Goal: Task Accomplishment & Management: Manage account settings

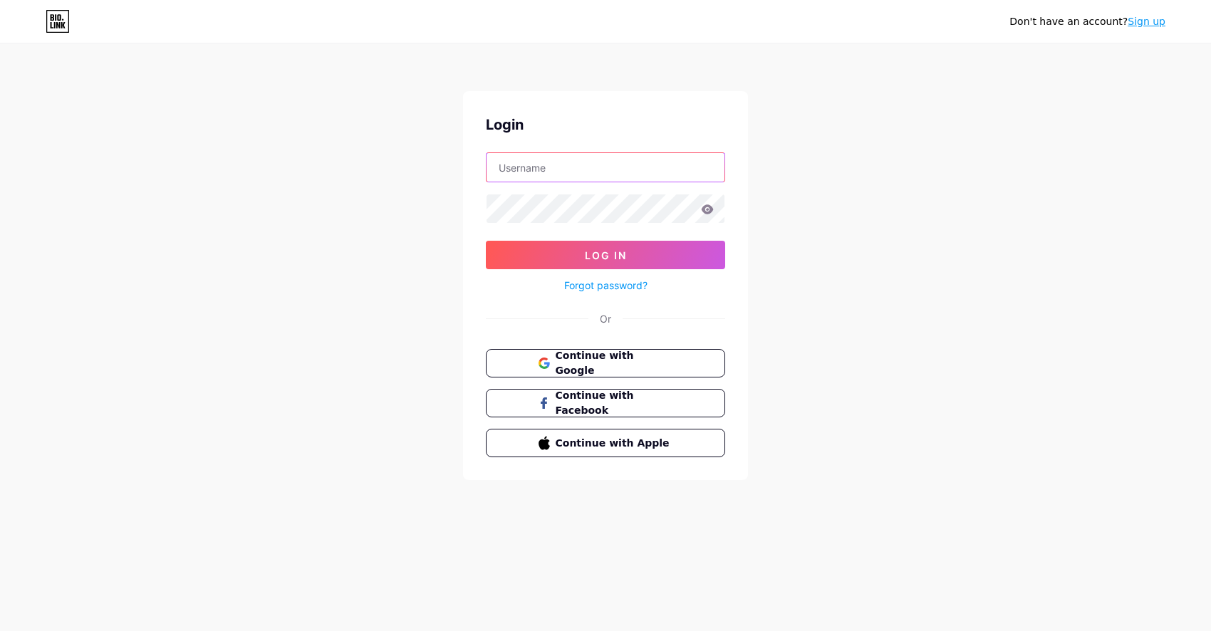
type input "[DEMOGRAPHIC_DATA]"
click at [605, 255] on button "Log In" at bounding box center [605, 255] width 239 height 28
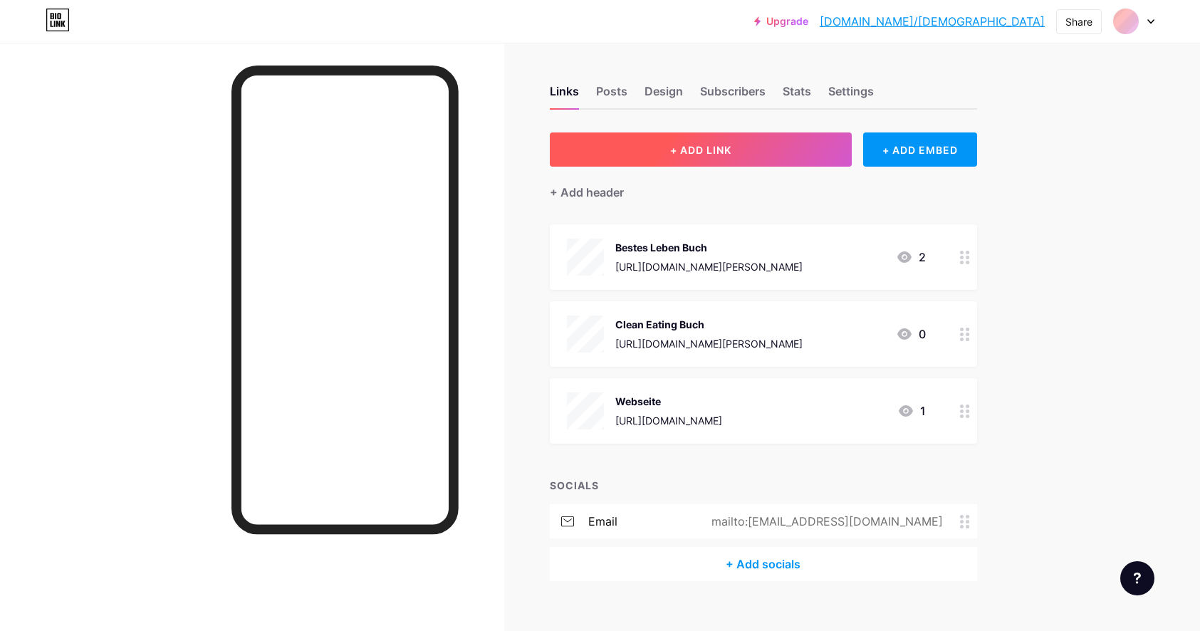
click at [681, 148] on span "+ ADD LINK" at bounding box center [700, 150] width 61 height 12
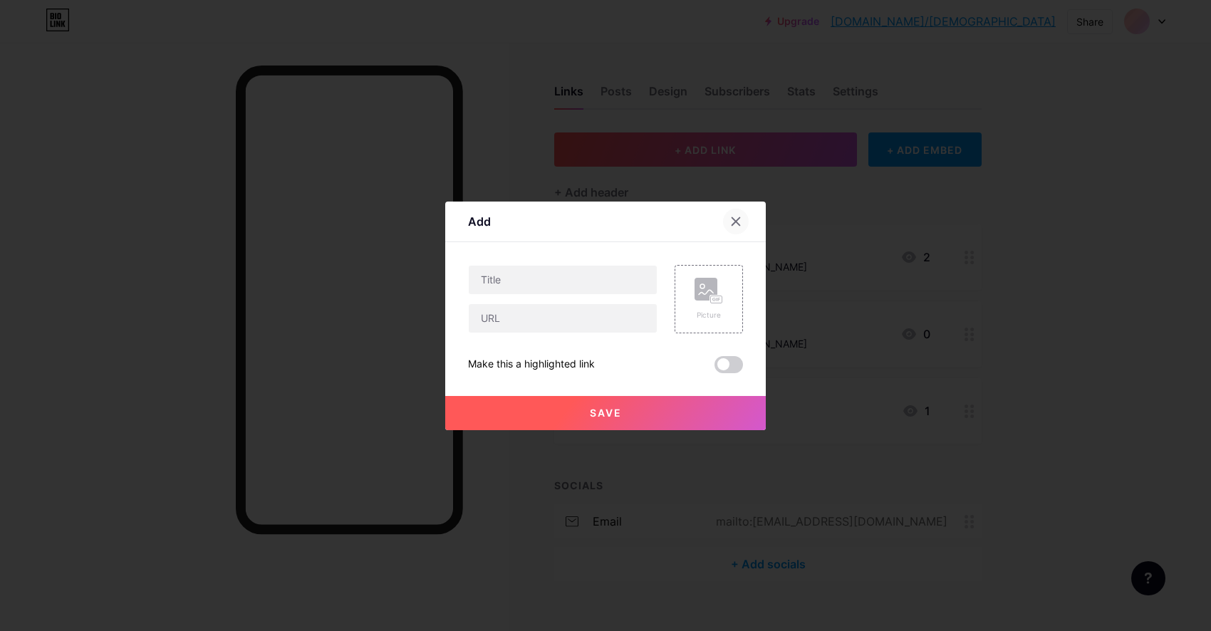
click at [731, 219] on icon at bounding box center [735, 221] width 11 height 11
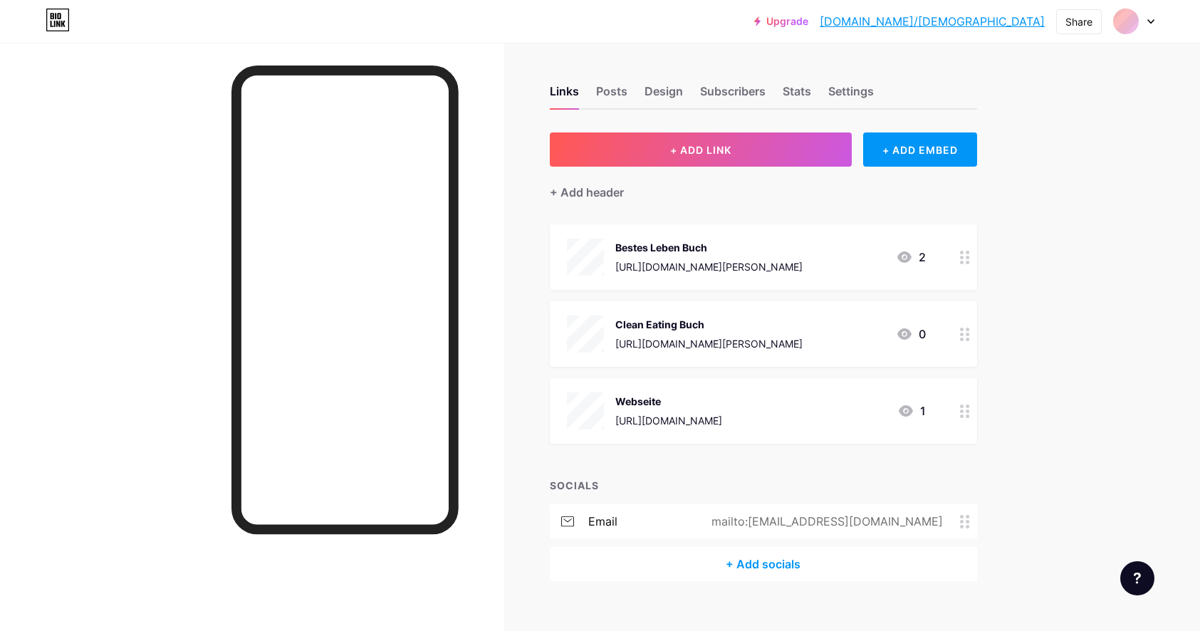
click at [93, 142] on div at bounding box center [252, 358] width 504 height 631
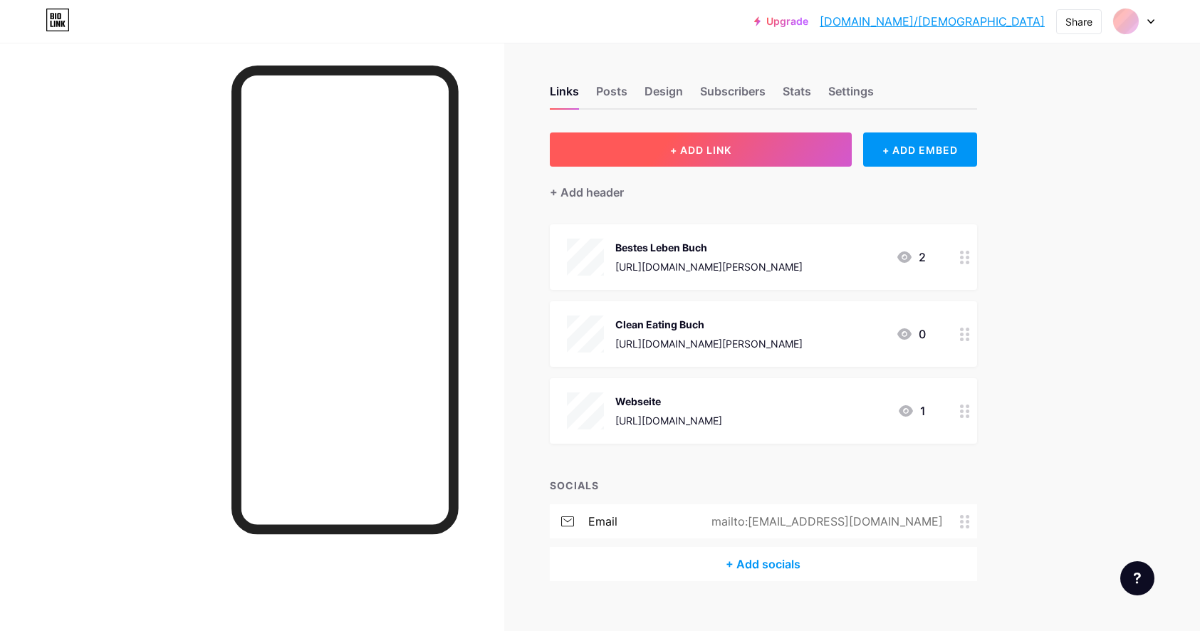
click at [803, 143] on button "+ ADD LINK" at bounding box center [701, 149] width 303 height 34
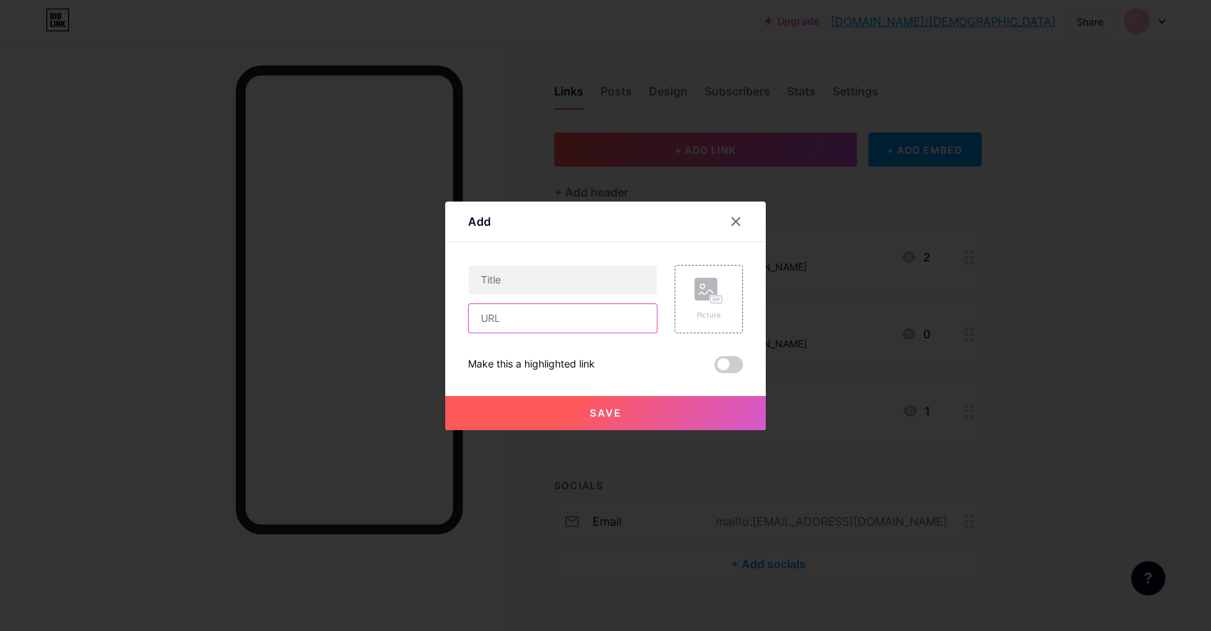
click at [529, 318] on input "text" at bounding box center [563, 318] width 188 height 28
paste input "[URL][DOMAIN_NAME]"
type input "[URL][DOMAIN_NAME]"
click at [543, 283] on input "text" at bounding box center [563, 280] width 188 height 28
type input "Finde heraus, was du wirklich willst!"
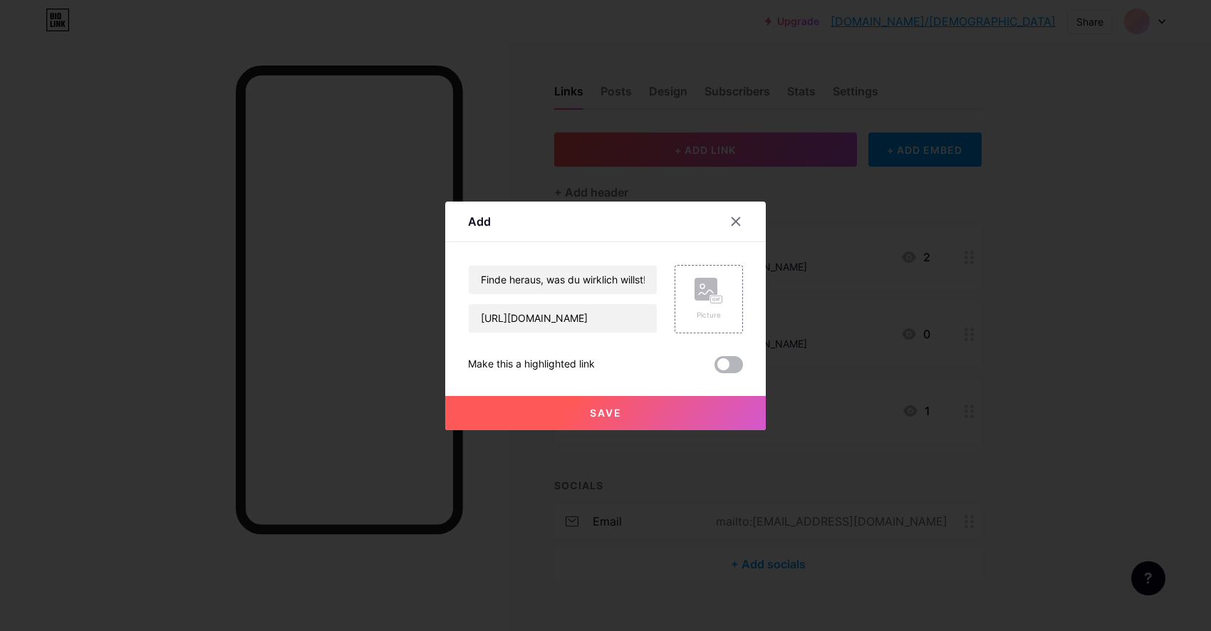
click at [723, 362] on span at bounding box center [728, 364] width 28 height 17
click at [714, 368] on input "checkbox" at bounding box center [714, 368] width 0 height 0
click at [710, 301] on rect at bounding box center [716, 299] width 13 height 9
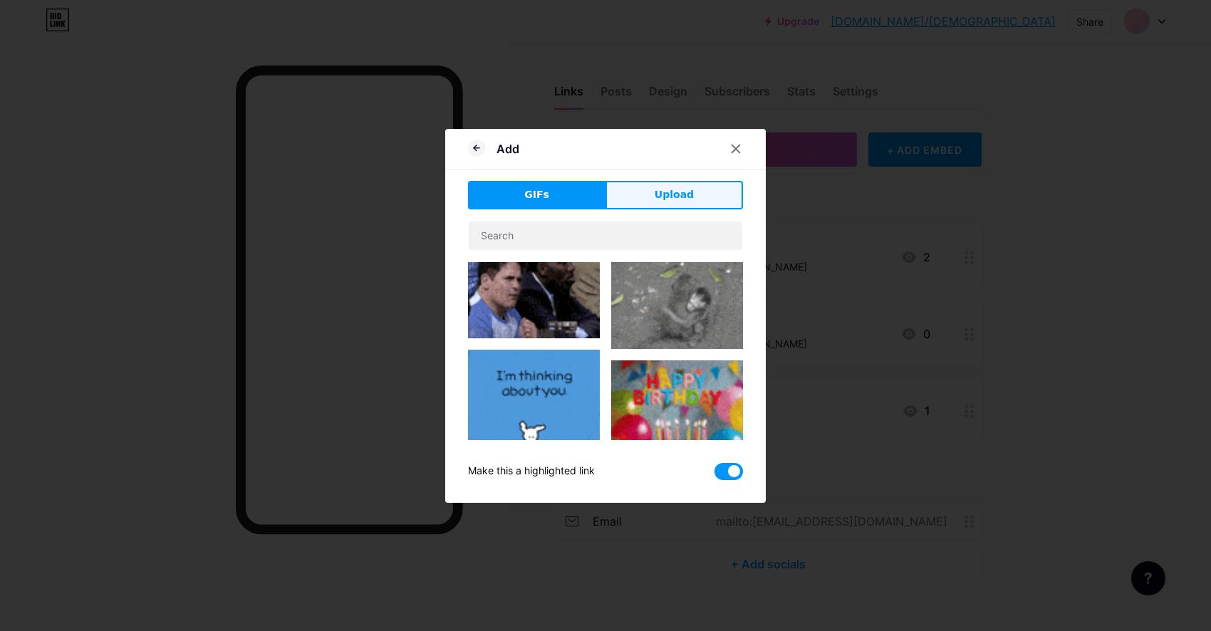
click at [675, 192] on span "Upload" at bounding box center [674, 194] width 39 height 15
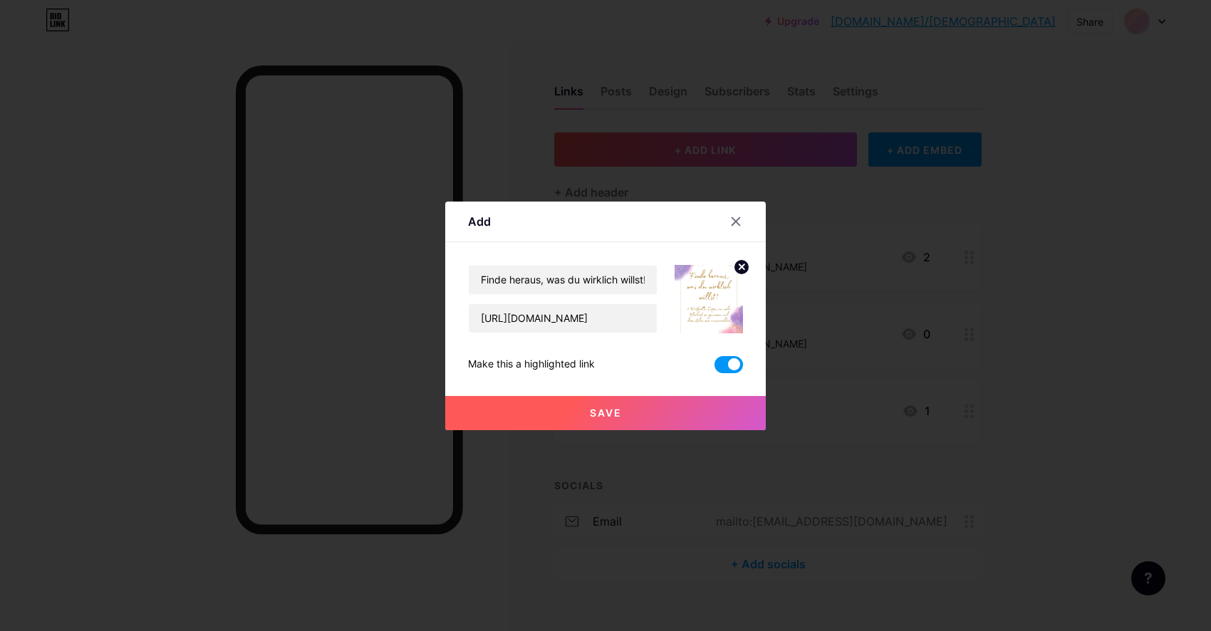
click at [604, 413] on span "Save" at bounding box center [606, 413] width 32 height 12
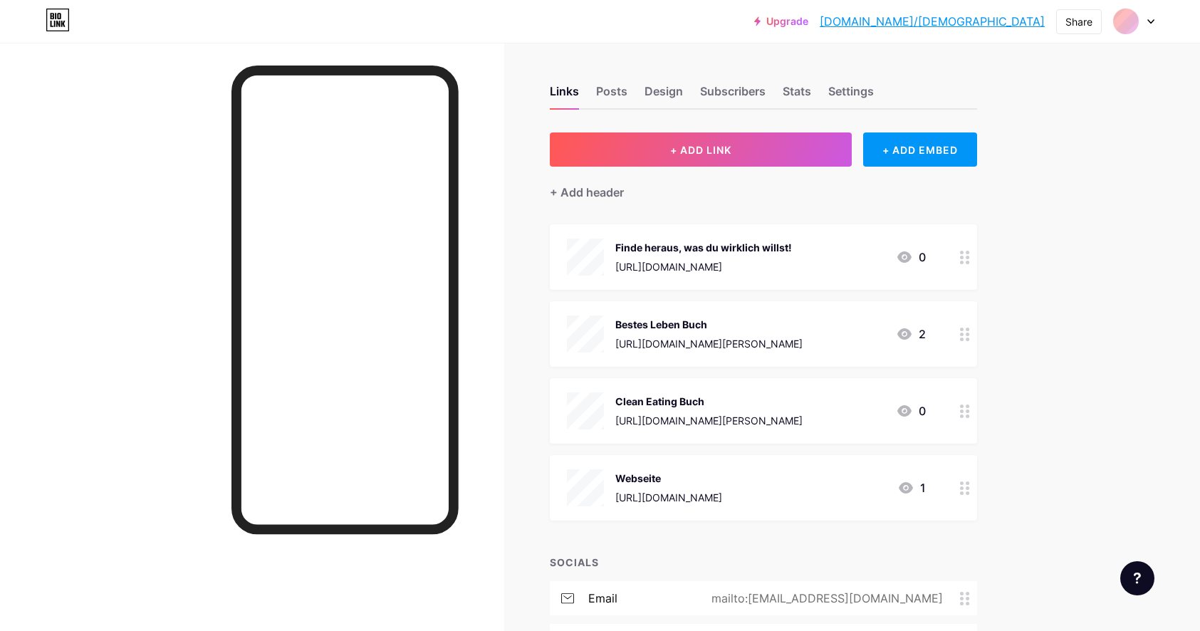
click at [717, 253] on div "Finde heraus, was du wirklich willst!" at bounding box center [703, 247] width 177 height 15
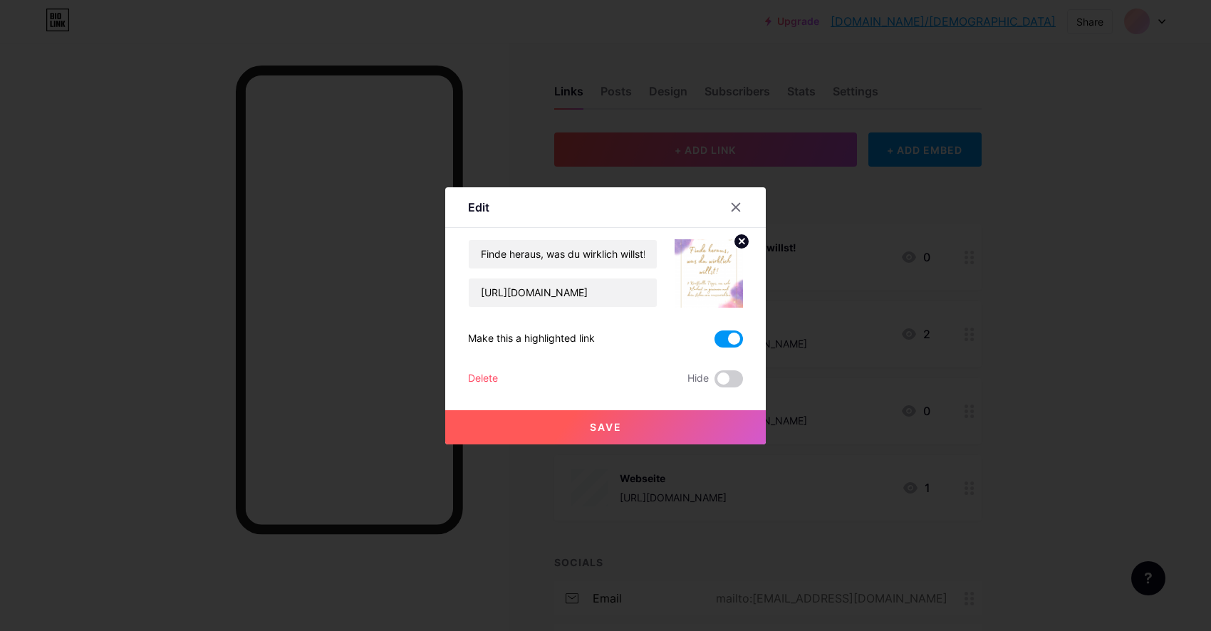
click at [732, 338] on span at bounding box center [728, 339] width 28 height 17
click at [714, 343] on input "checkbox" at bounding box center [714, 343] width 0 height 0
click at [614, 427] on span "Save" at bounding box center [606, 427] width 32 height 12
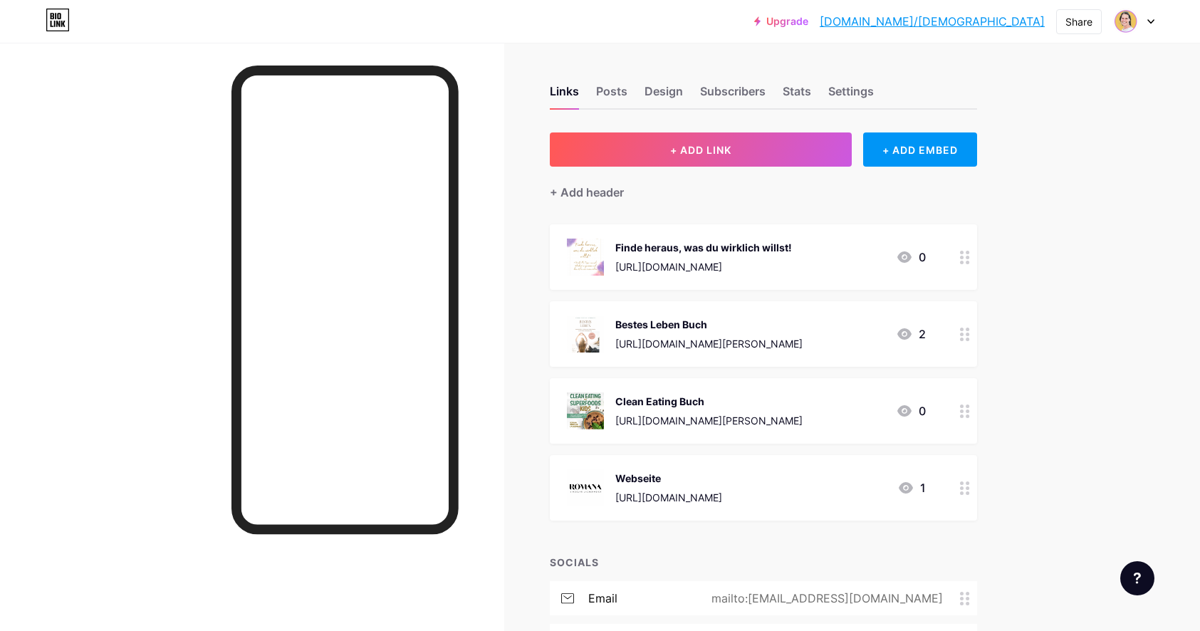
click at [661, 244] on div "Finde heraus, was du wirklich willst!" at bounding box center [703, 247] width 177 height 15
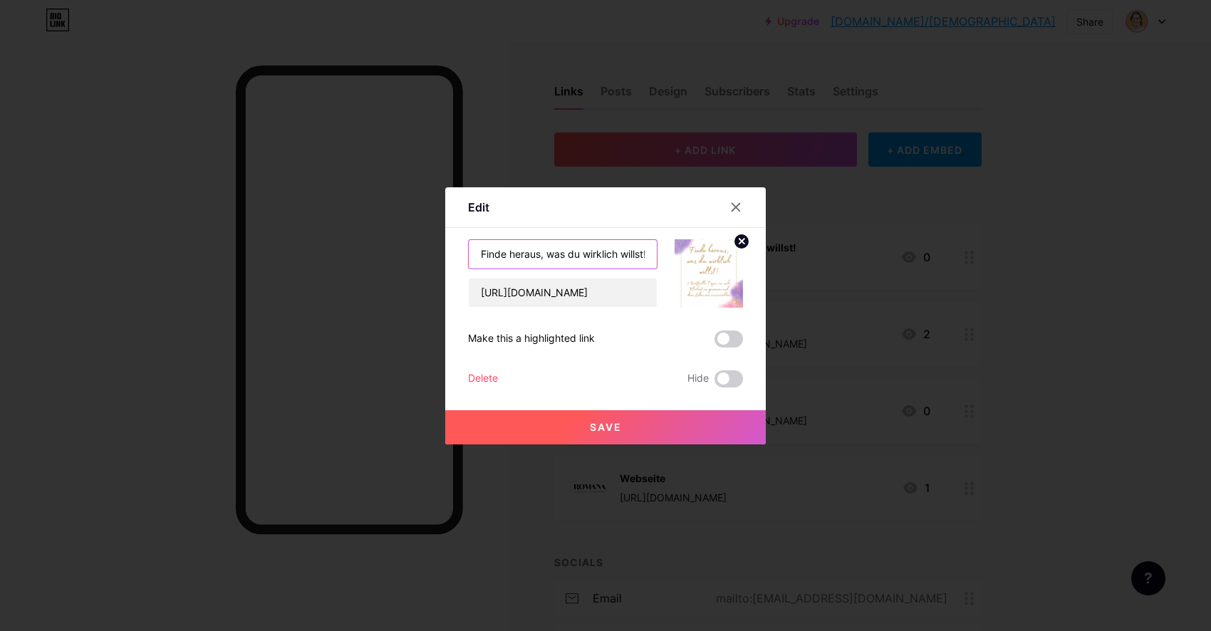
click at [481, 253] on input "Finde heraus, was du wirklich willst!" at bounding box center [563, 254] width 188 height 28
type input "FREE: Finde heraus, was du wirklich willst!"
click at [598, 420] on button "Save" at bounding box center [605, 427] width 321 height 34
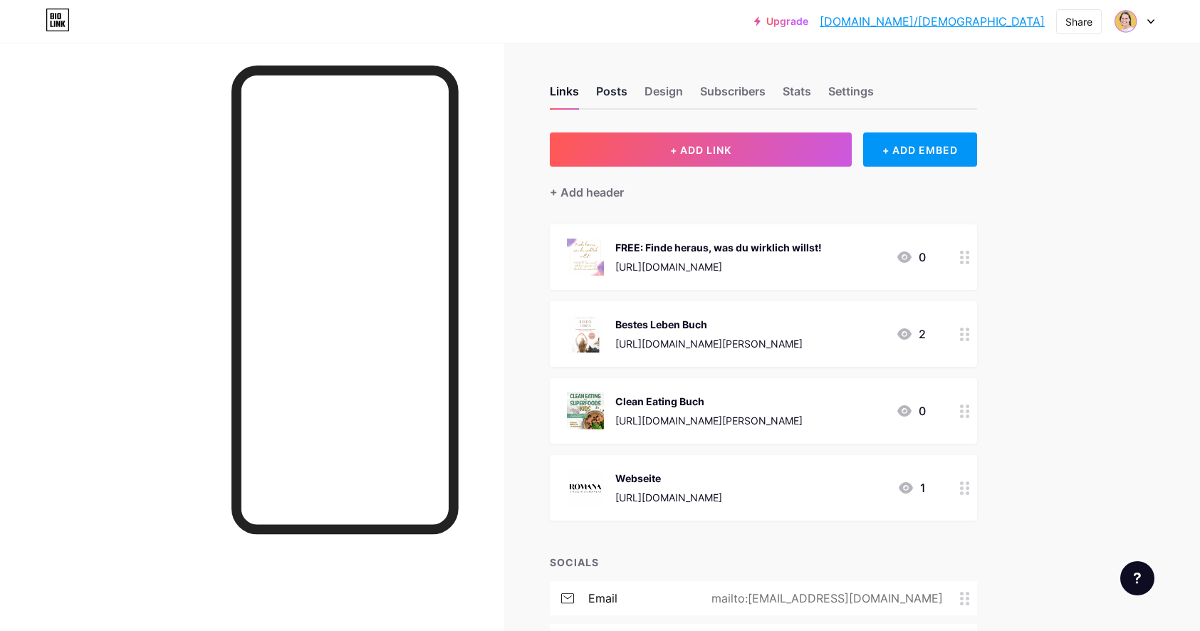
click at [618, 92] on div "Posts" at bounding box center [611, 96] width 31 height 26
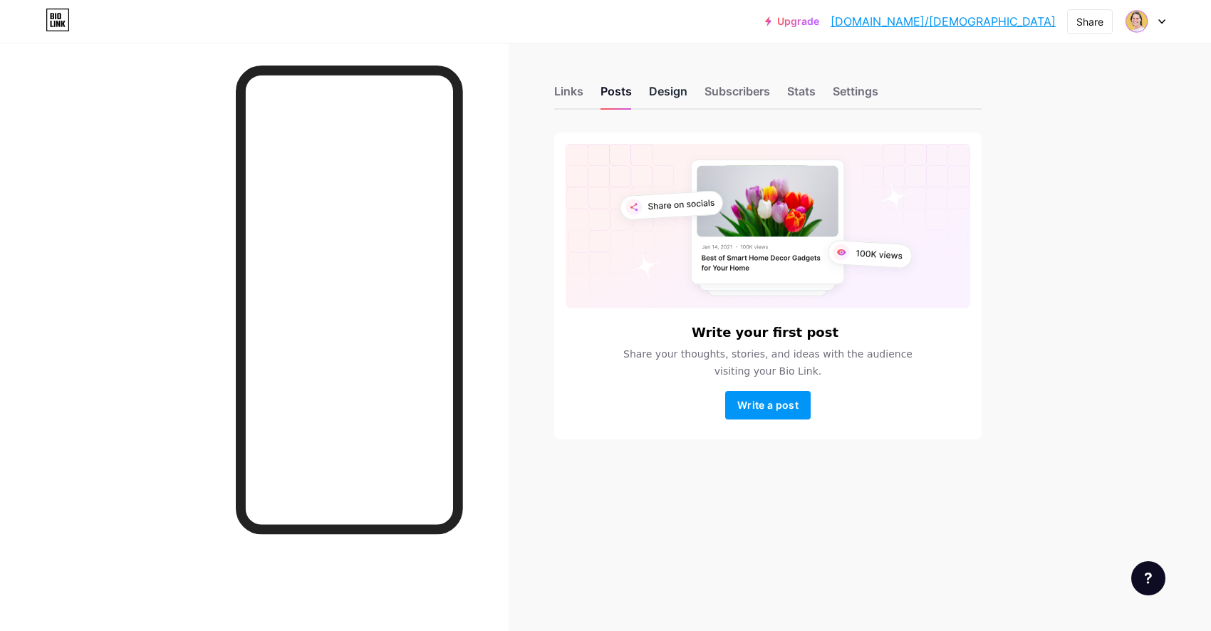
click at [672, 90] on div "Design" at bounding box center [668, 96] width 38 height 26
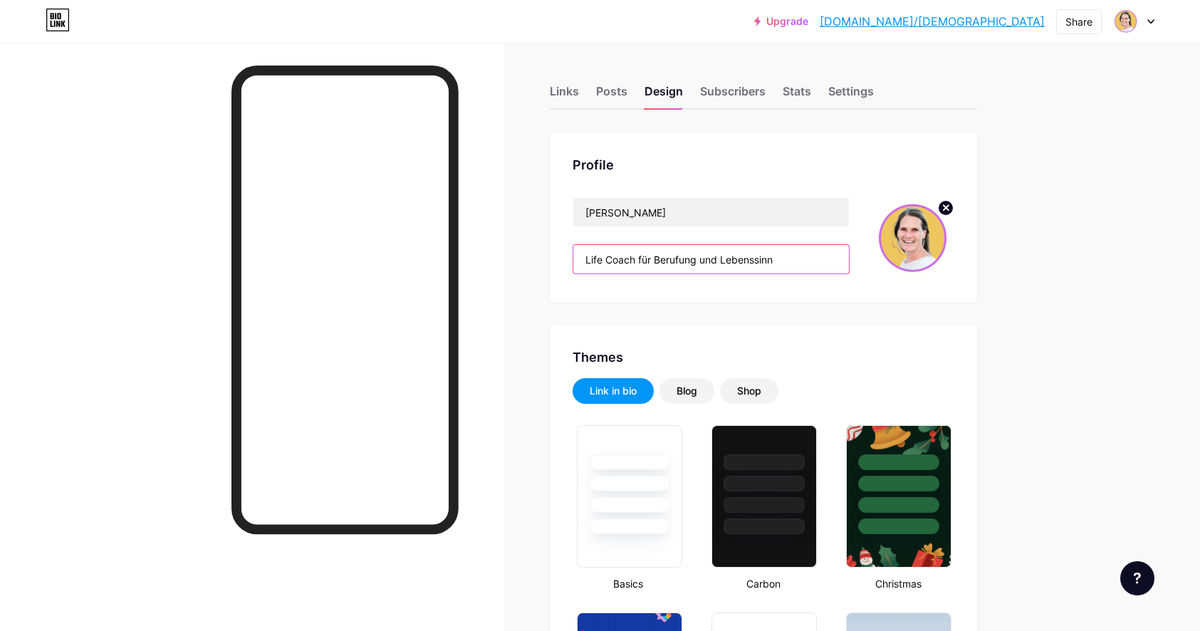
drag, startPoint x: 797, startPoint y: 260, endPoint x: 570, endPoint y: 259, distance: 227.2
click at [570, 259] on div "Profile [PERSON_NAME] Life Coach für Berufung und Lebenssinn" at bounding box center [763, 217] width 427 height 170
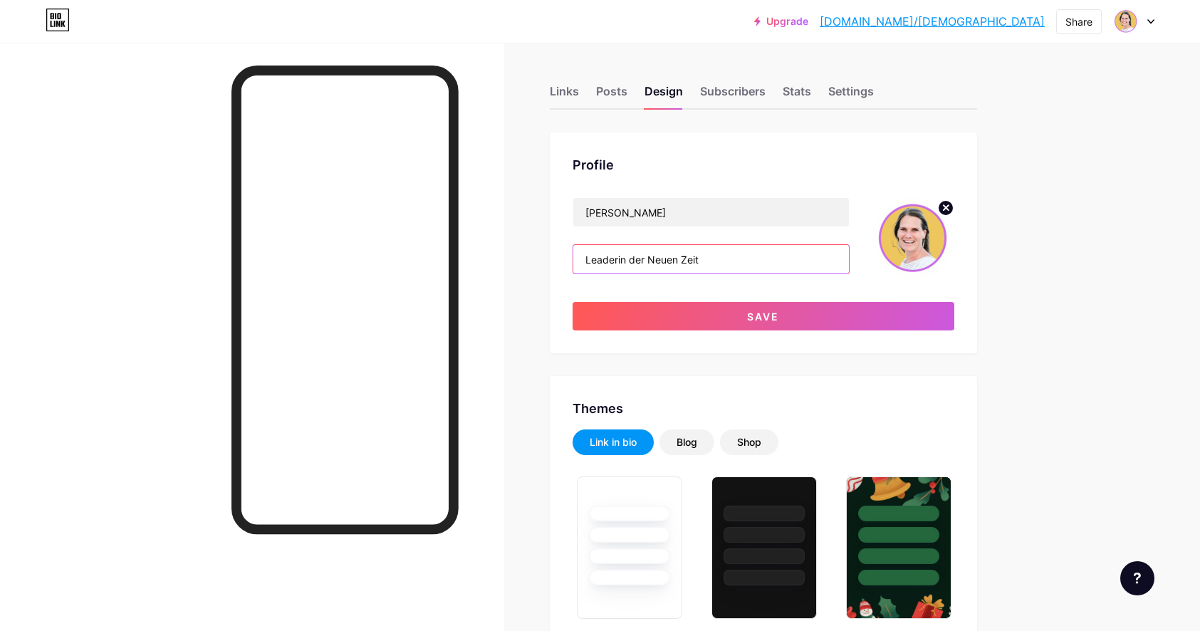
click at [630, 259] on input "Leaderin der Neuen Zeit" at bounding box center [711, 259] width 276 height 28
type input "Leaderinnen der Neuen Zeit"
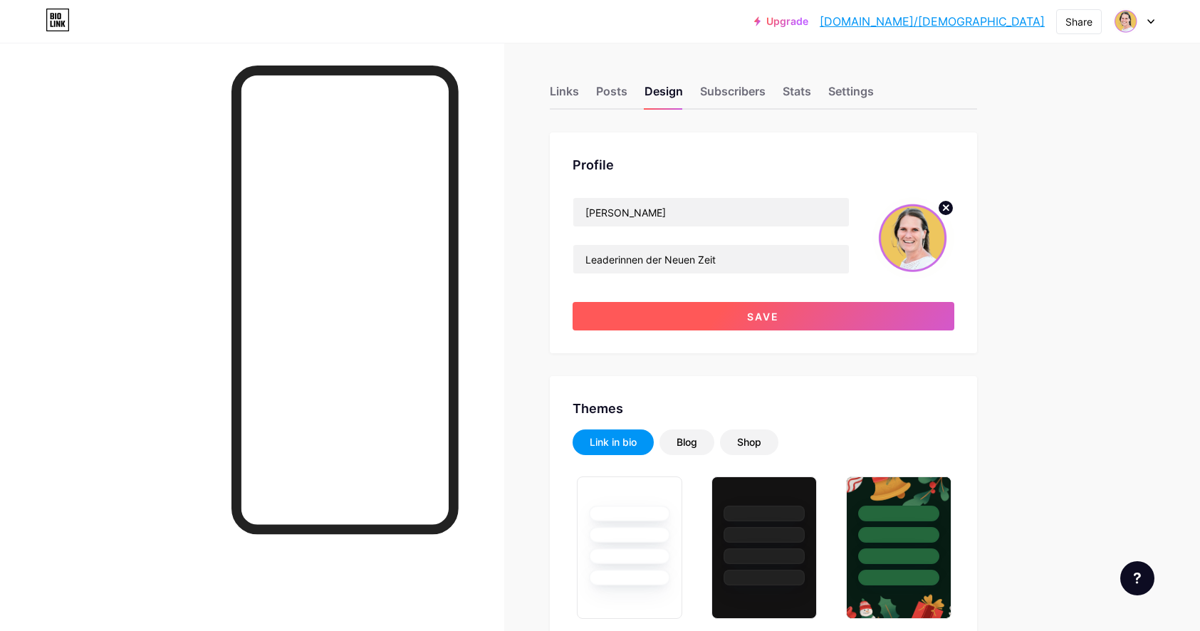
click at [765, 315] on span "Save" at bounding box center [763, 317] width 32 height 12
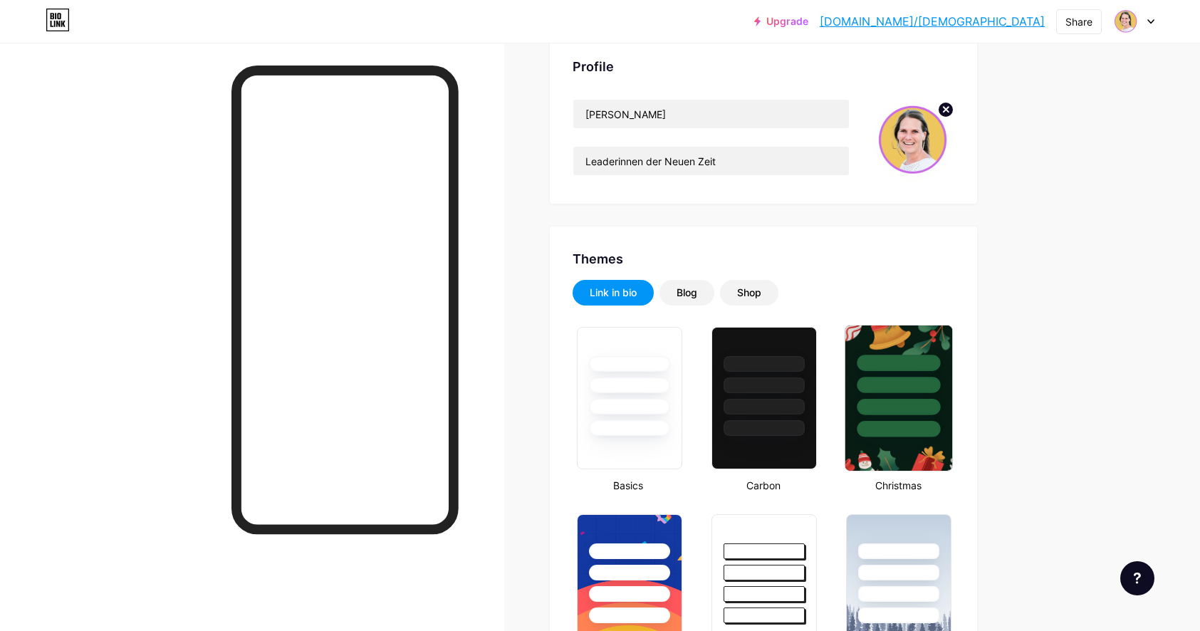
scroll to position [198, 0]
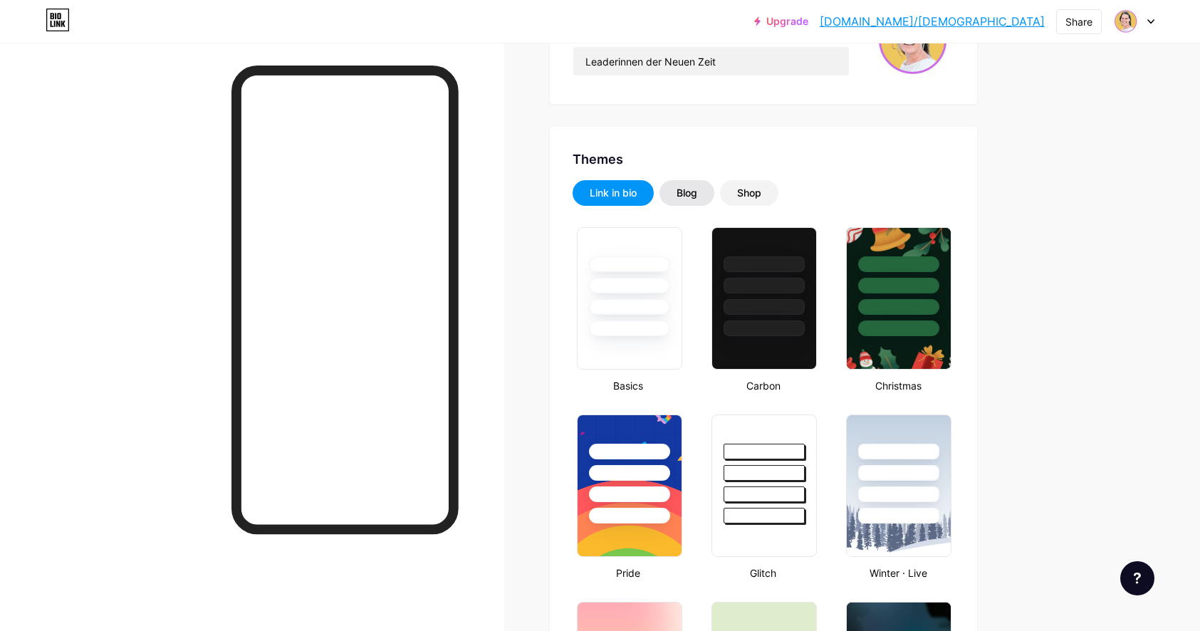
click at [685, 195] on div "Blog" at bounding box center [687, 193] width 21 height 14
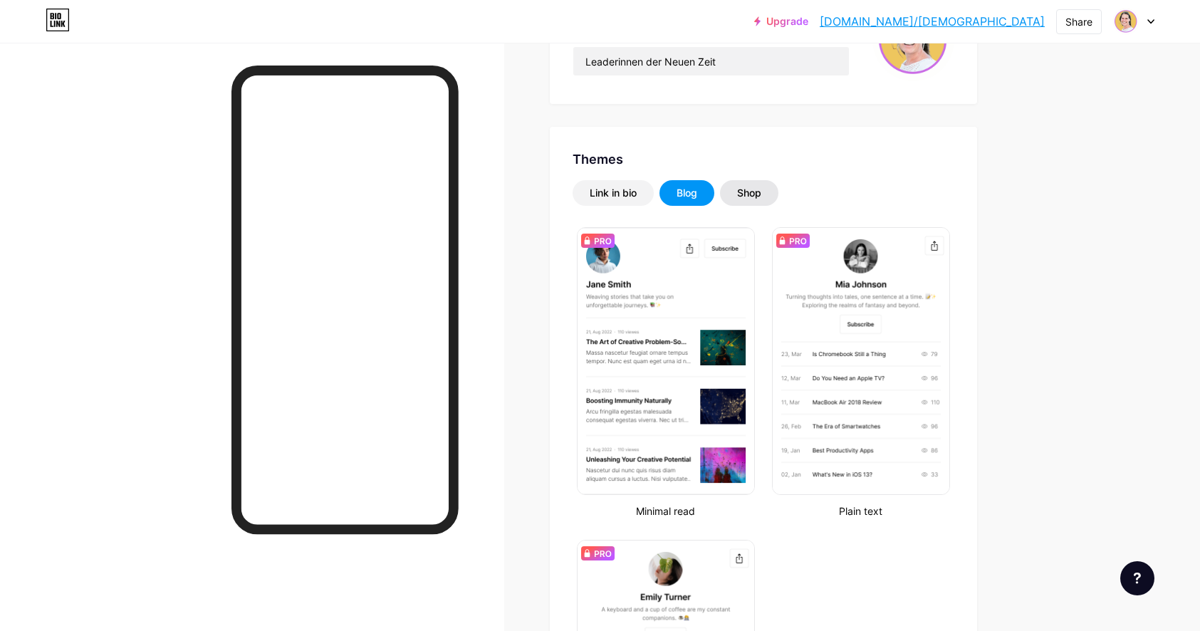
click at [757, 191] on div "Shop" at bounding box center [749, 193] width 24 height 14
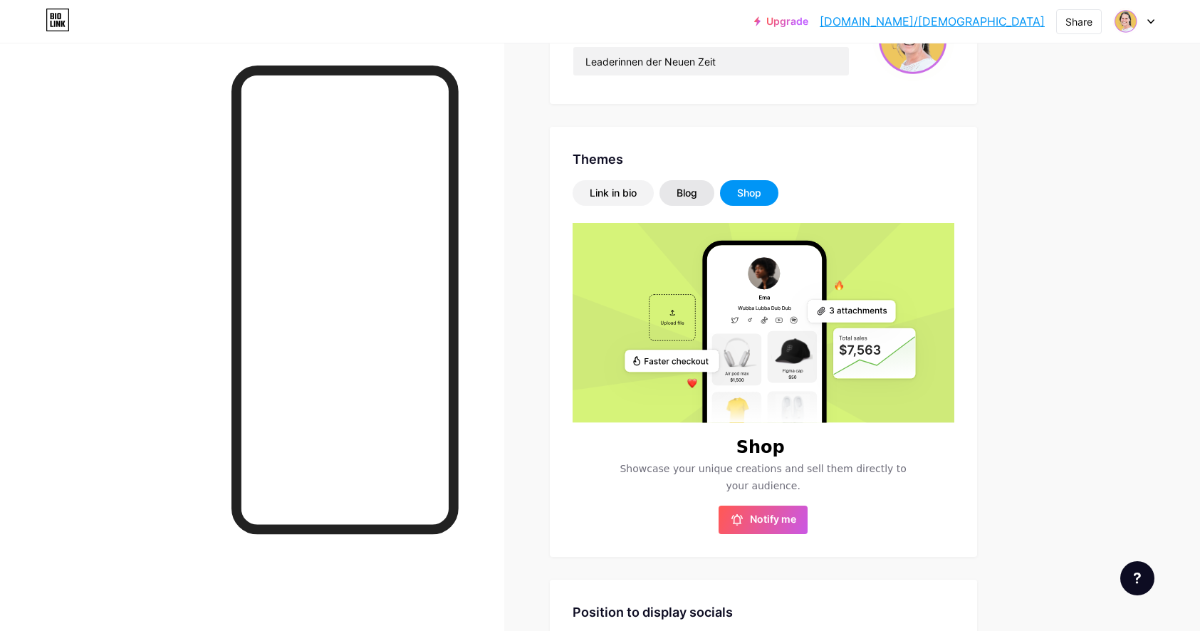
click at [697, 193] on div "Blog" at bounding box center [687, 193] width 21 height 14
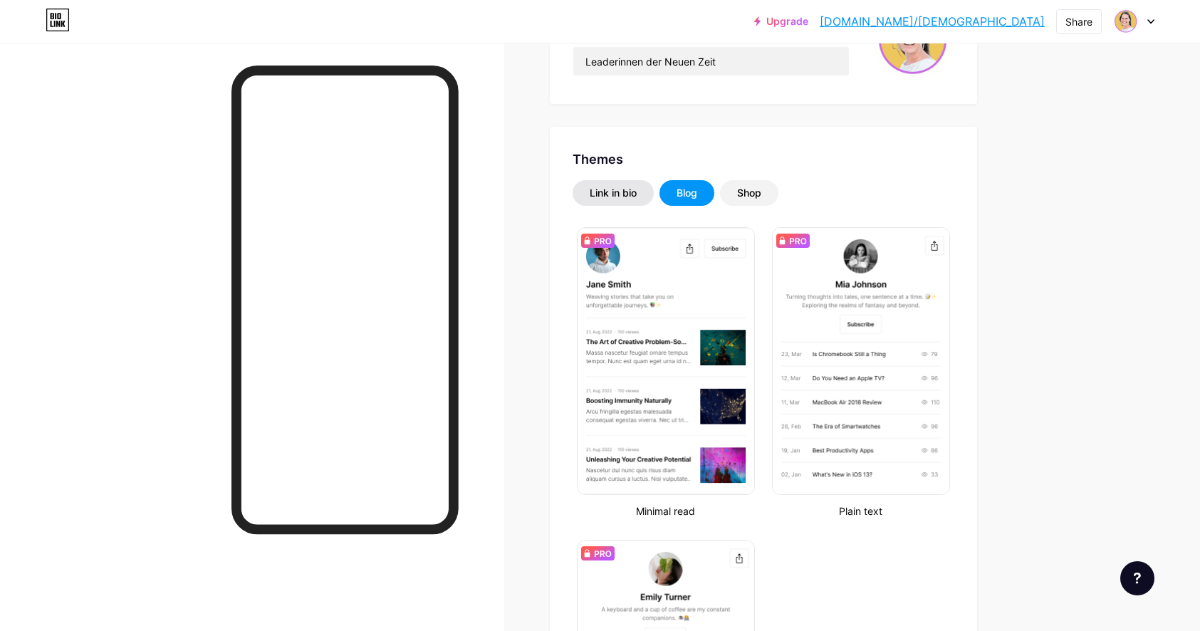
click at [636, 196] on div "Link in bio" at bounding box center [613, 193] width 47 height 14
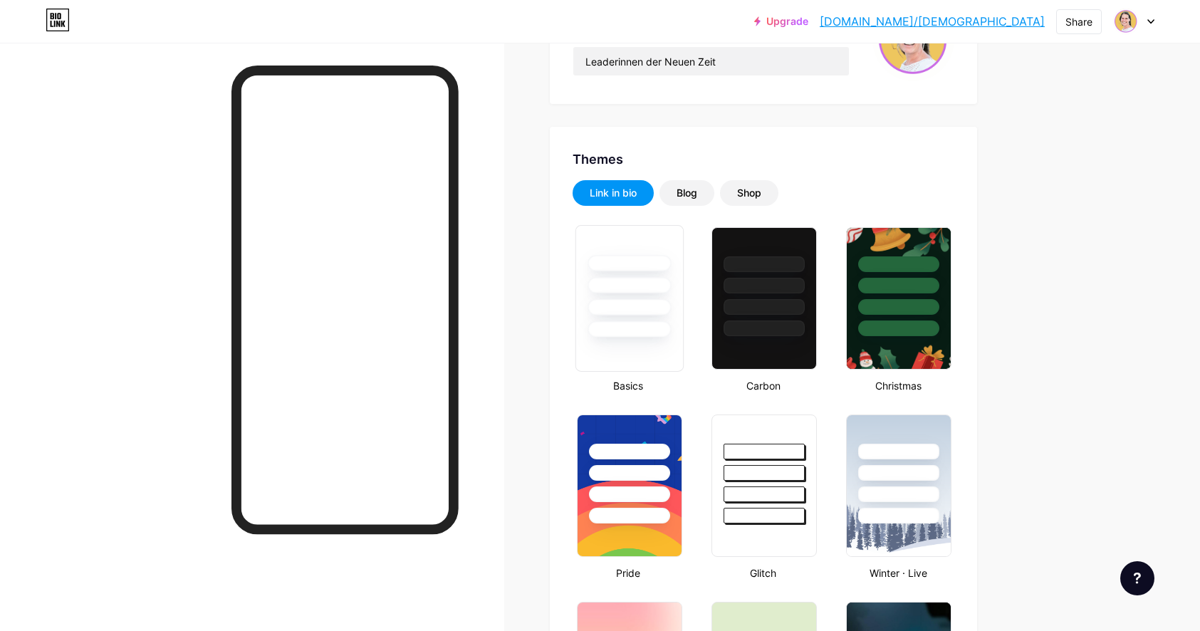
click at [670, 343] on div at bounding box center [629, 298] width 108 height 147
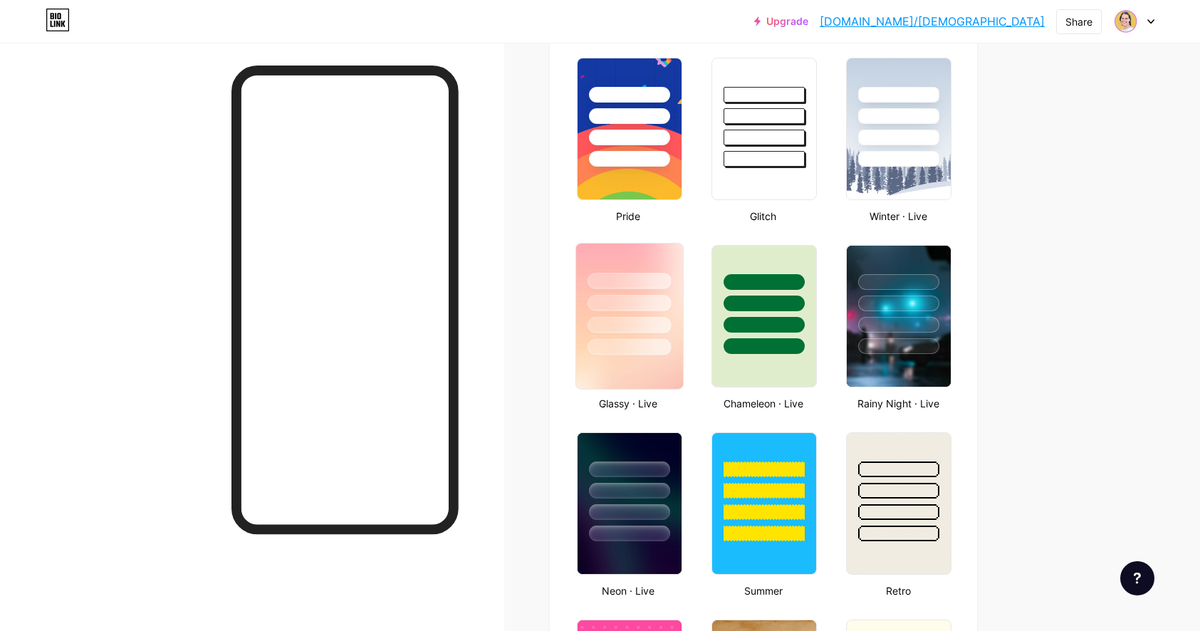
scroll to position [600, 0]
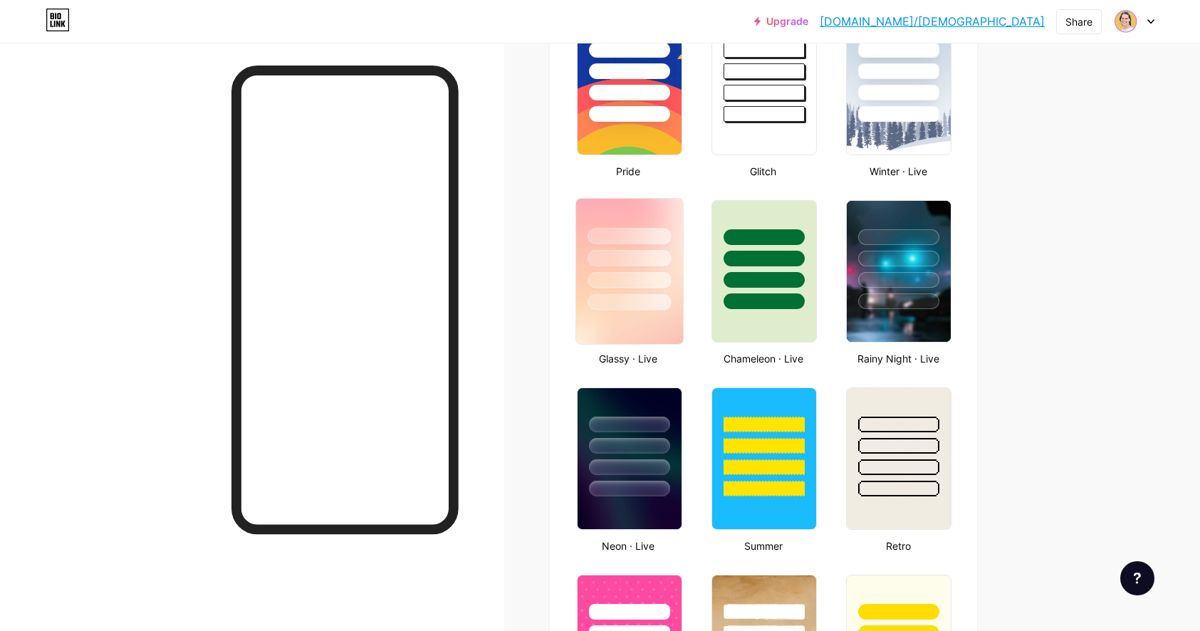
click at [672, 339] on img at bounding box center [629, 271] width 107 height 145
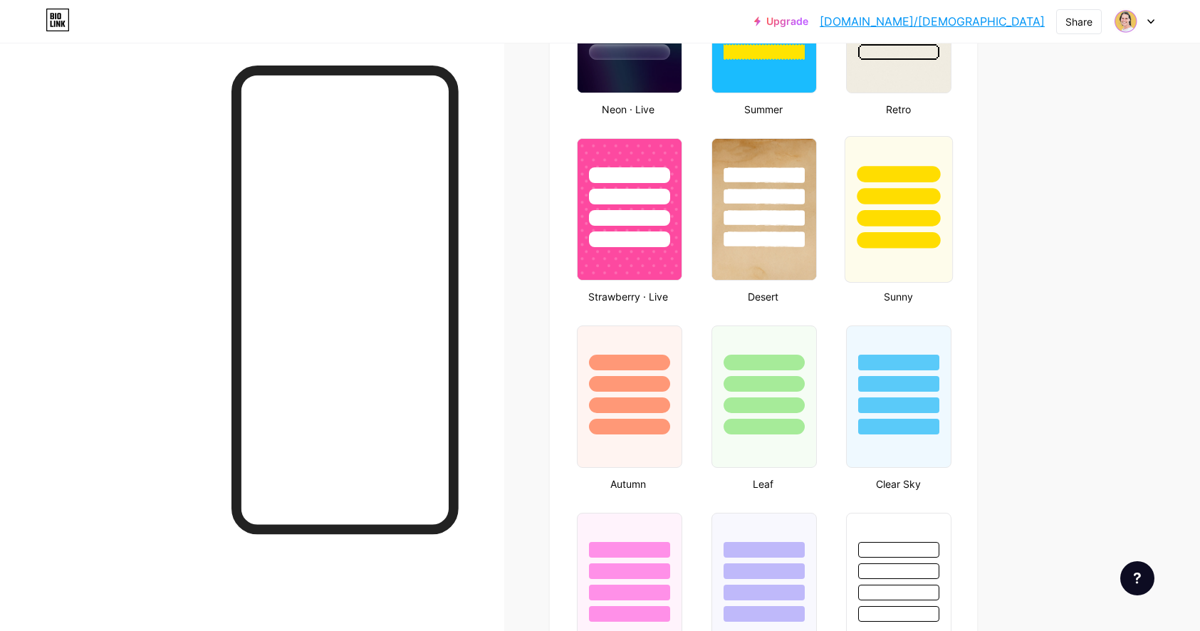
scroll to position [1154, 0]
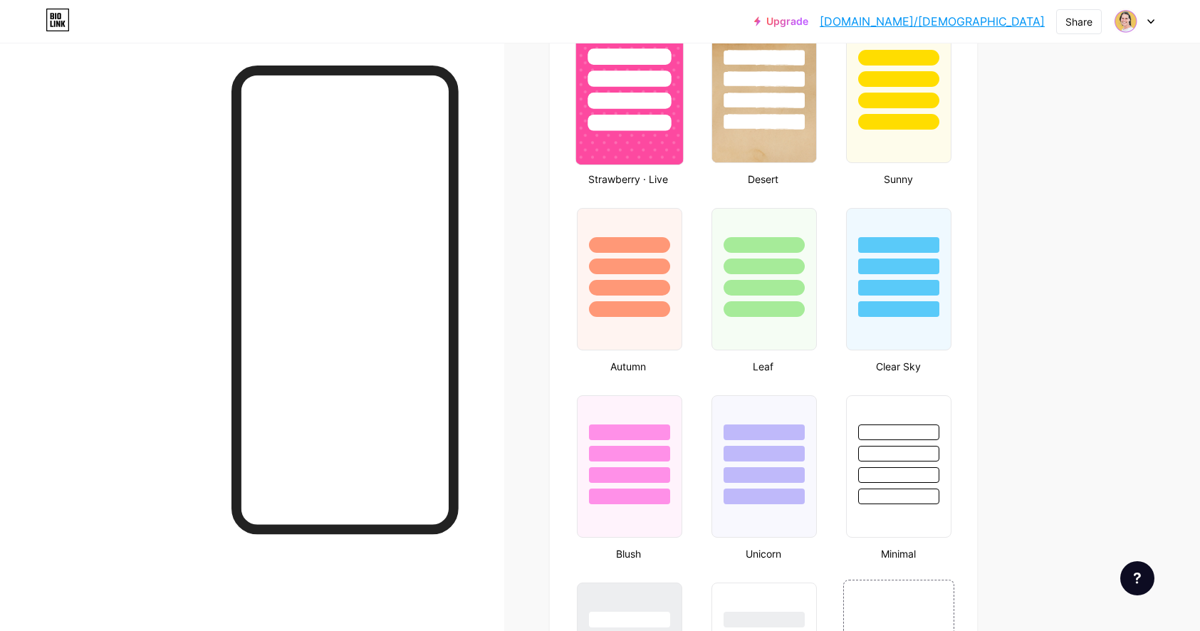
click at [650, 135] on img at bounding box center [629, 91] width 107 height 145
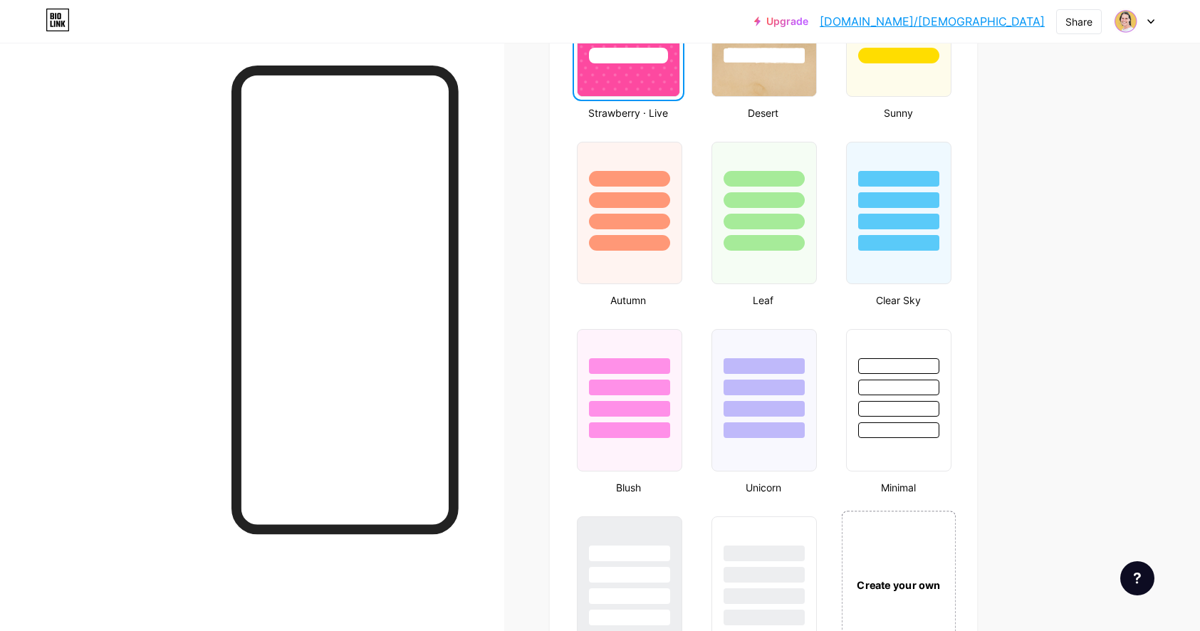
scroll to position [1144, 0]
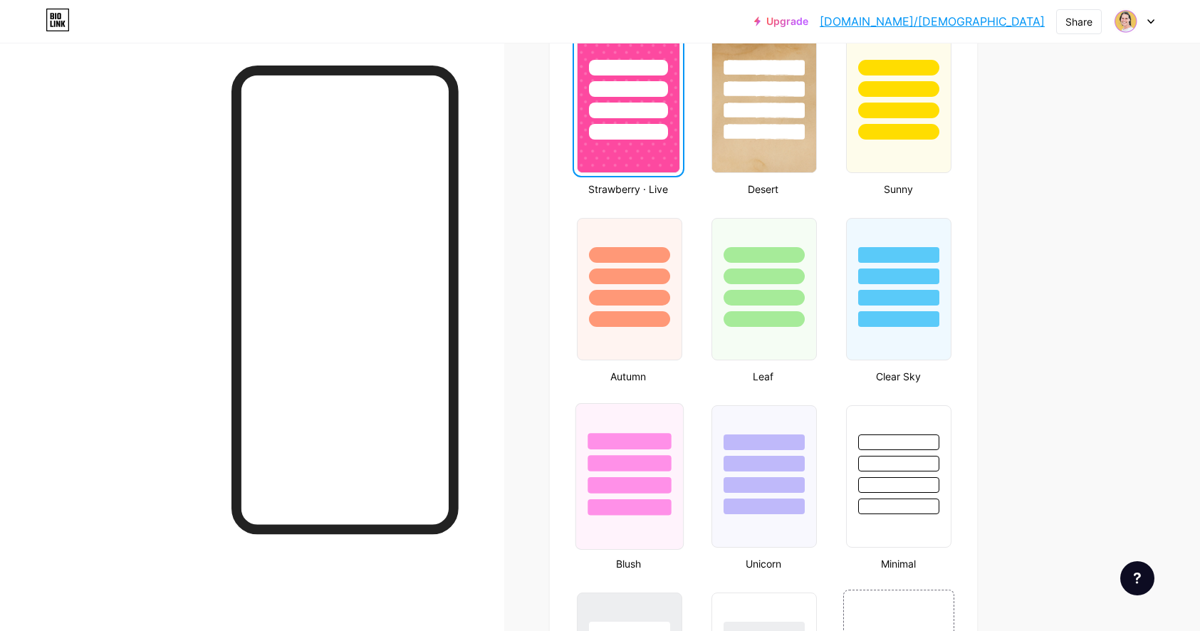
click at [657, 485] on div at bounding box center [629, 485] width 83 height 16
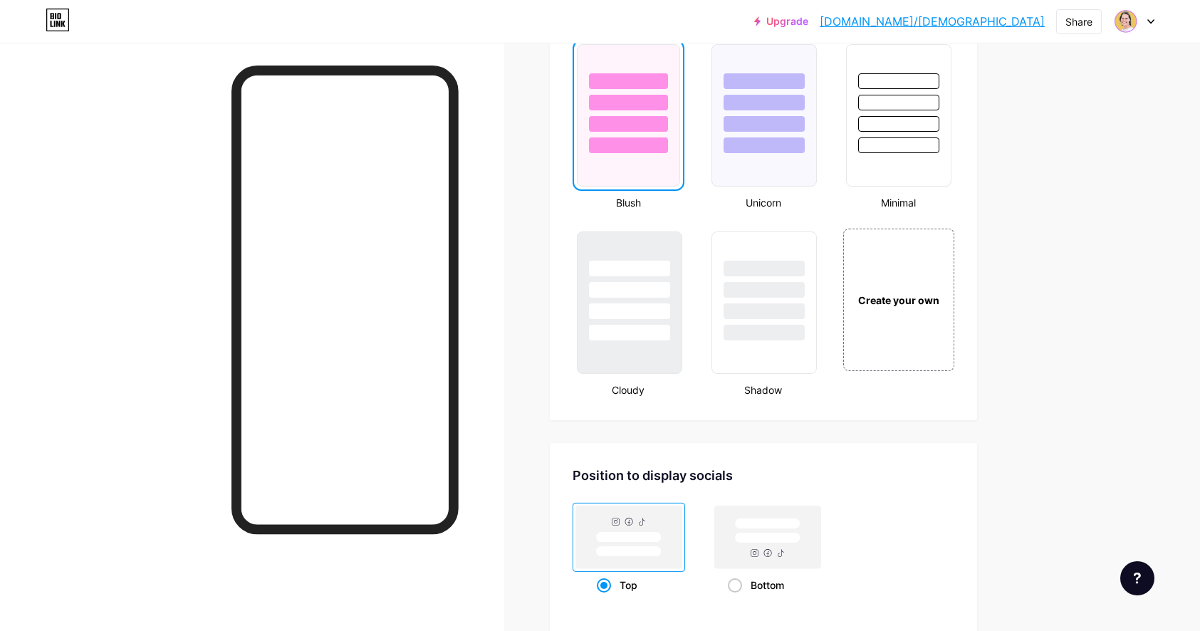
scroll to position [1537, 0]
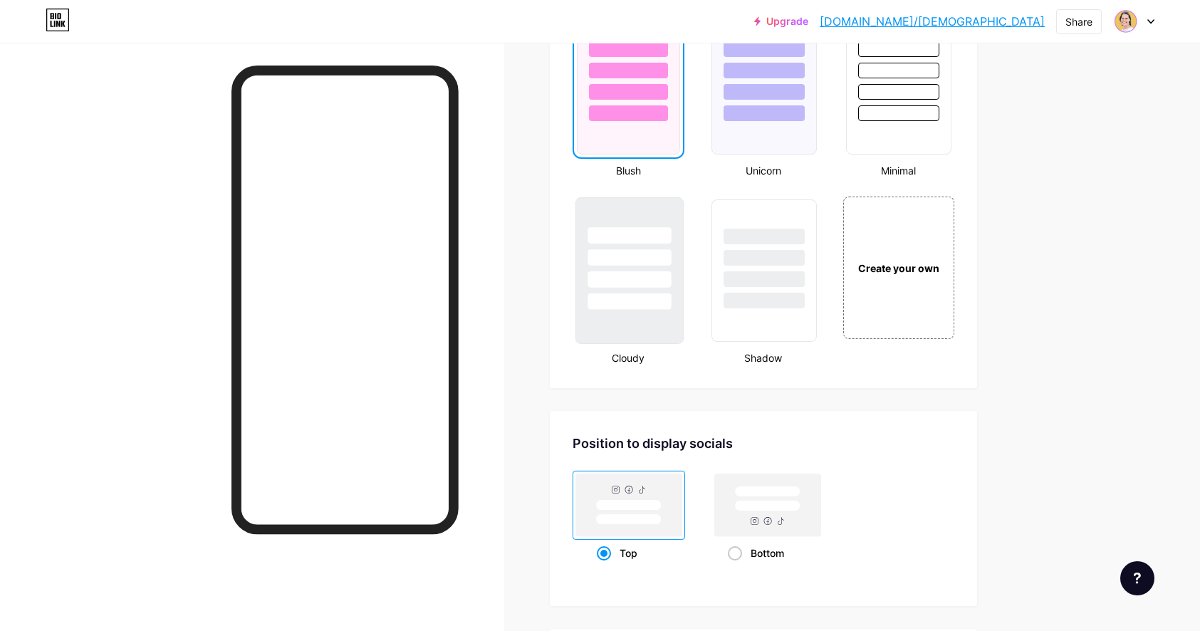
click at [641, 324] on div at bounding box center [629, 270] width 108 height 147
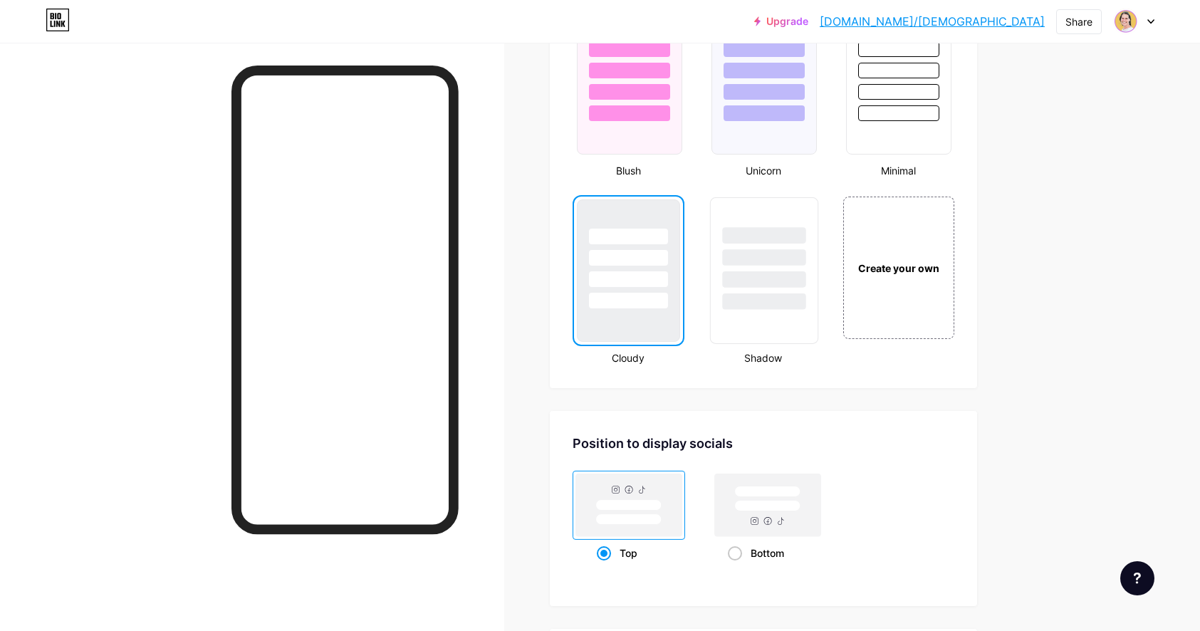
click at [769, 308] on div at bounding box center [763, 301] width 83 height 16
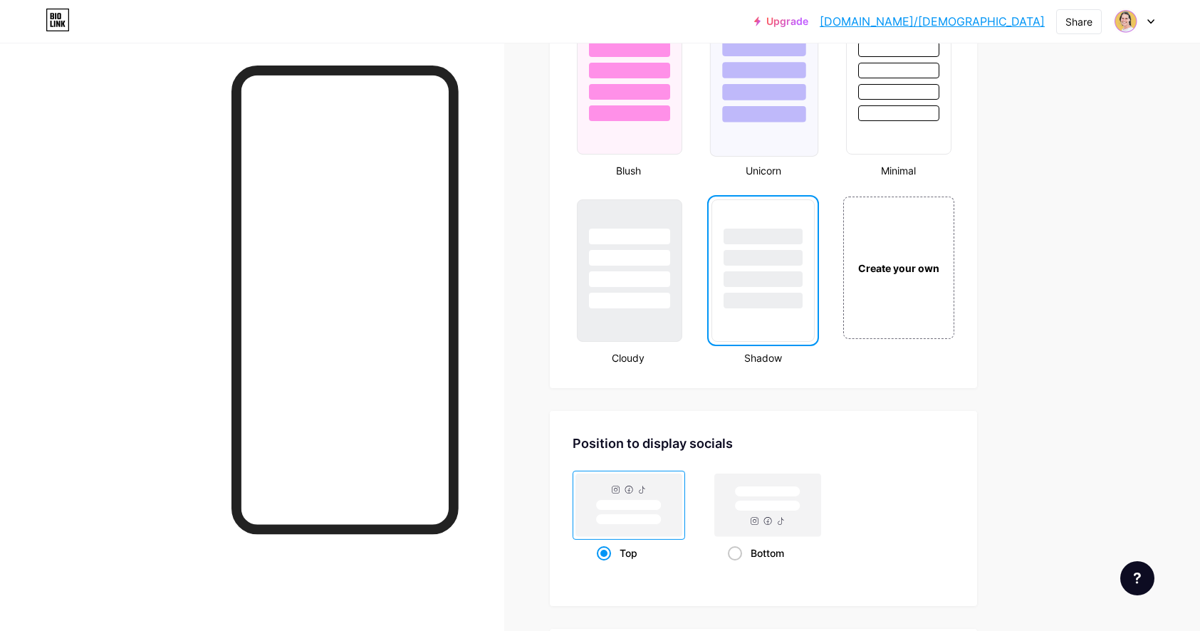
click at [753, 110] on div at bounding box center [763, 114] width 83 height 16
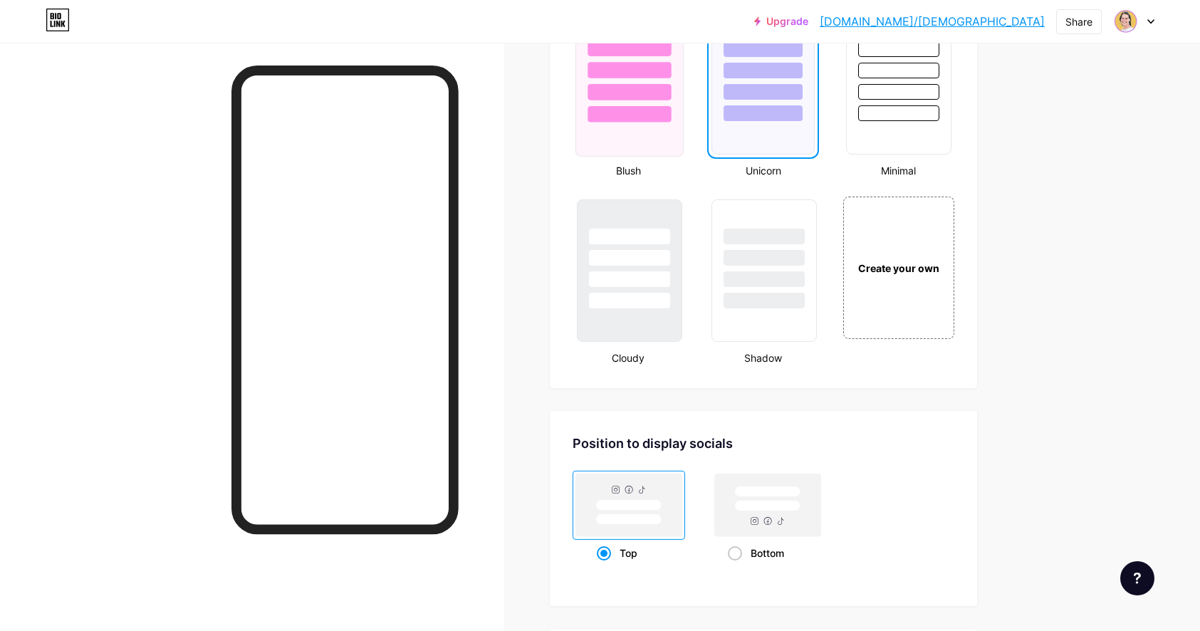
click at [643, 118] on div at bounding box center [629, 114] width 83 height 16
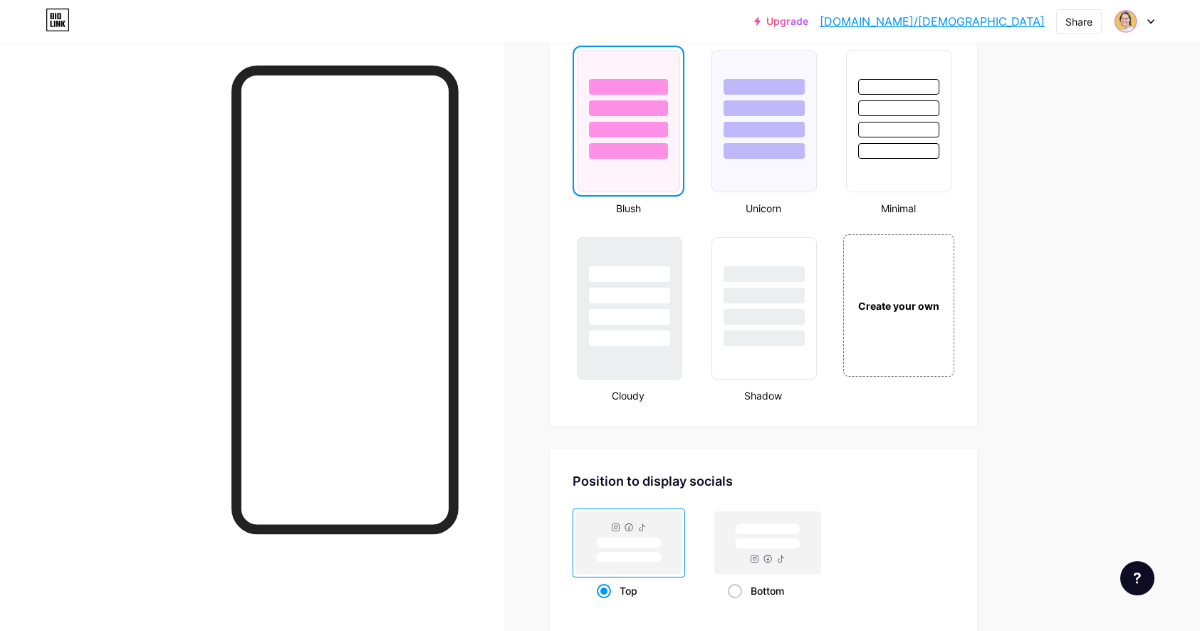
scroll to position [1469, 0]
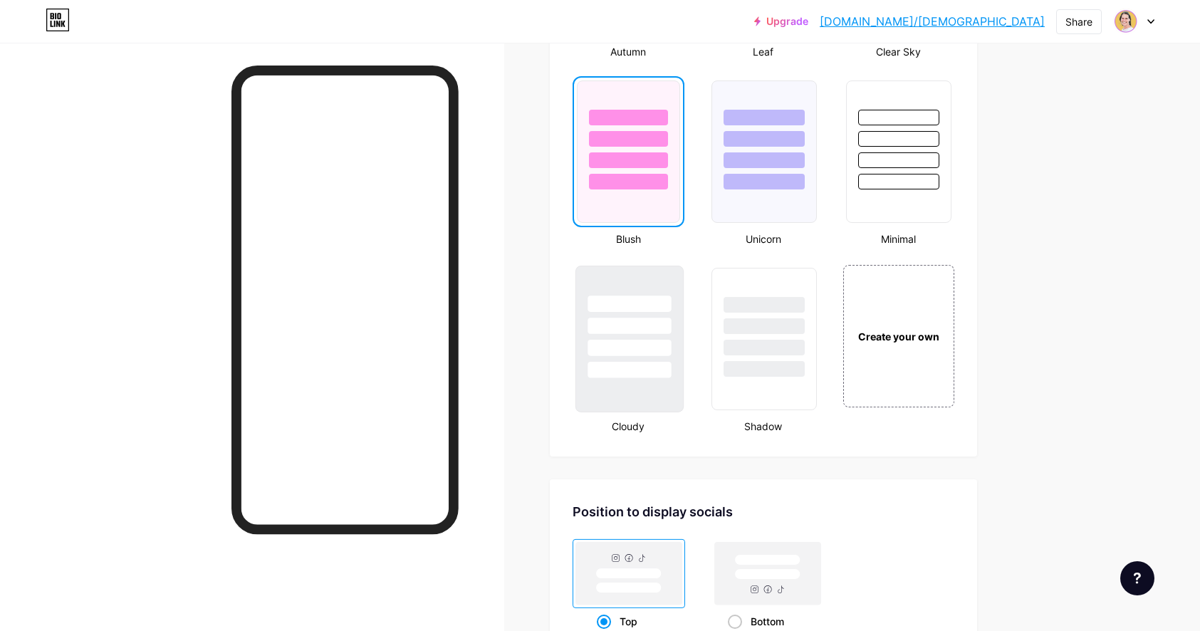
click at [633, 366] on div at bounding box center [629, 370] width 83 height 16
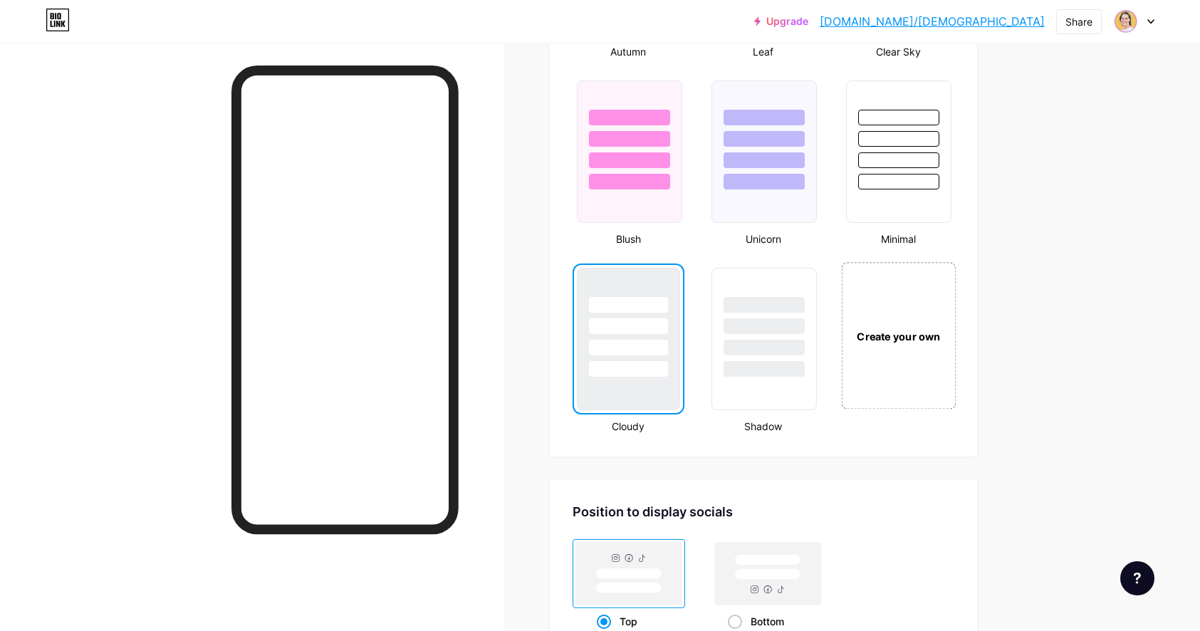
click at [907, 331] on div "Create your own" at bounding box center [898, 336] width 107 height 16
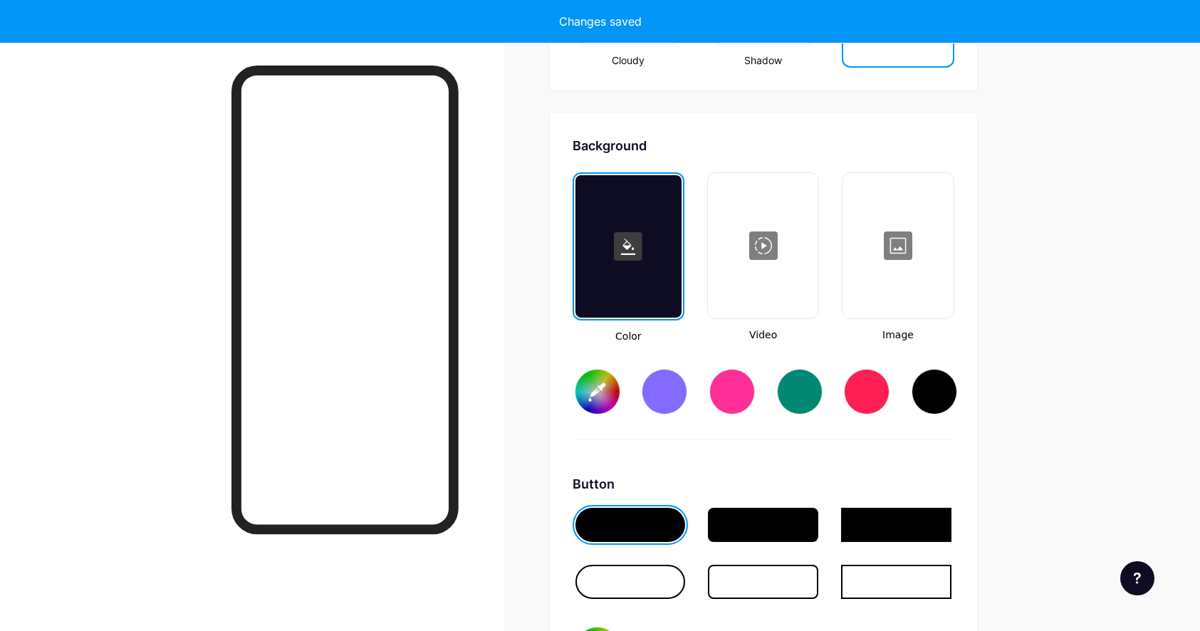
scroll to position [1891, 0]
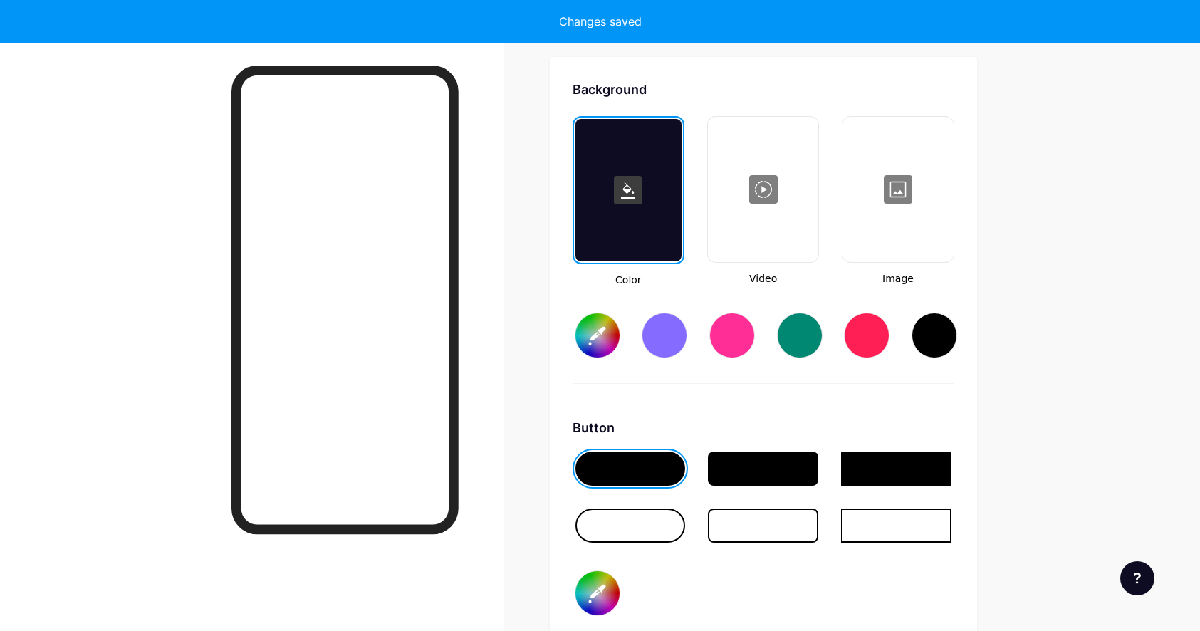
type input "#ffffff"
type input "#000000"
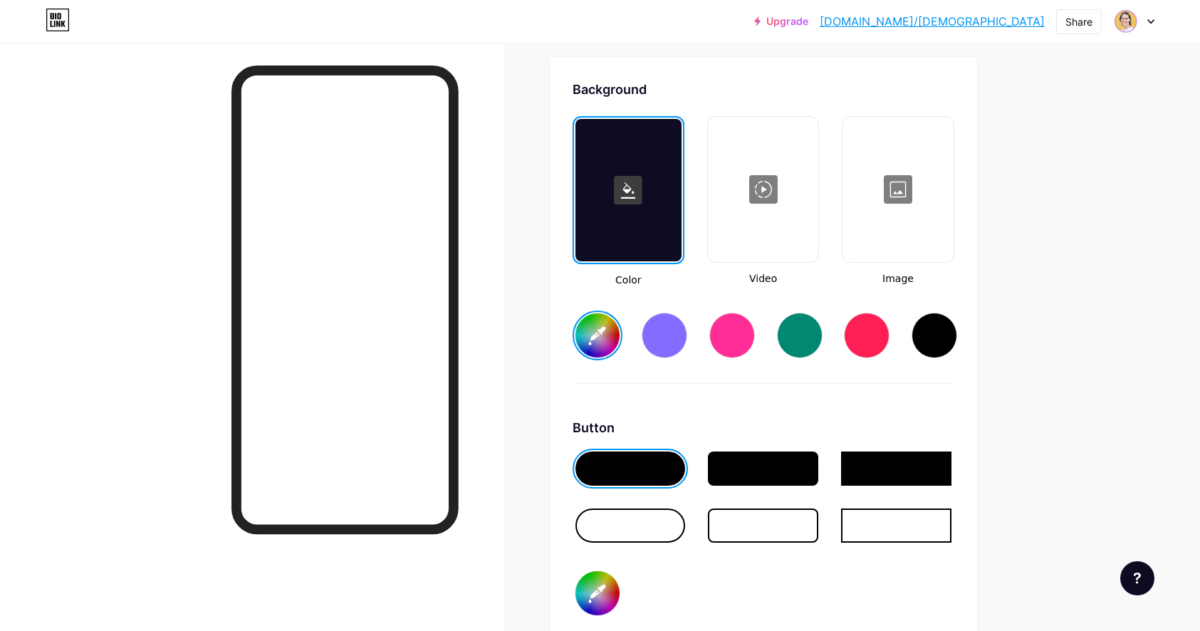
click at [607, 343] on input "#ffffff" at bounding box center [598, 335] width 44 height 44
click at [605, 332] on input "#ffecd5" at bounding box center [598, 335] width 44 height 44
click at [652, 224] on div at bounding box center [629, 190] width 106 height 142
click at [631, 192] on icon at bounding box center [628, 190] width 14 height 16
click at [608, 340] on input "#f5c583" at bounding box center [598, 335] width 44 height 44
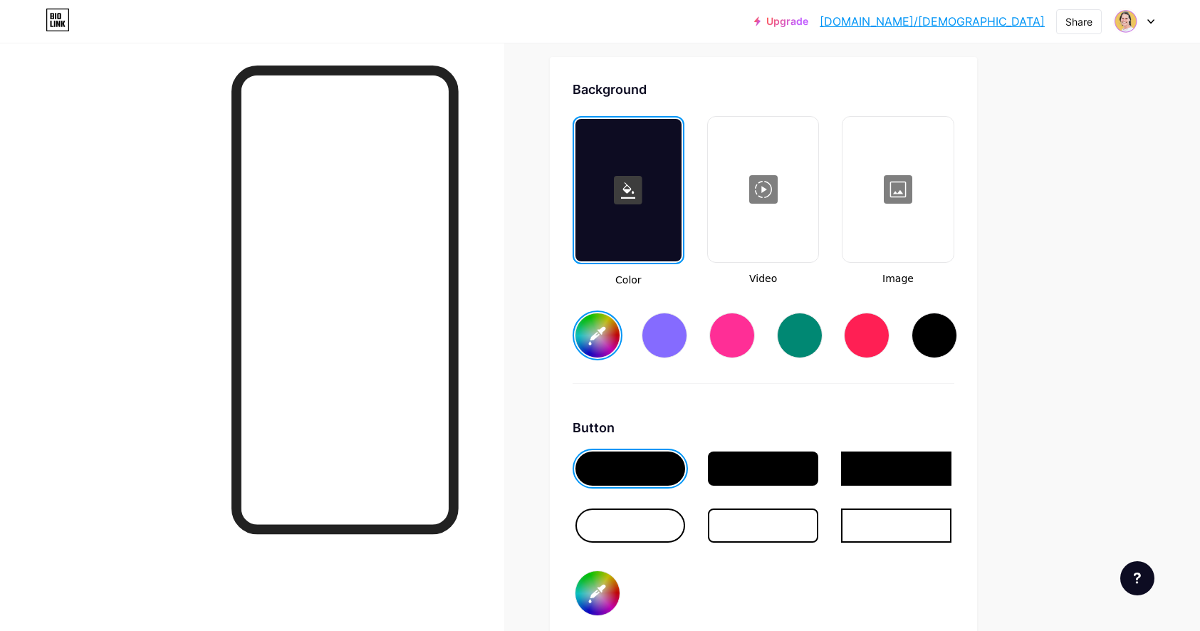
click at [630, 475] on div at bounding box center [631, 469] width 110 height 34
click at [743, 341] on div at bounding box center [732, 336] width 46 height 46
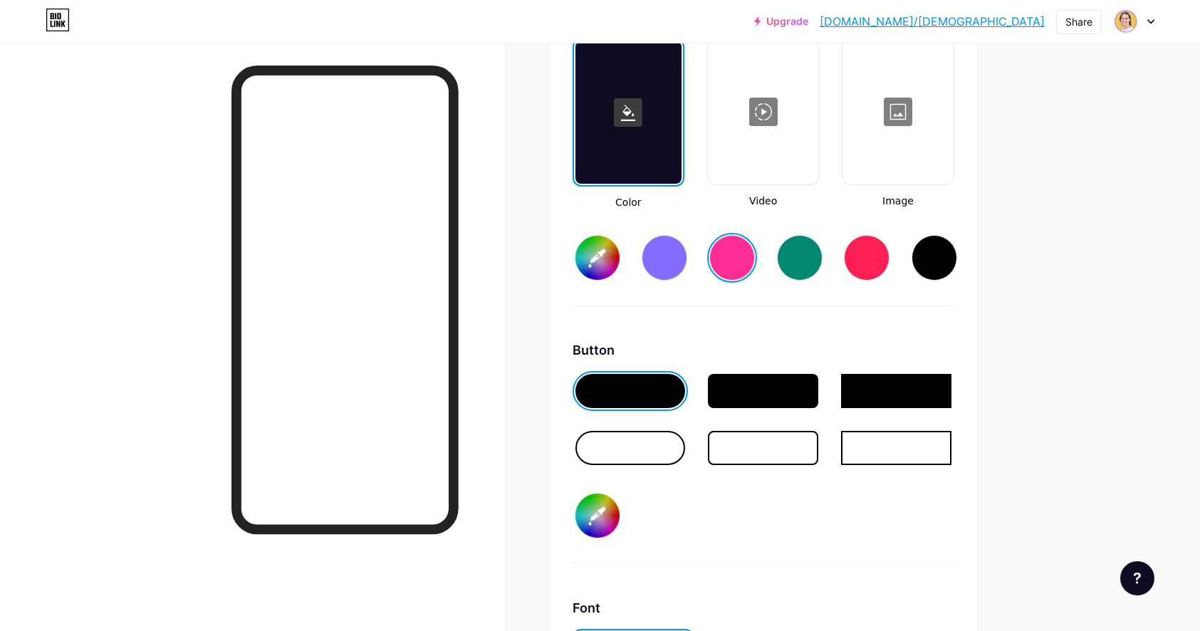
scroll to position [2017, 0]
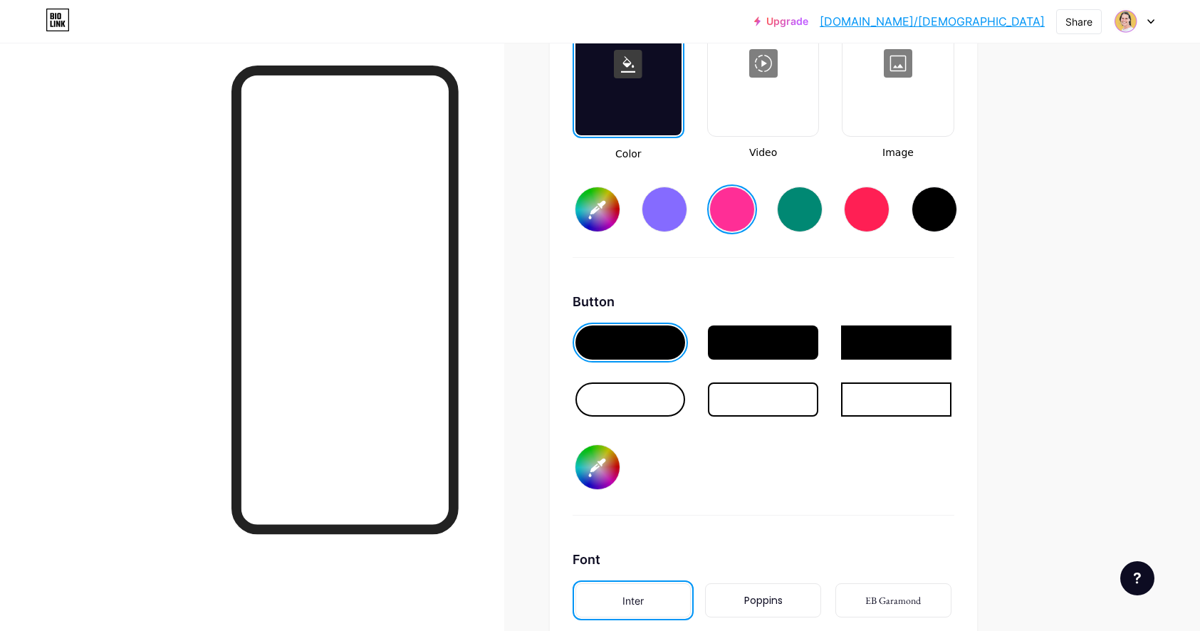
click at [606, 212] on input "#ff2e96" at bounding box center [598, 209] width 44 height 44
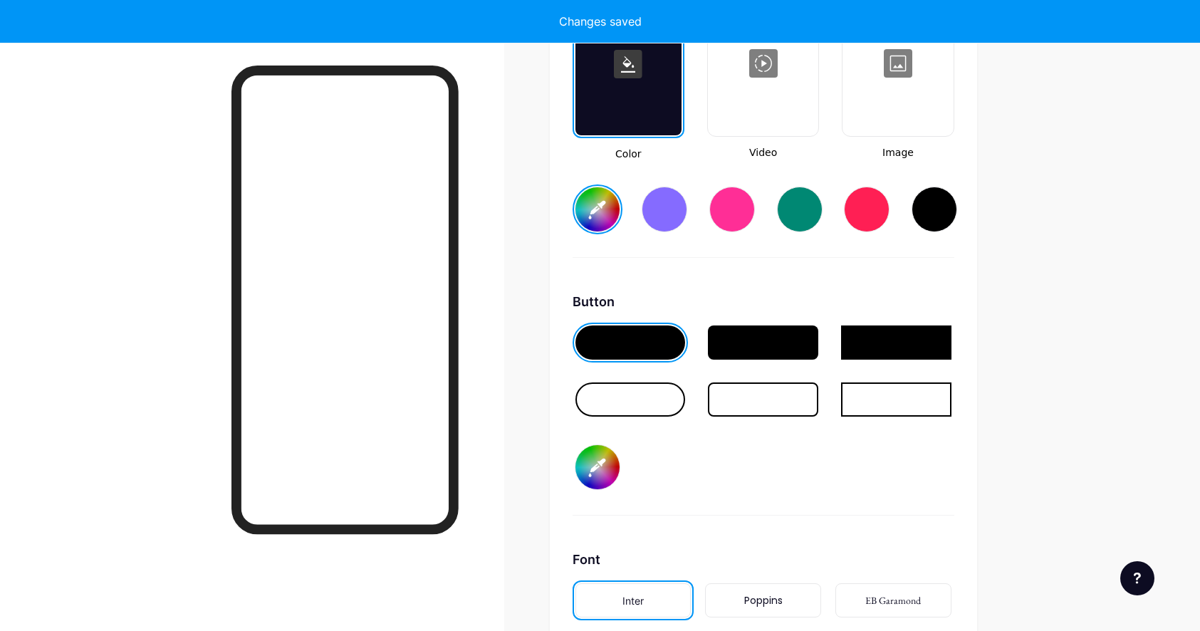
type input "#ffffff"
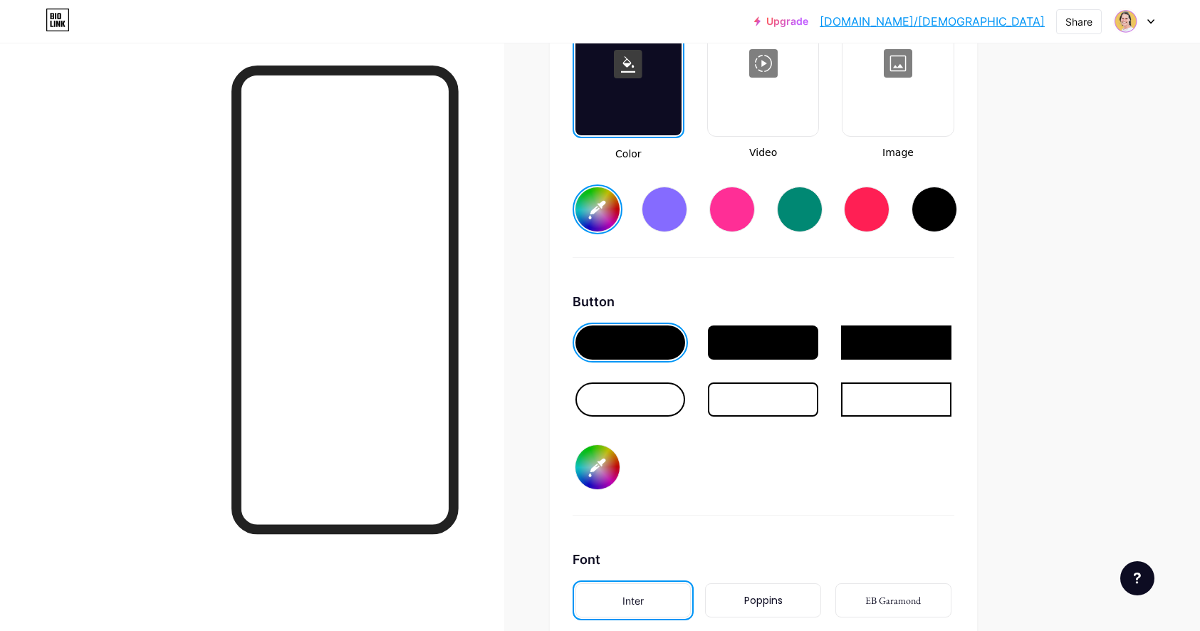
click at [608, 464] on input "#000000" at bounding box center [598, 467] width 44 height 44
type input "#e63b7a"
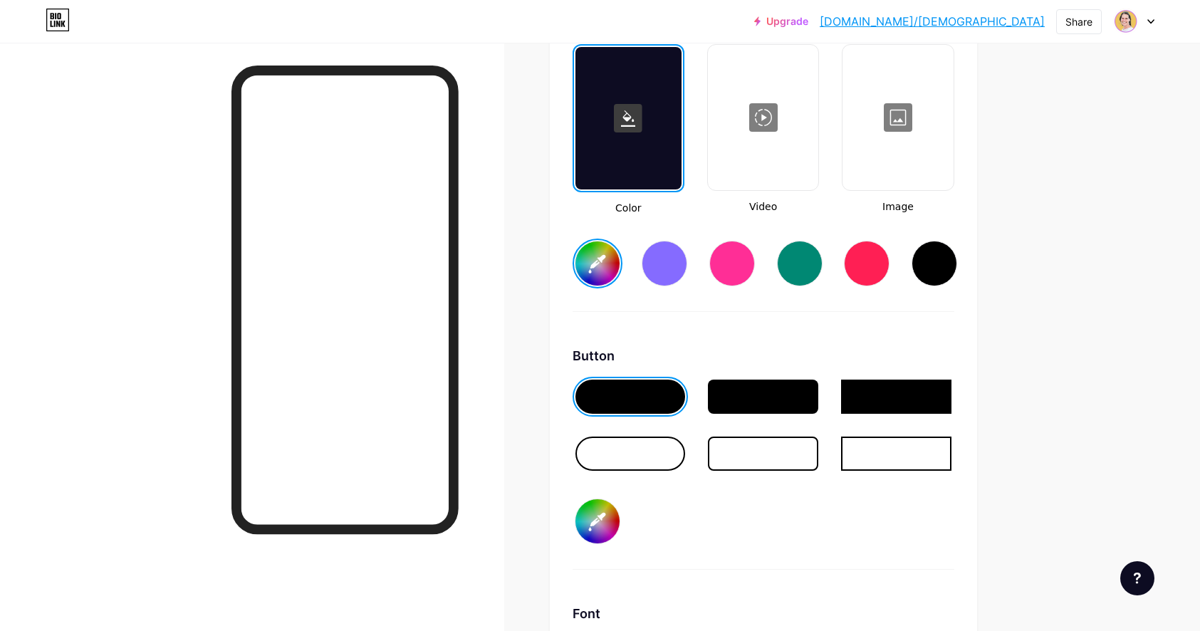
scroll to position [1979, 0]
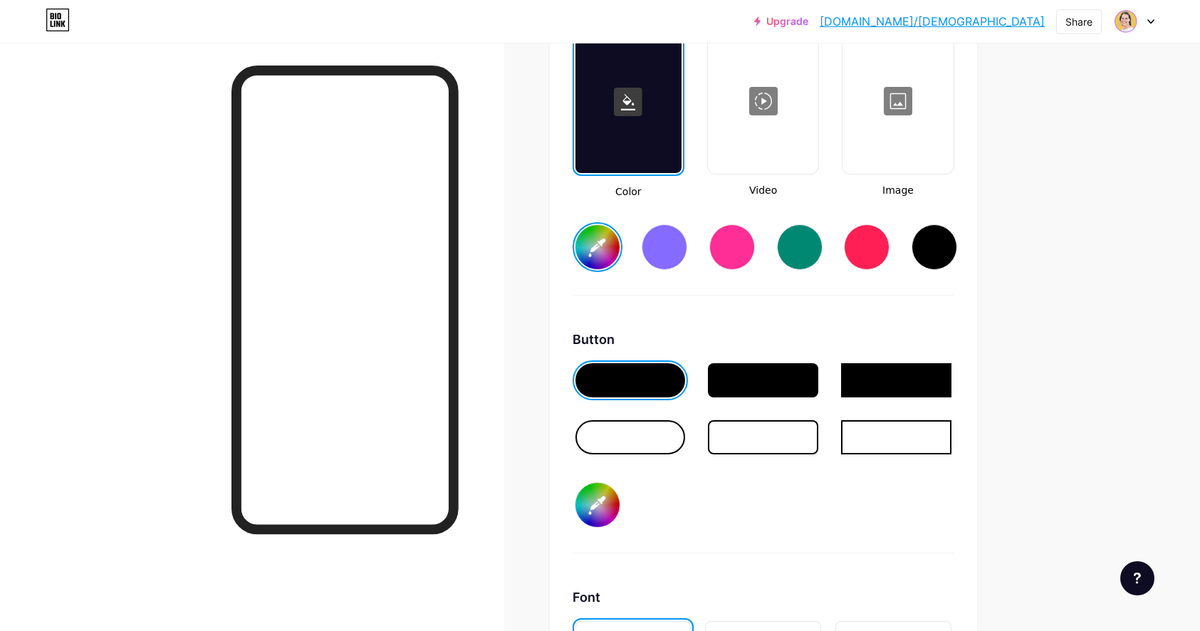
click at [648, 439] on div at bounding box center [631, 437] width 110 height 34
click at [647, 370] on div at bounding box center [631, 380] width 110 height 34
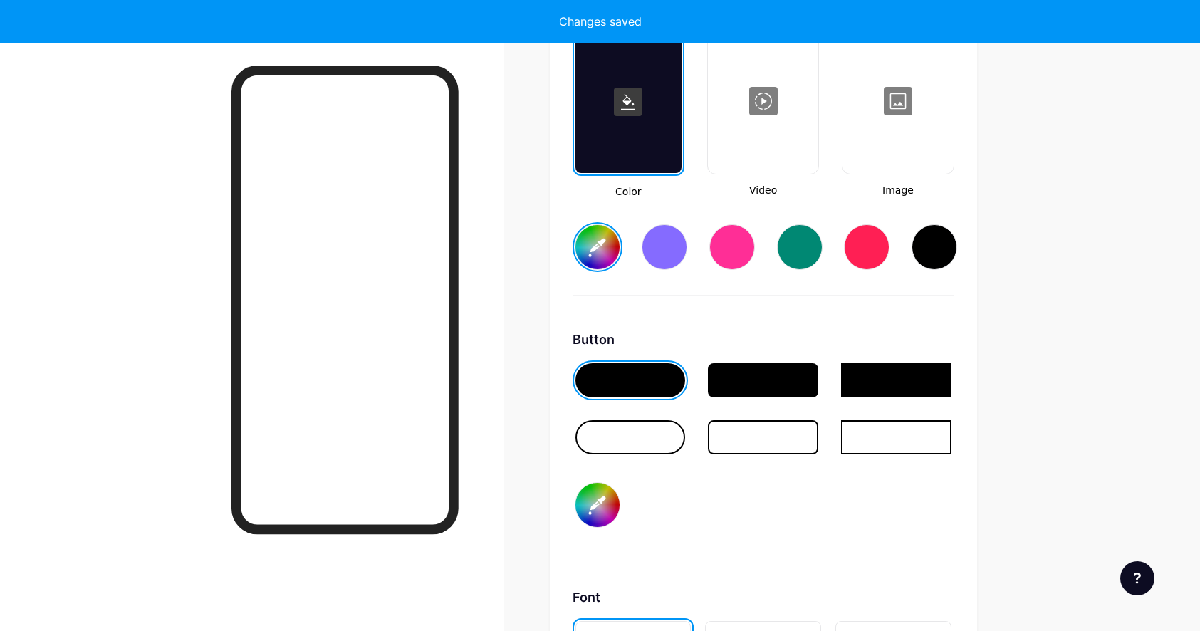
type input "#ffffff"
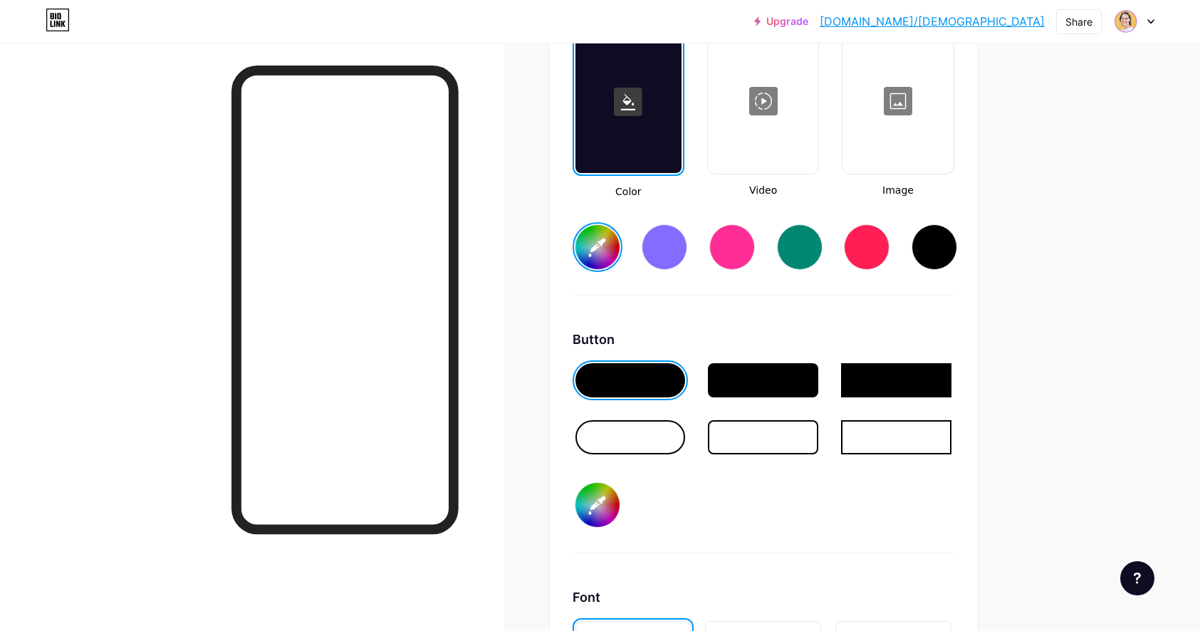
click at [601, 506] on input "#e63b7a" at bounding box center [598, 505] width 44 height 44
type input "#a77b00"
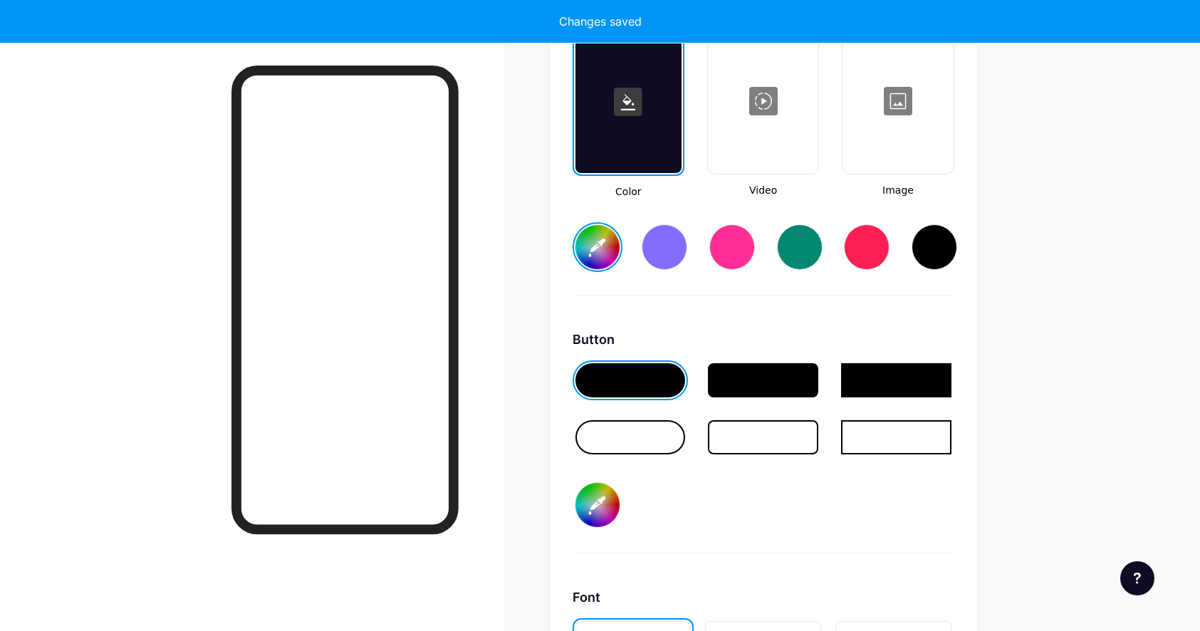
type input "#ffffff"
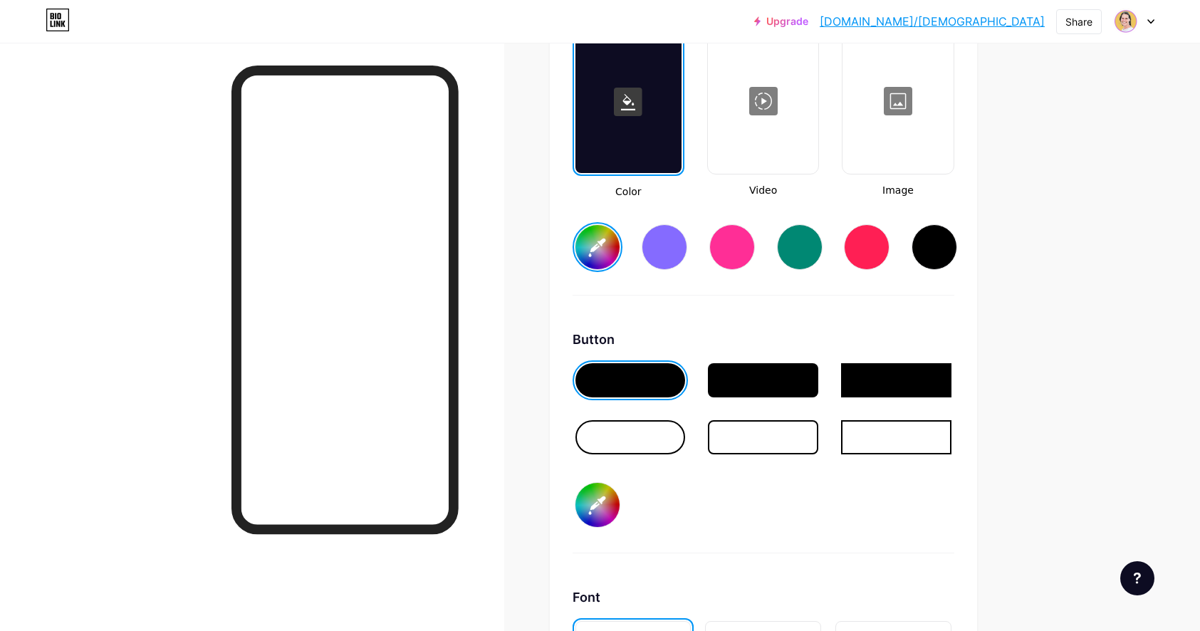
click at [603, 499] on input "#a77b00" at bounding box center [598, 505] width 44 height 44
type input "#e63b7a"
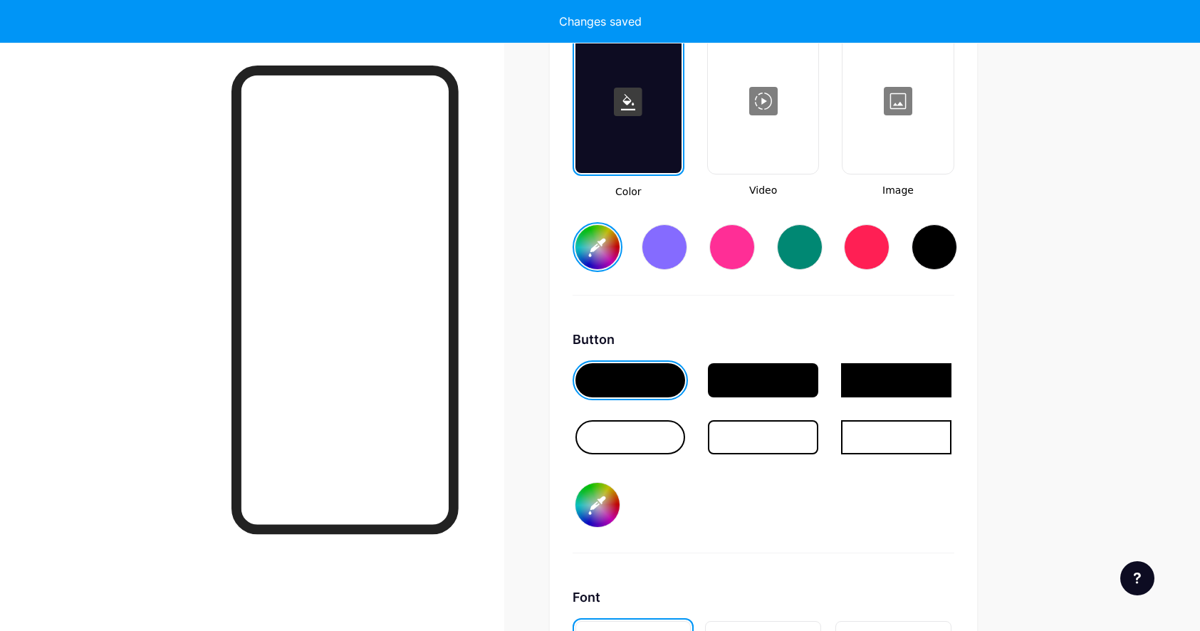
type input "#ffffff"
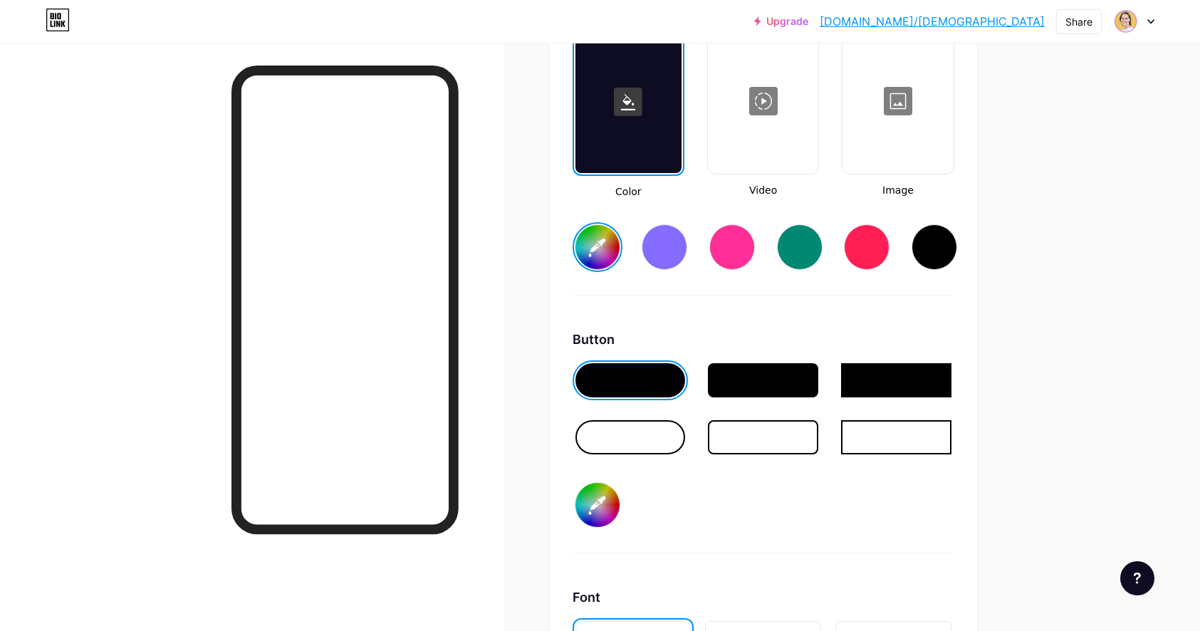
click at [598, 513] on input "#e63b7a" at bounding box center [598, 505] width 44 height 44
type input "#ed719e"
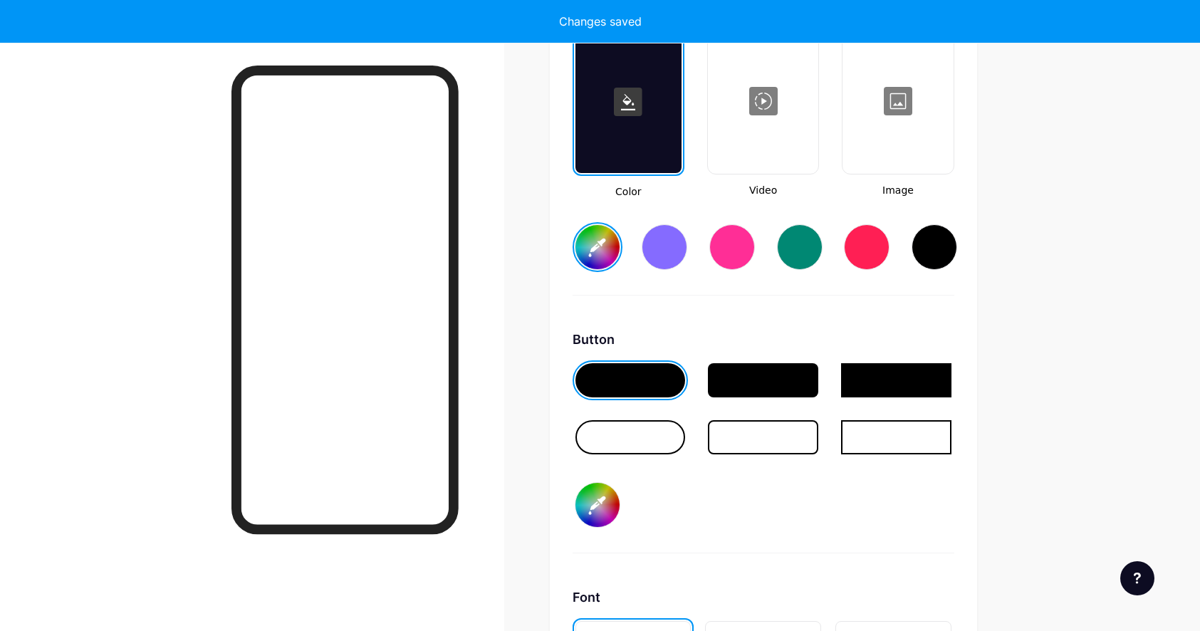
type input "#ffffff"
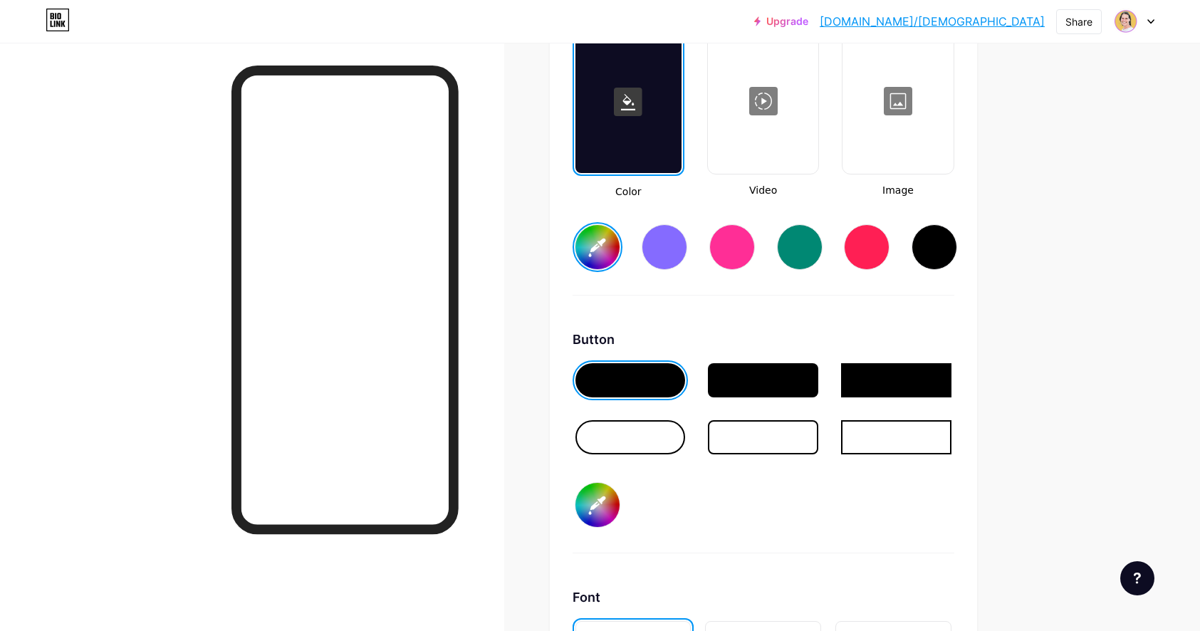
click at [604, 511] on input "#ed719e" at bounding box center [598, 505] width 44 height 44
type input "#e63b7a"
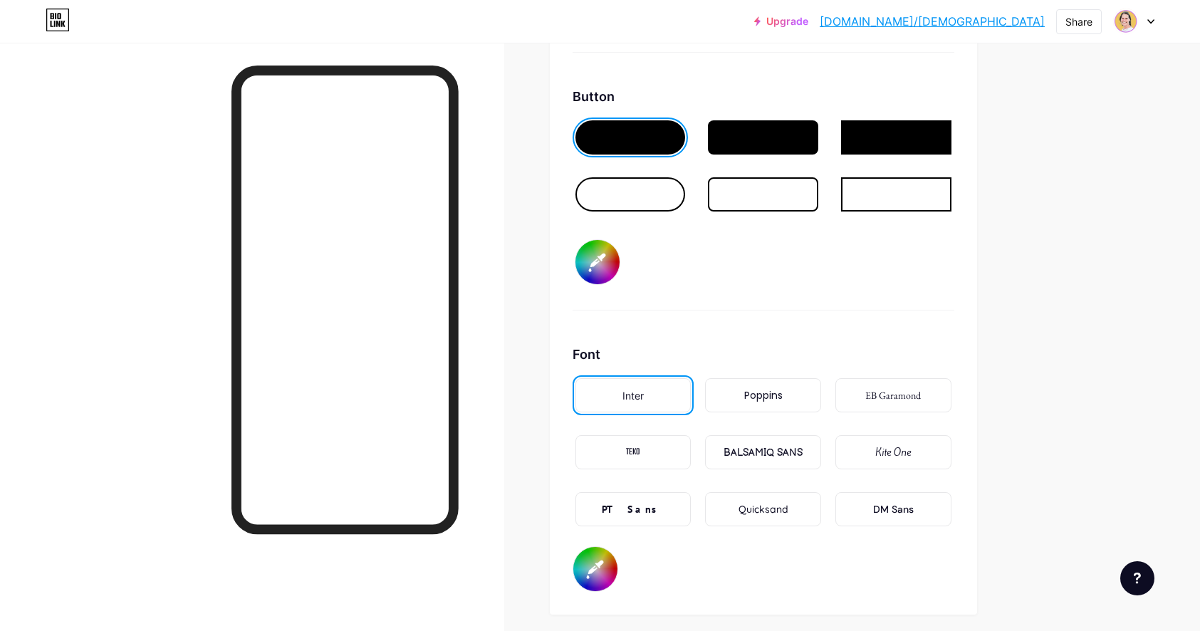
scroll to position [2245, 0]
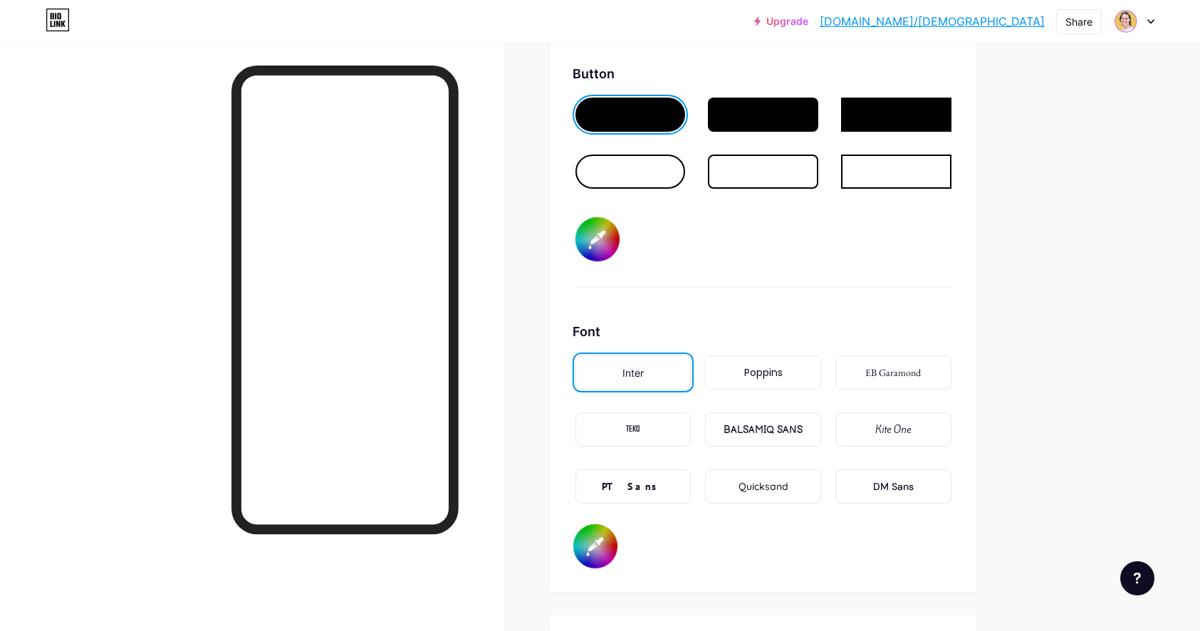
click at [788, 375] on div "Poppins" at bounding box center [763, 372] width 116 height 34
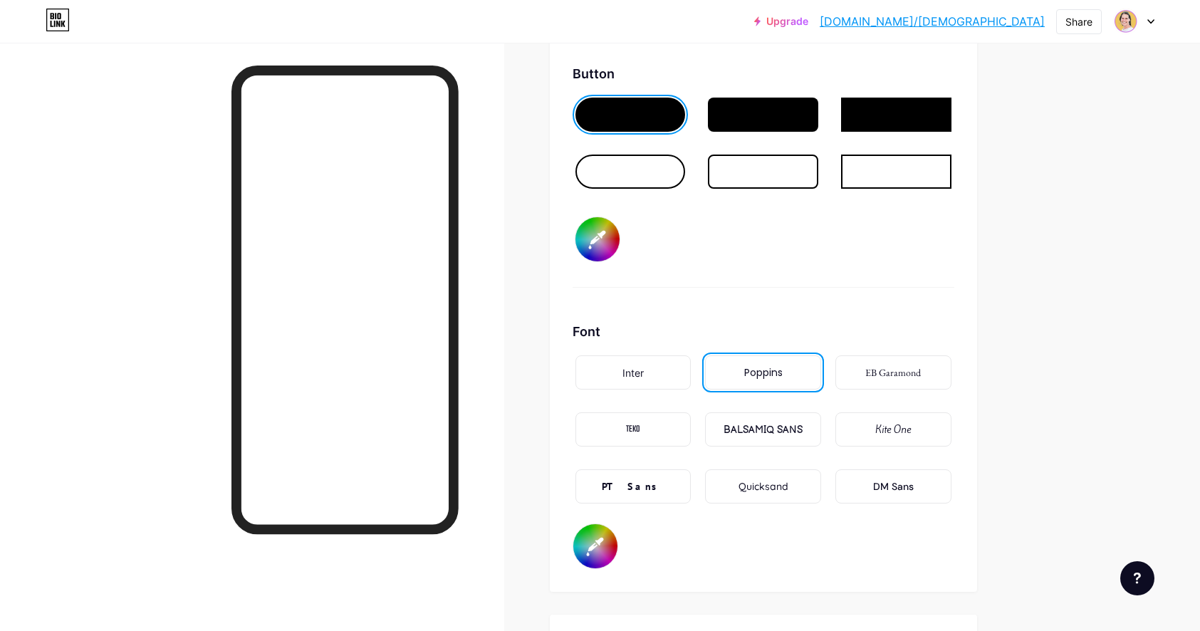
click at [909, 374] on div "EB Garamond" at bounding box center [893, 372] width 56 height 15
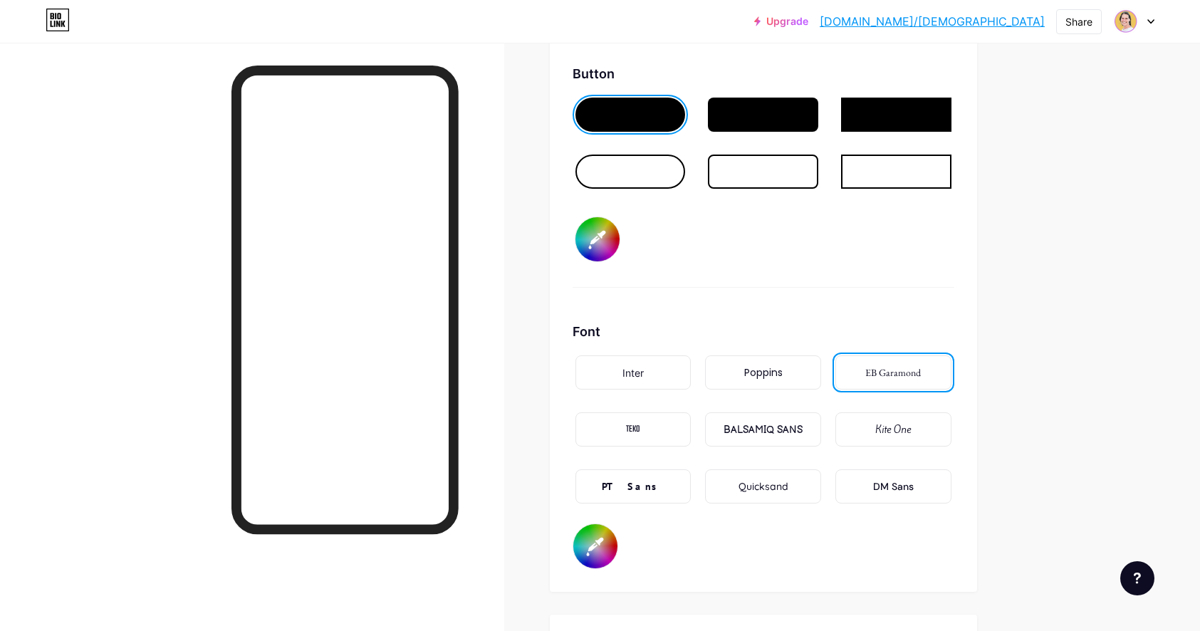
click at [640, 430] on div "TEKO" at bounding box center [633, 429] width 14 height 15
click at [803, 432] on div "BALSAMIQ SANS" at bounding box center [763, 429] width 79 height 15
click at [892, 420] on div "Kite One" at bounding box center [894, 429] width 116 height 34
click at [638, 482] on div "PT Sans" at bounding box center [633, 486] width 63 height 15
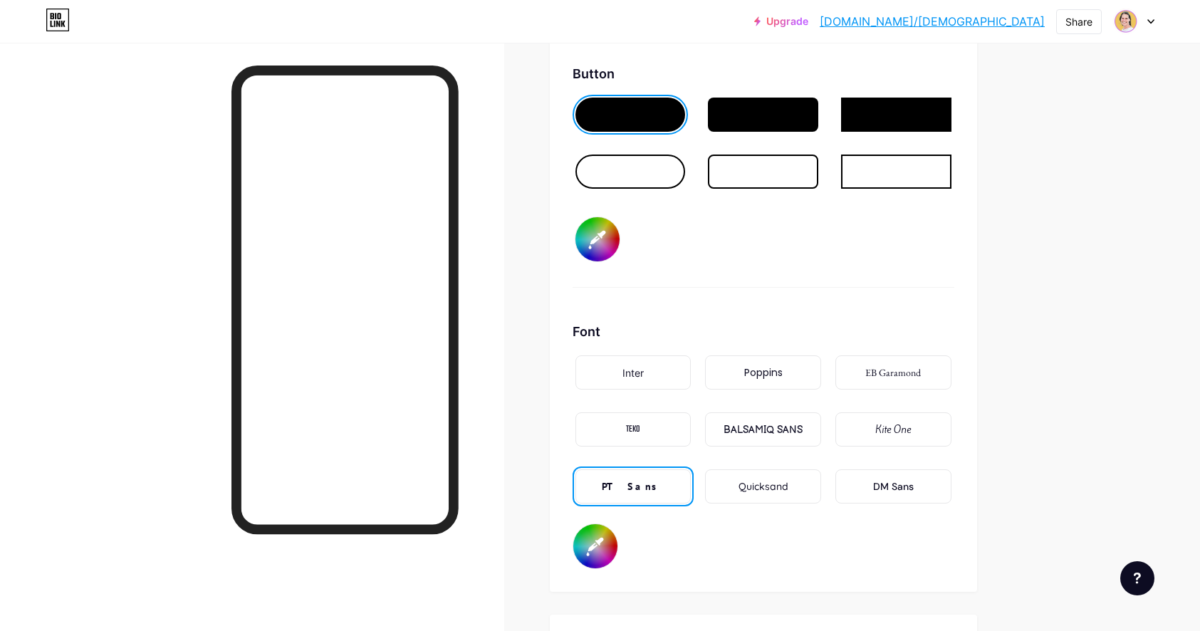
click at [794, 489] on div "Quicksand" at bounding box center [763, 486] width 116 height 34
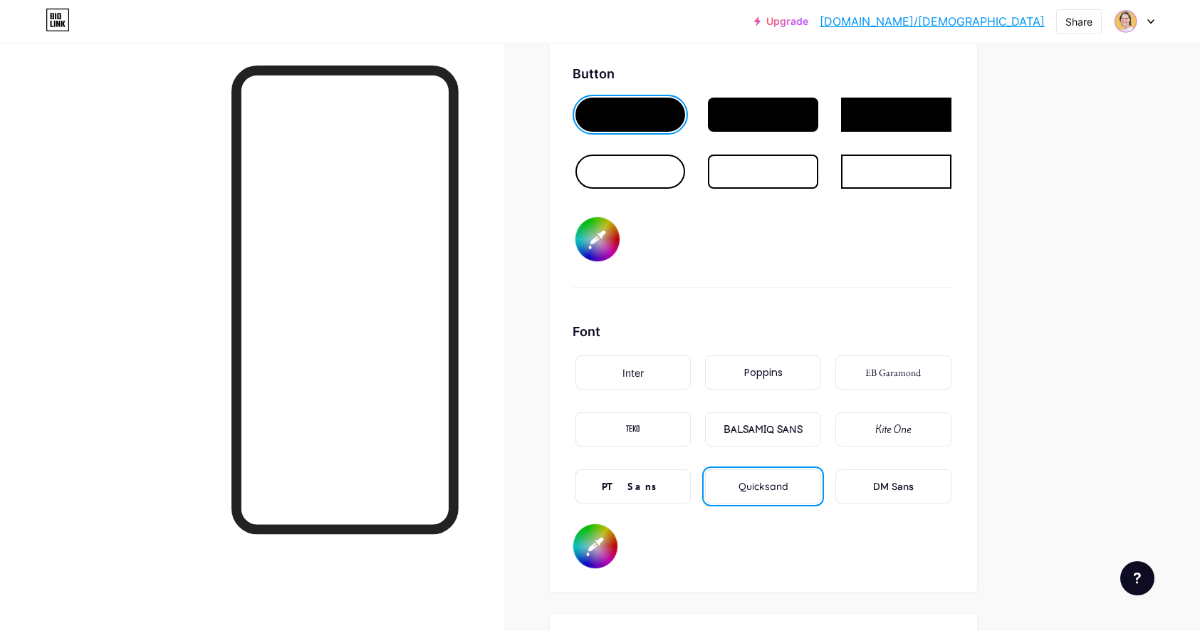
click at [879, 488] on div "DM Sans" at bounding box center [893, 486] width 41 height 15
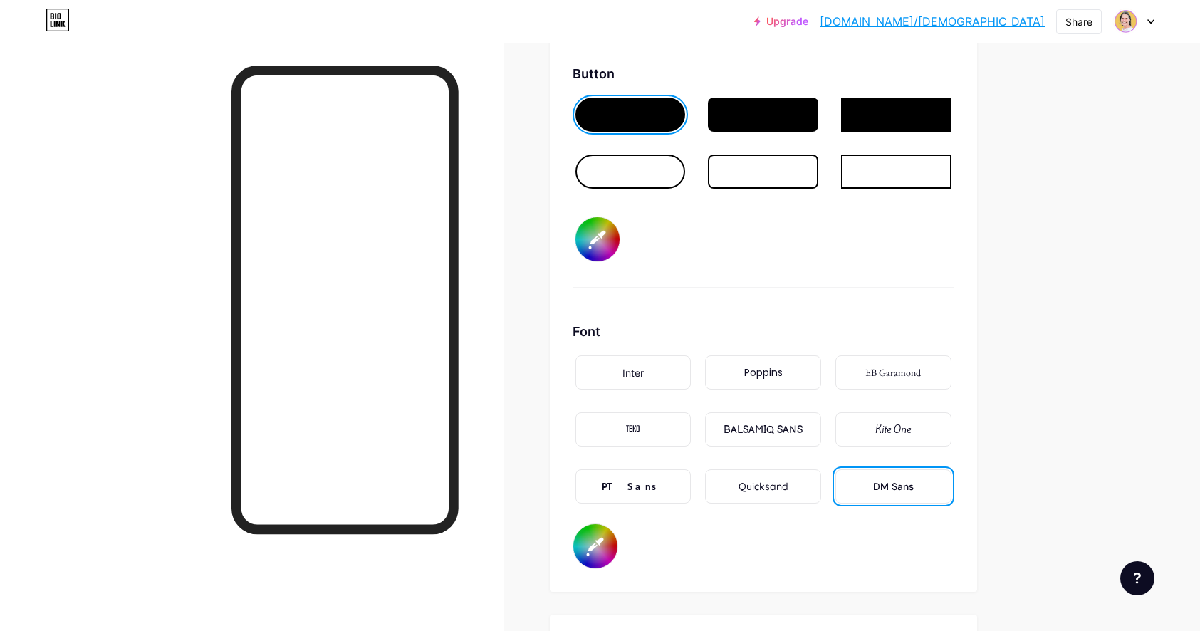
click at [759, 370] on div "Poppins" at bounding box center [763, 372] width 38 height 15
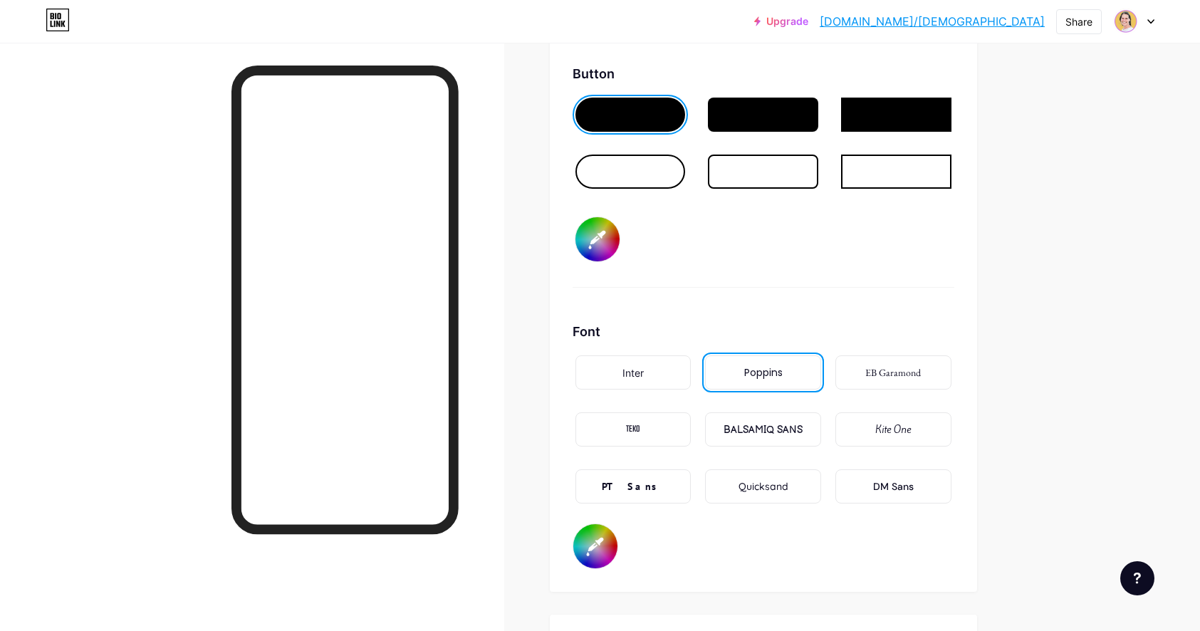
click at [887, 486] on div "DM Sans" at bounding box center [893, 486] width 41 height 15
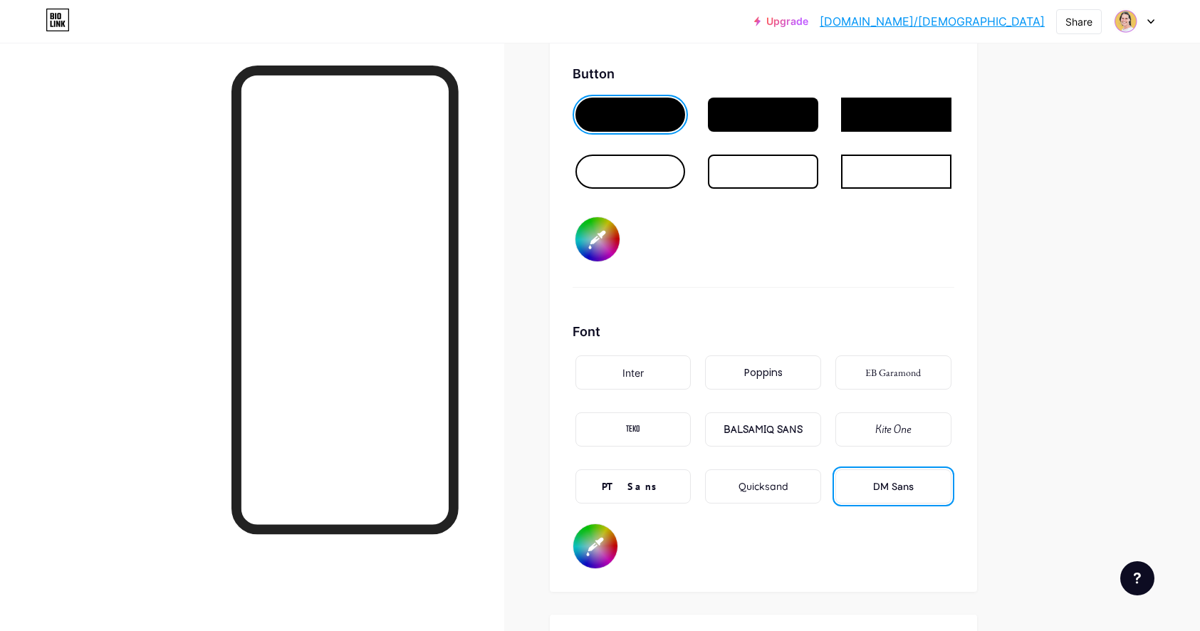
click at [647, 486] on div "PT Sans" at bounding box center [633, 486] width 63 height 15
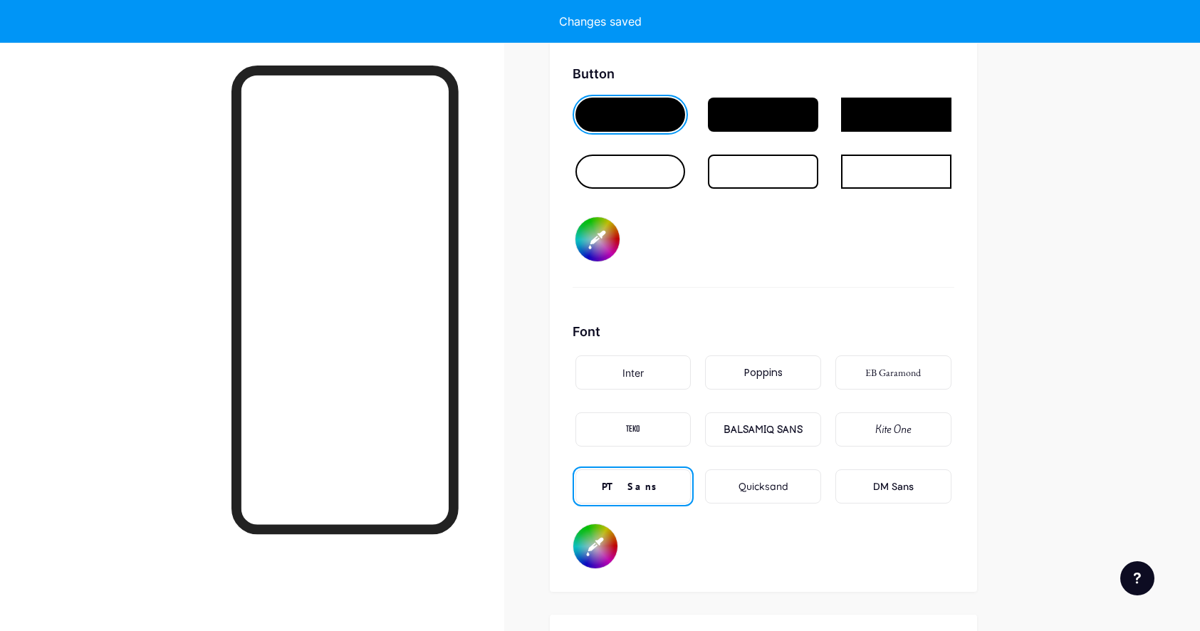
type input "#ffffff"
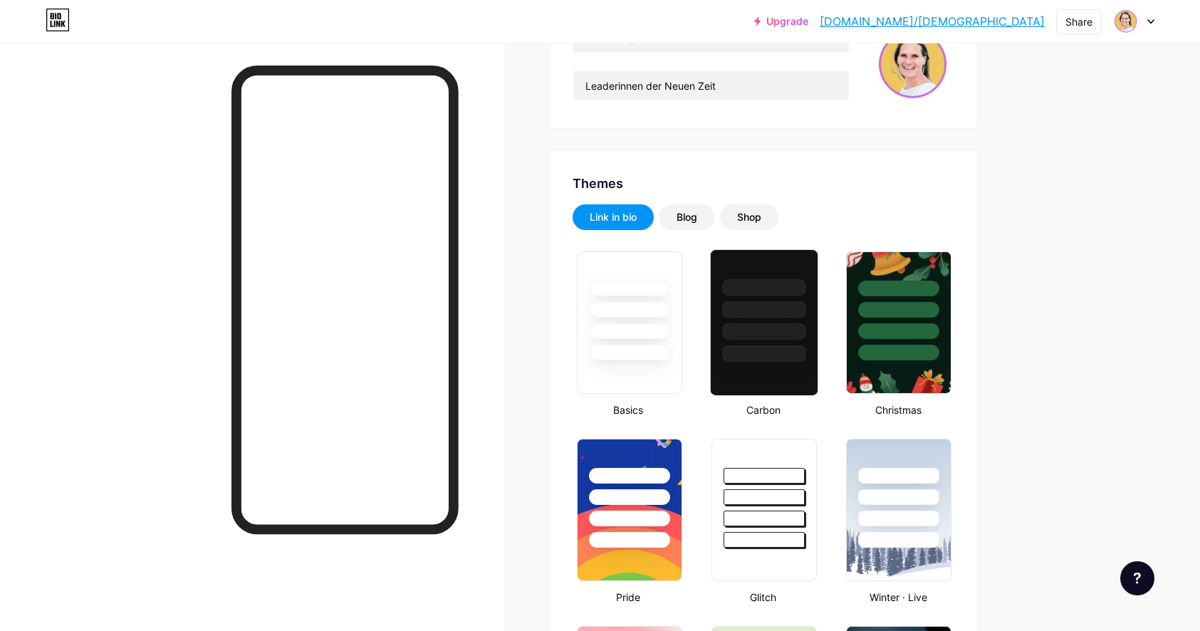
scroll to position [0, 0]
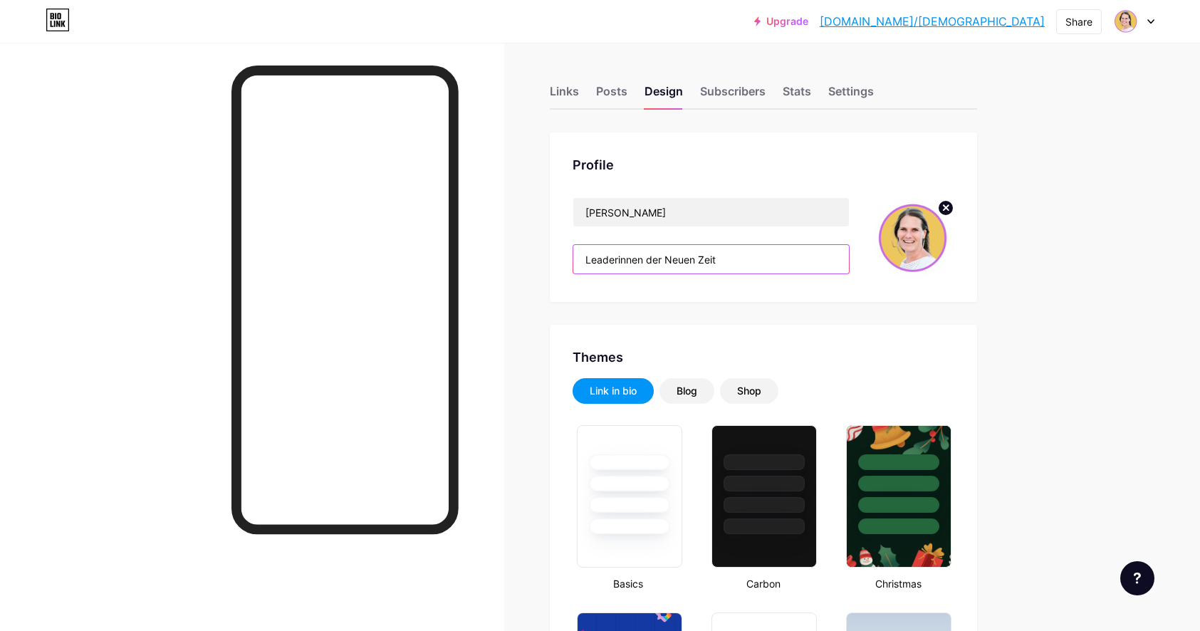
click at [591, 262] on input "Leaderinnen der Neuen Zeit" at bounding box center [711, 259] width 276 height 28
paste input "⭐️"
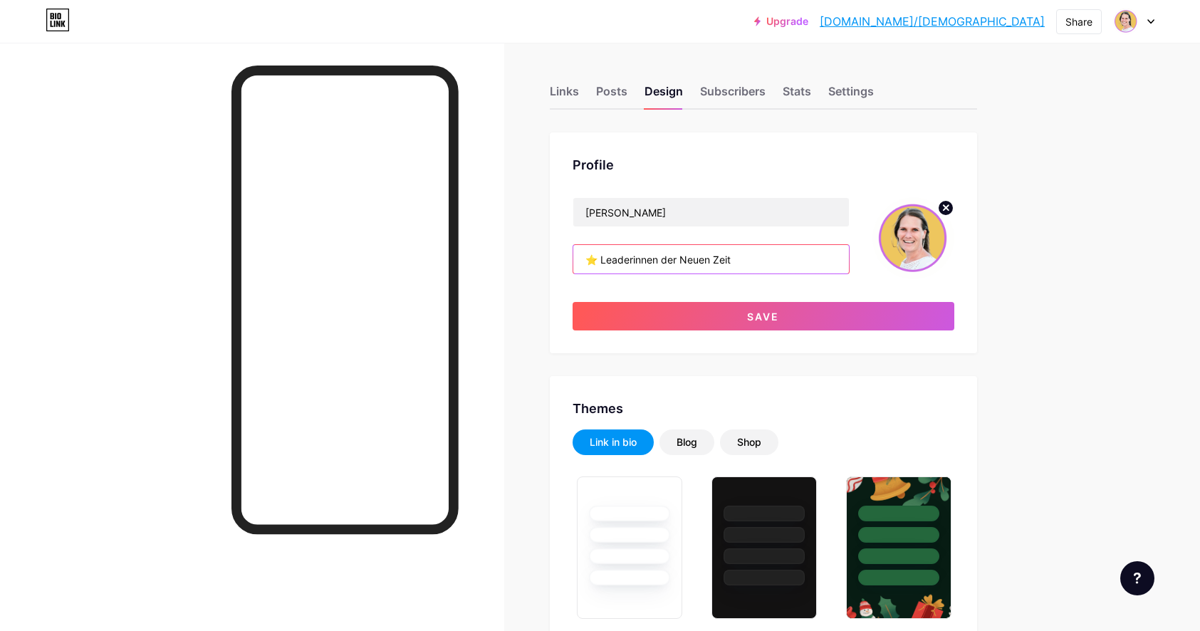
click at [763, 266] on input "⭐️ Leaderinnen der Neuen Zeit" at bounding box center [711, 259] width 276 height 28
paste input "⭐️"
type input "⭐️ Leaderinnen der Neuen Zeit ⭐️"
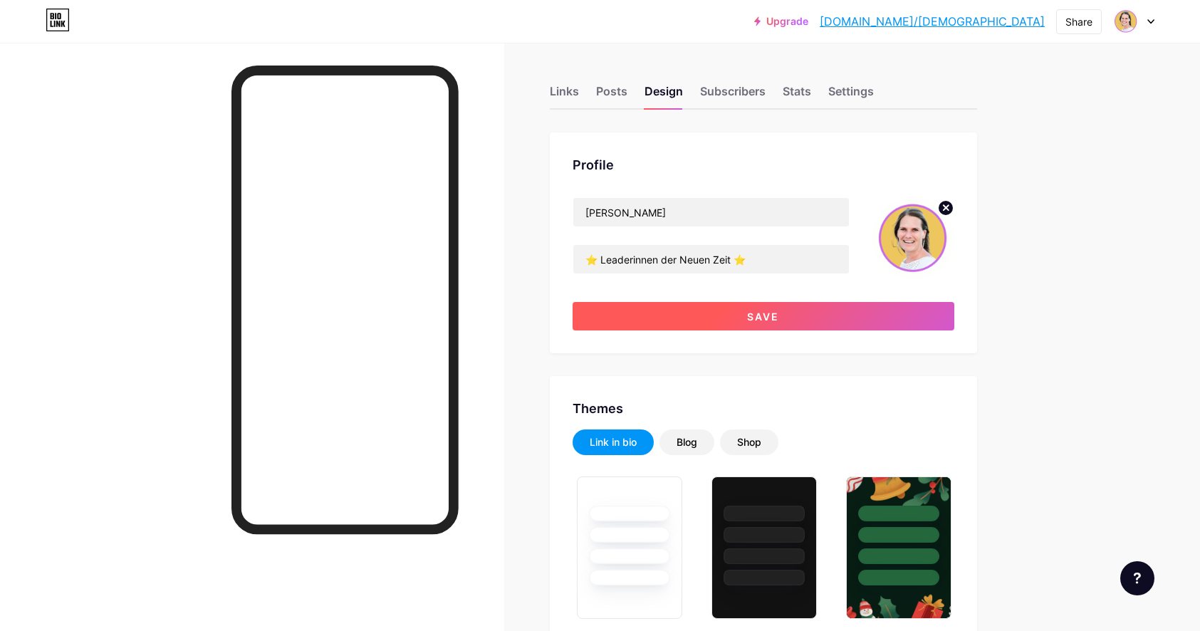
click at [799, 316] on button "Save" at bounding box center [764, 316] width 382 height 28
type input "#ffffff"
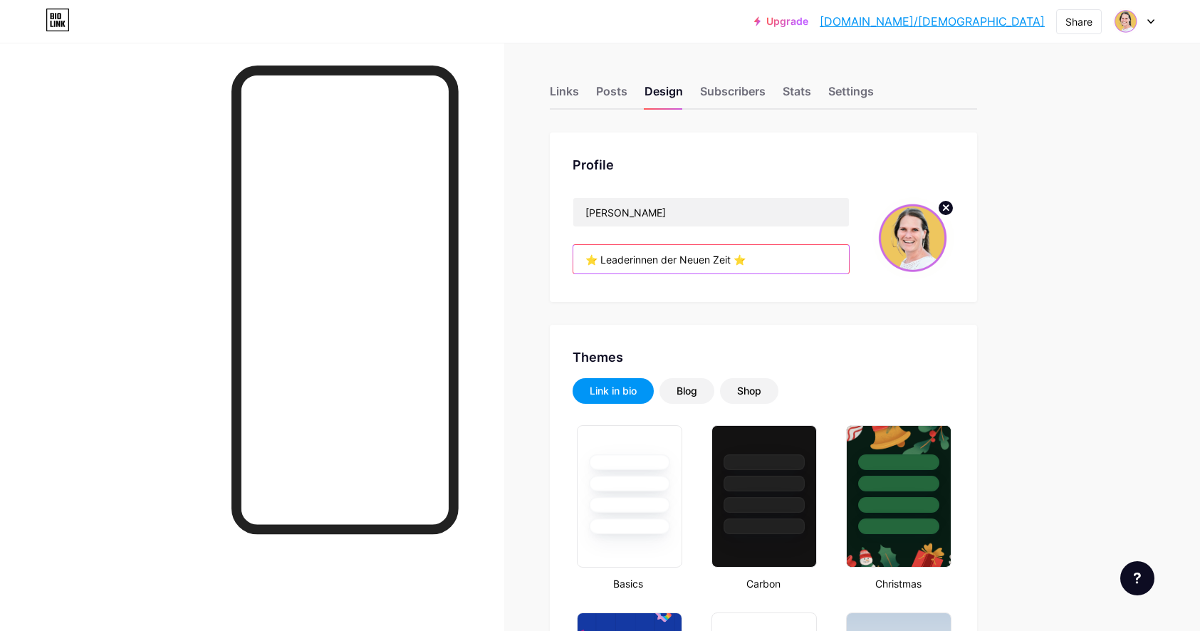
drag, startPoint x: 605, startPoint y: 261, endPoint x: 573, endPoint y: 256, distance: 32.4
click at [573, 256] on div "Profile [PERSON_NAME] ⭐️ Leaderinnen der Neuen Zeit ⭐️" at bounding box center [763, 217] width 427 height 170
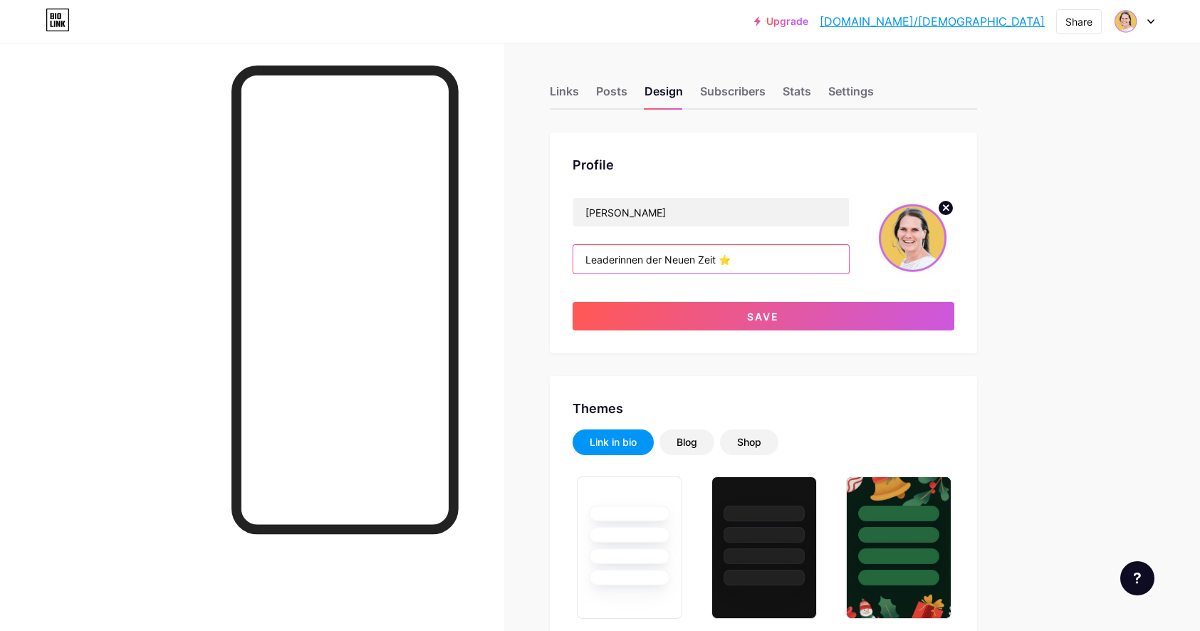
drag, startPoint x: 756, startPoint y: 253, endPoint x: 721, endPoint y: 256, distance: 35.8
click at [721, 256] on input "Leaderinnen der Neuen Zeit ⭐️" at bounding box center [711, 259] width 276 height 28
click at [588, 256] on input "Leaderinnen der Neuen Zeit" at bounding box center [711, 259] width 276 height 28
type input "Leaderinnen der Neuen Zeit"
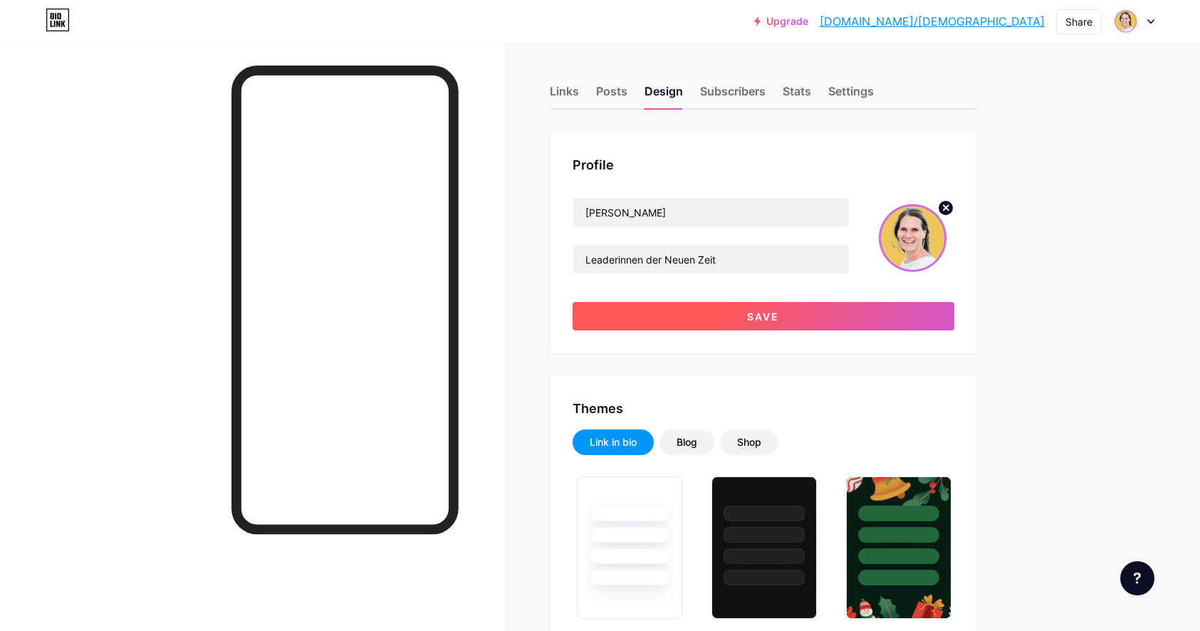
click at [752, 311] on span "Save" at bounding box center [763, 317] width 32 height 12
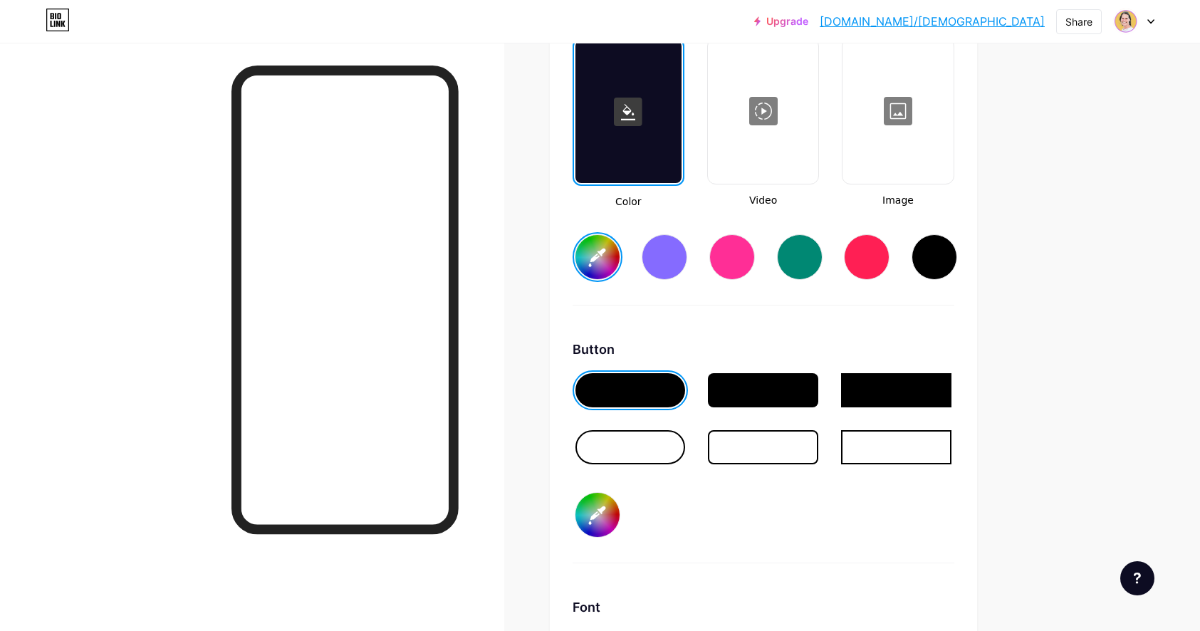
scroll to position [2024, 0]
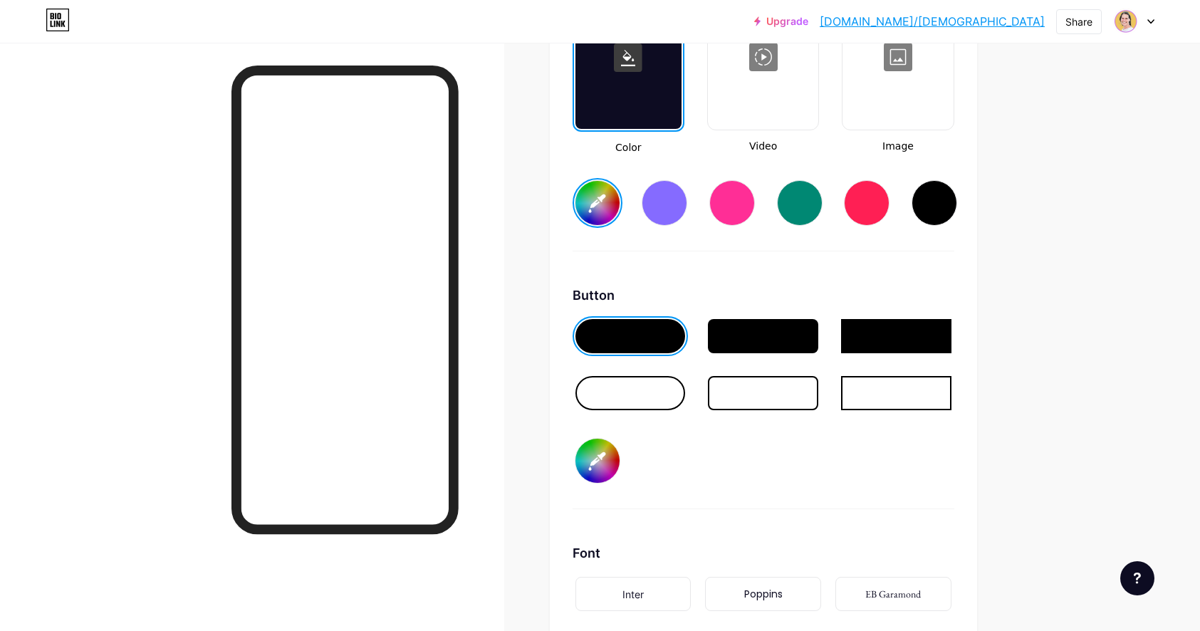
click at [647, 396] on div at bounding box center [631, 393] width 110 height 34
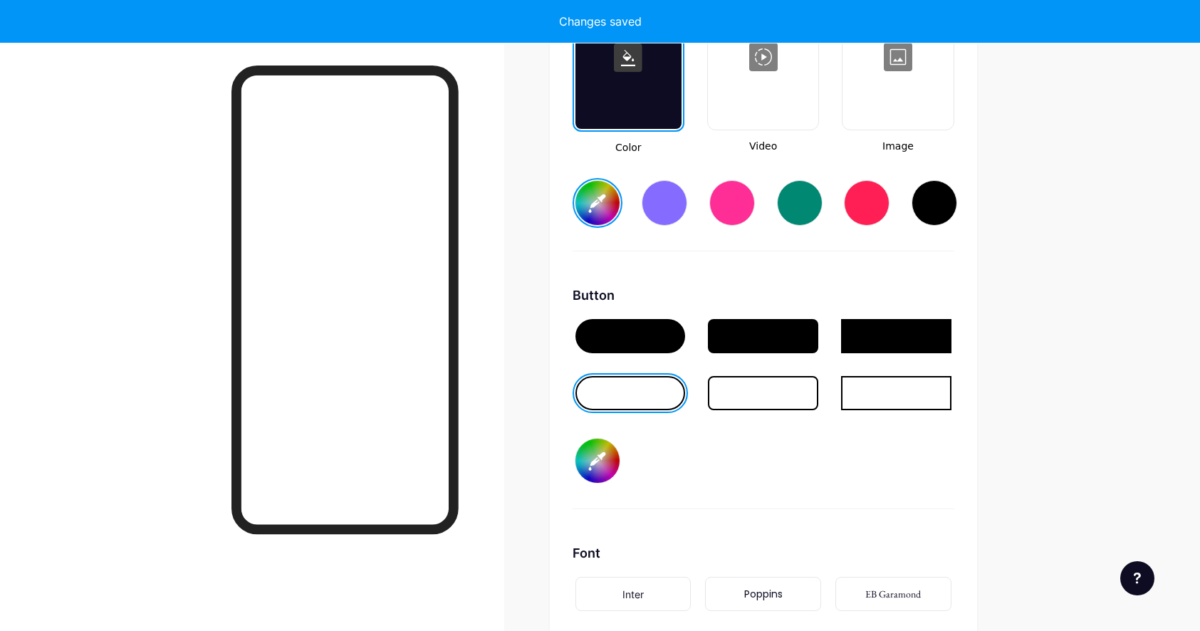
type input "#ffffff"
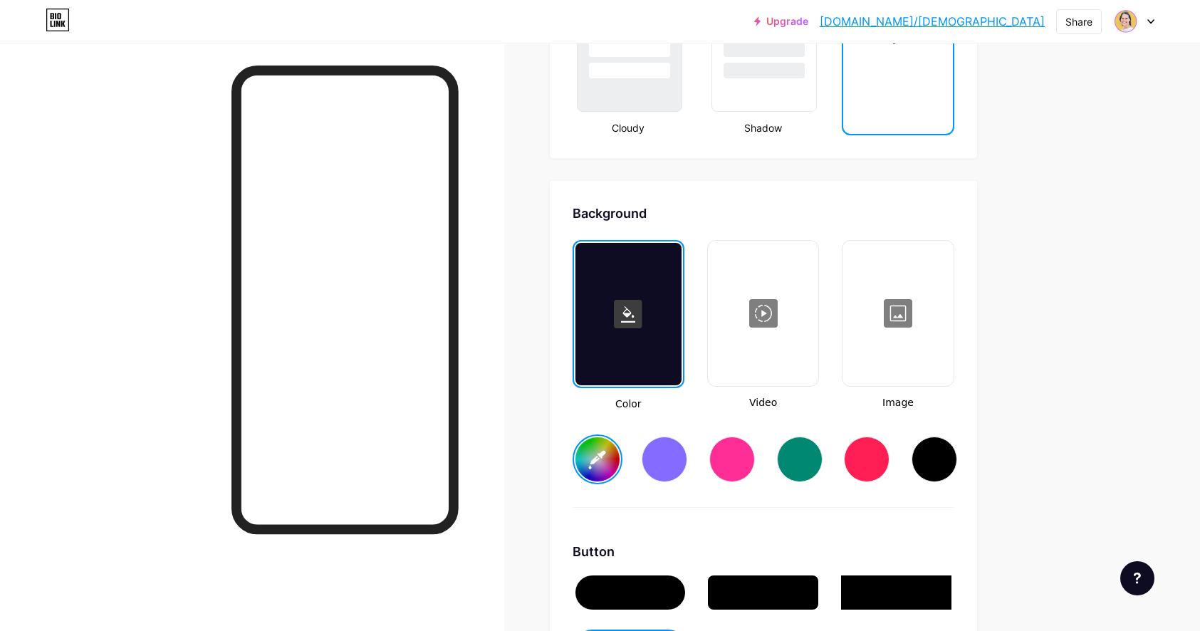
scroll to position [1198, 0]
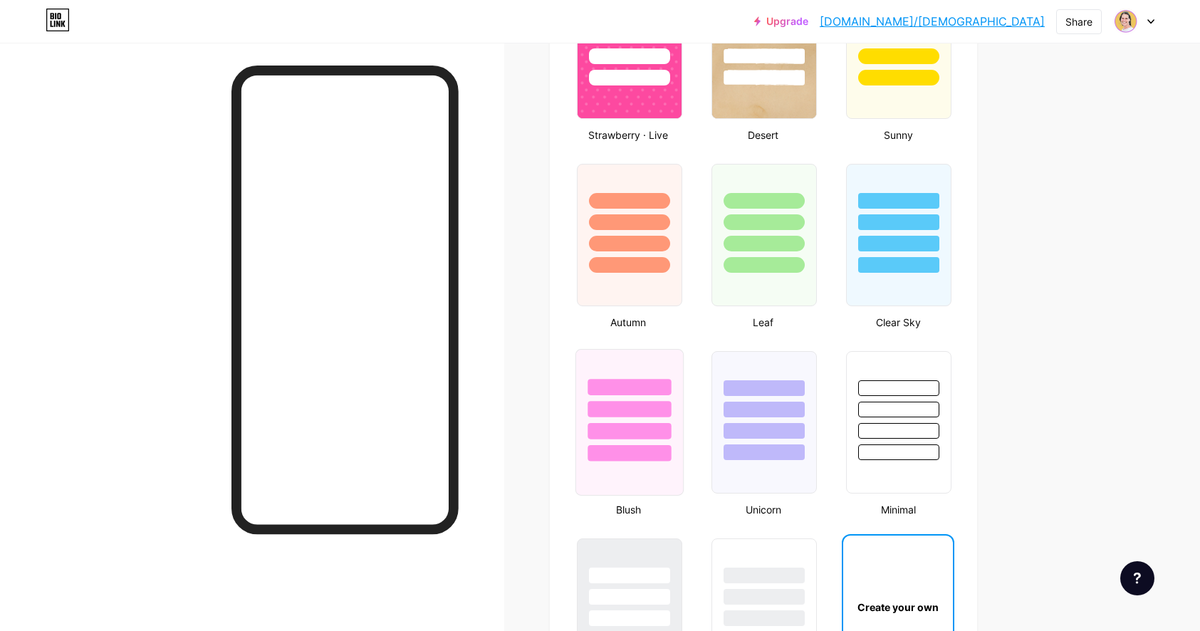
click at [625, 462] on div at bounding box center [629, 422] width 108 height 147
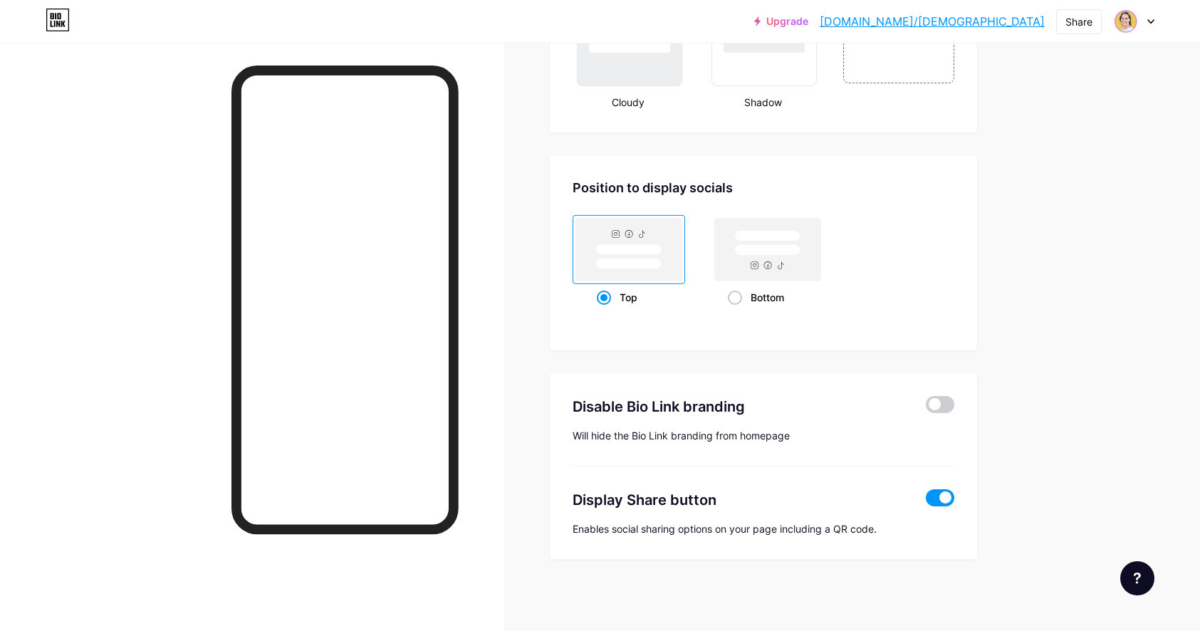
scroll to position [1538, 0]
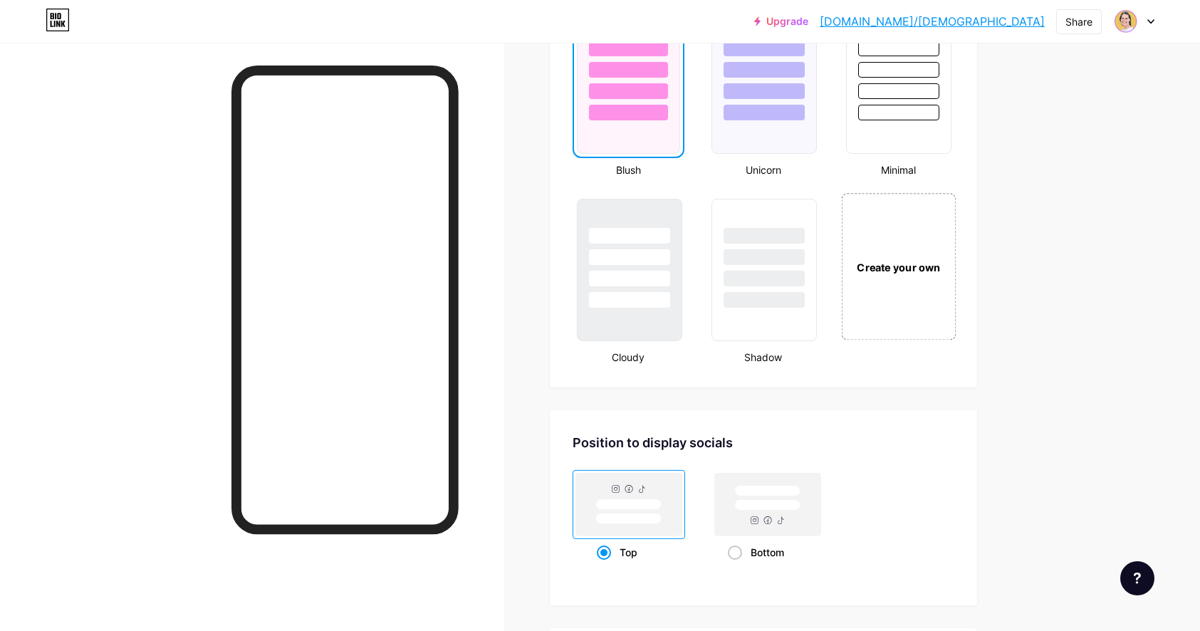
click at [895, 266] on div "Create your own" at bounding box center [898, 267] width 107 height 16
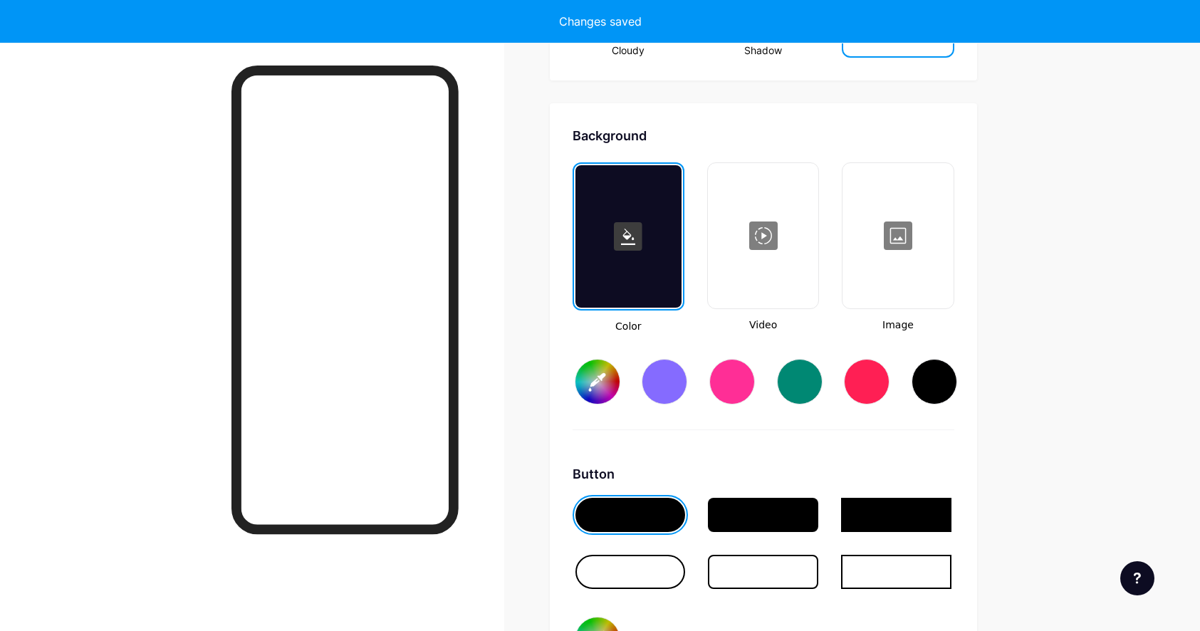
scroll to position [1891, 0]
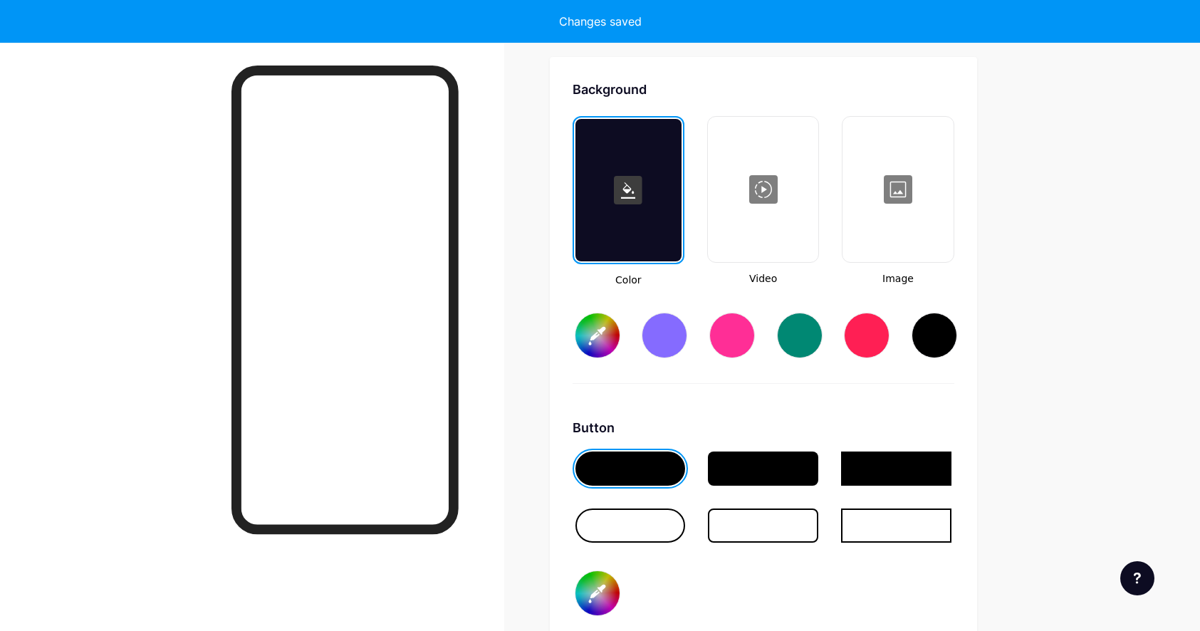
type input "#ffffff"
type input "#000000"
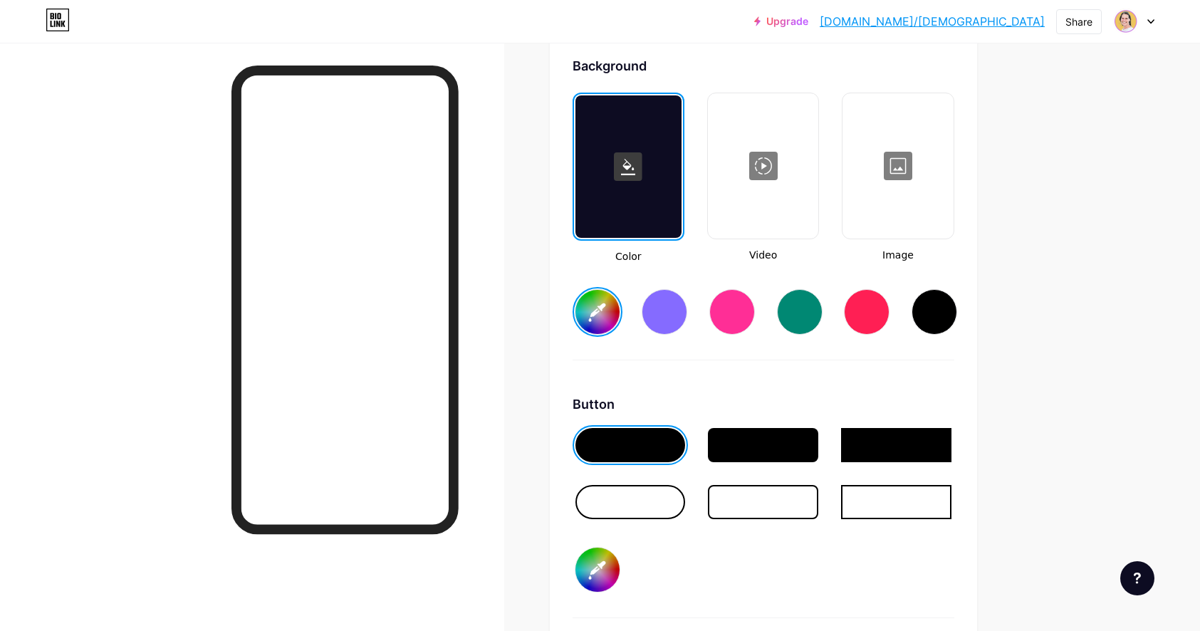
scroll to position [1945, 0]
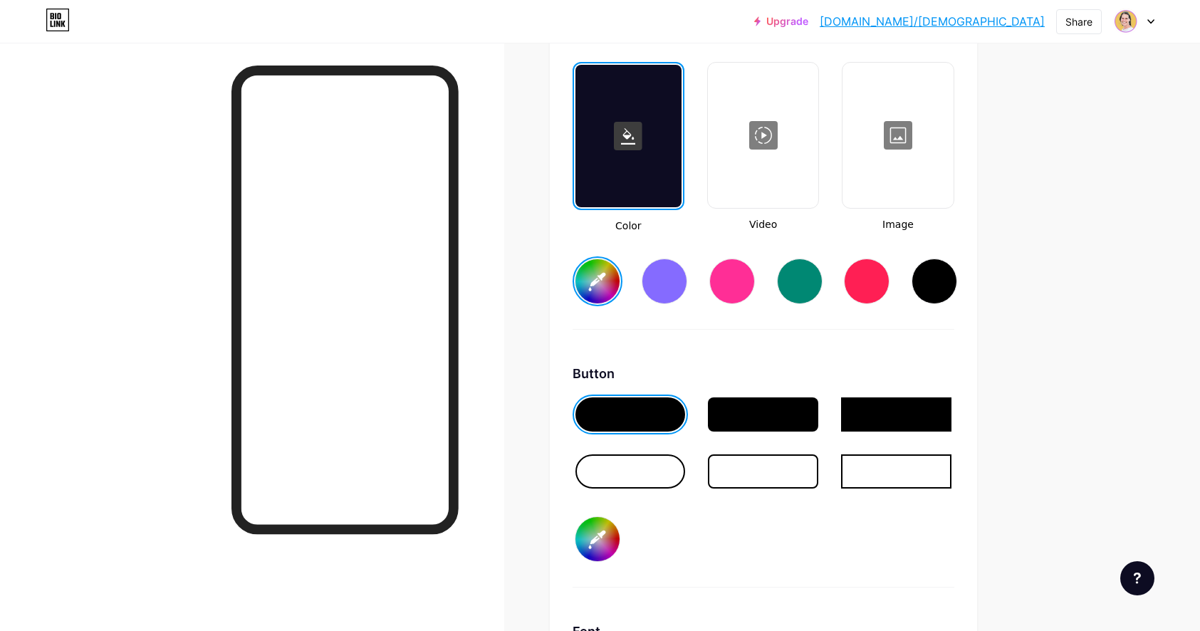
click at [606, 531] on input "#000000" at bounding box center [598, 539] width 44 height 44
type input "#be38f3"
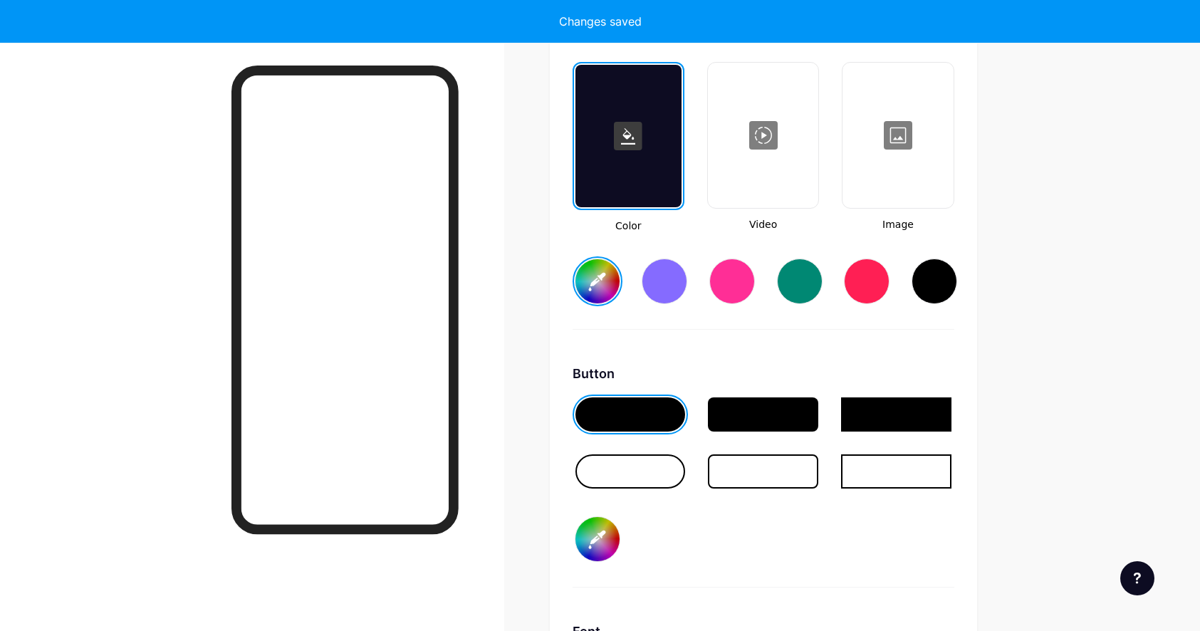
type input "#ffffff"
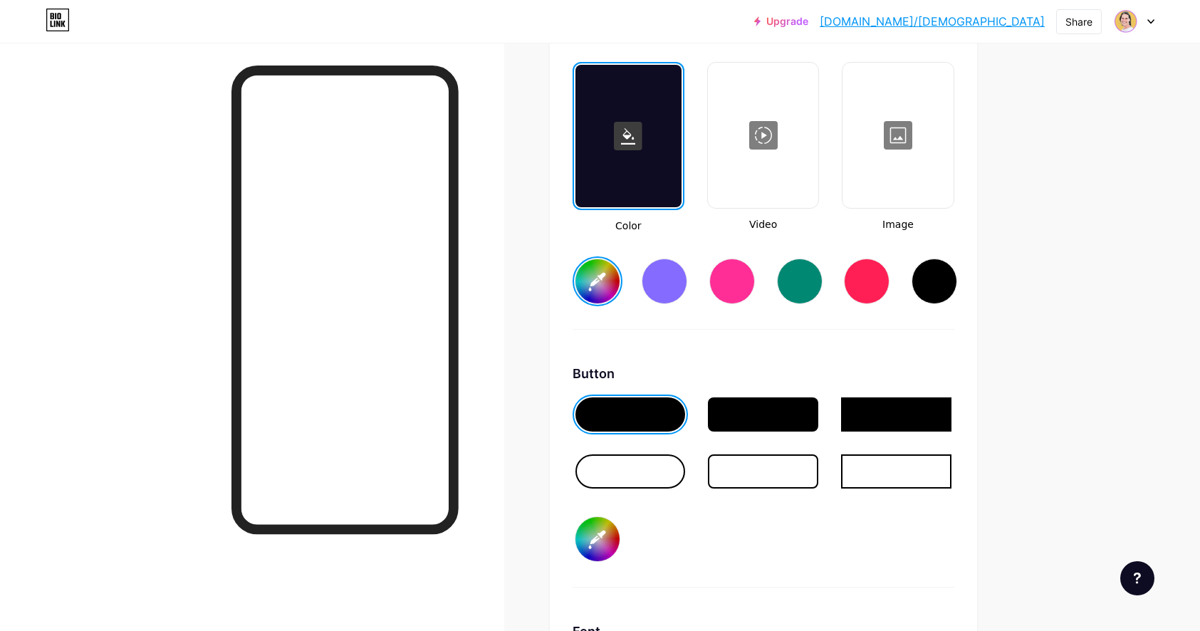
click at [598, 541] on input "#be38f3" at bounding box center [598, 539] width 44 height 44
type input "#e63b7a"
click at [608, 538] on input "#e63b7a" at bounding box center [598, 539] width 44 height 44
click at [648, 167] on div at bounding box center [629, 136] width 106 height 142
click at [591, 279] on input "#ffffff" at bounding box center [598, 281] width 44 height 44
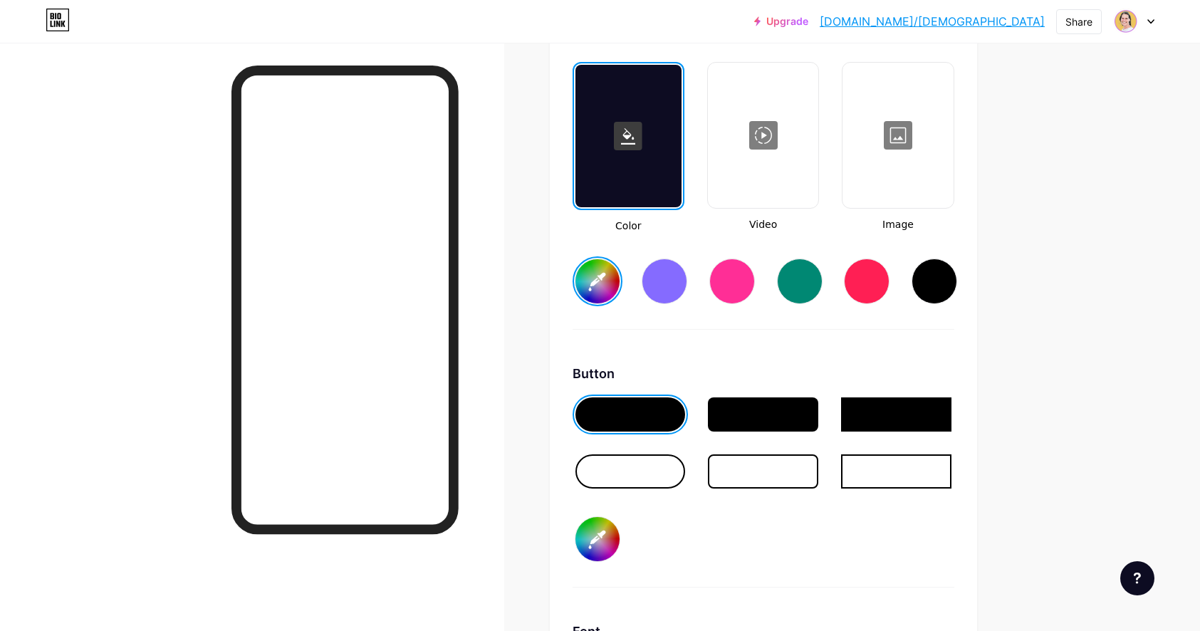
click at [603, 288] on input "#f9d3e0" at bounding box center [598, 281] width 44 height 44
click at [601, 279] on input "#f9d3e0" at bounding box center [598, 281] width 44 height 44
click at [598, 284] on input "#ffebeb" at bounding box center [598, 281] width 44 height 44
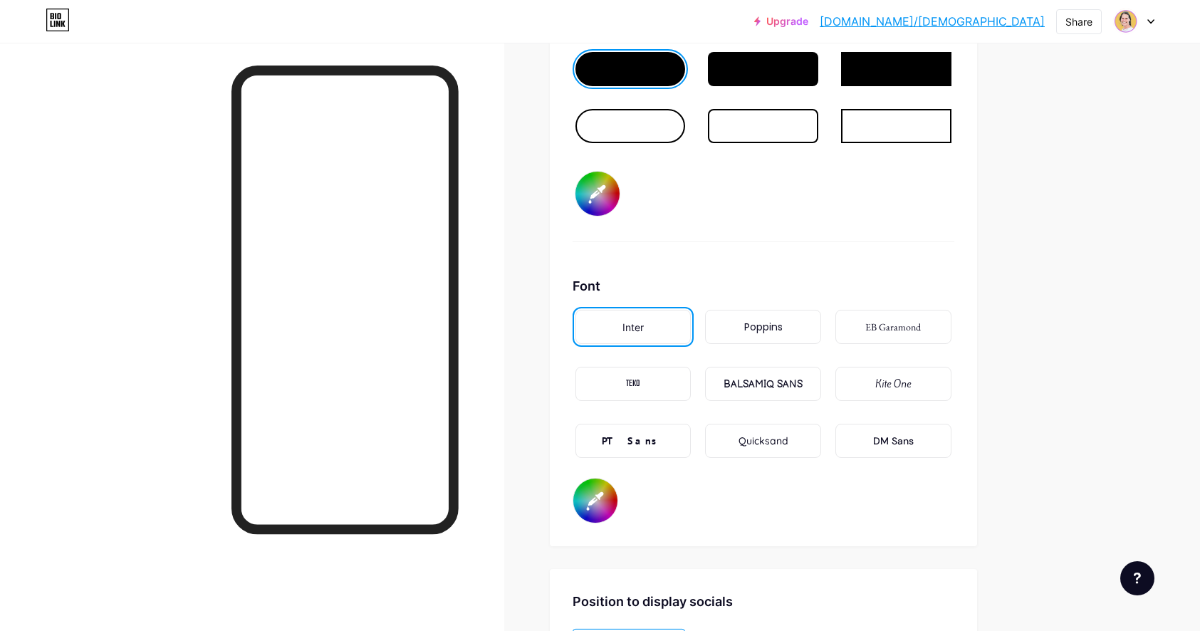
scroll to position [2402, 0]
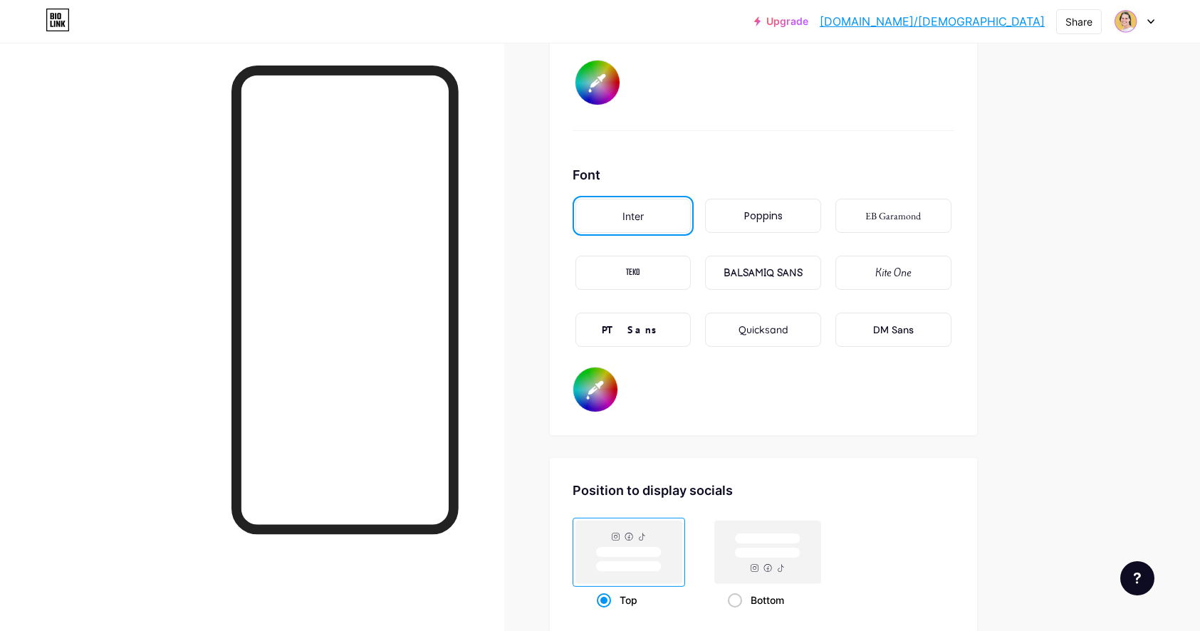
click at [914, 330] on div "DM Sans" at bounding box center [893, 330] width 41 height 15
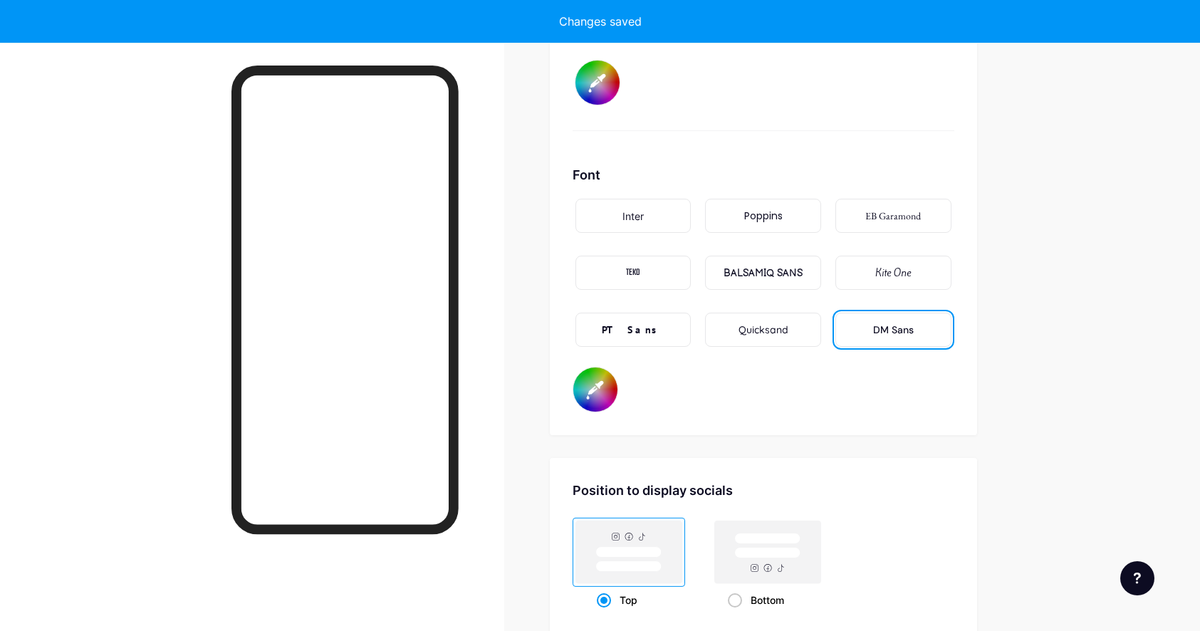
type input "#ffffff"
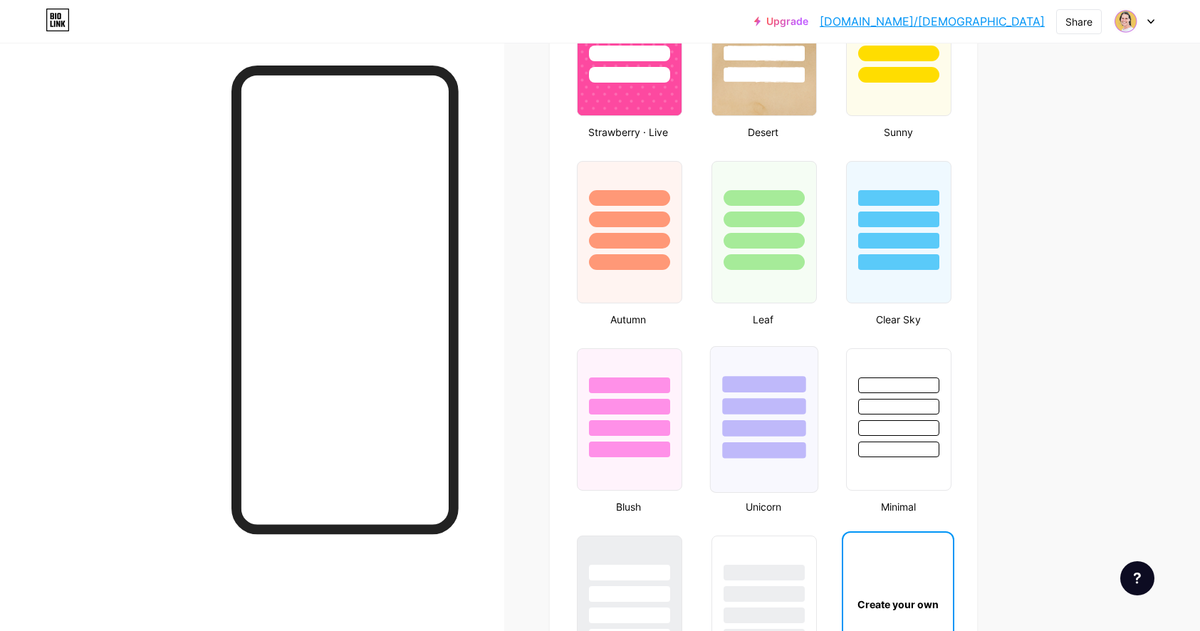
scroll to position [1330, 0]
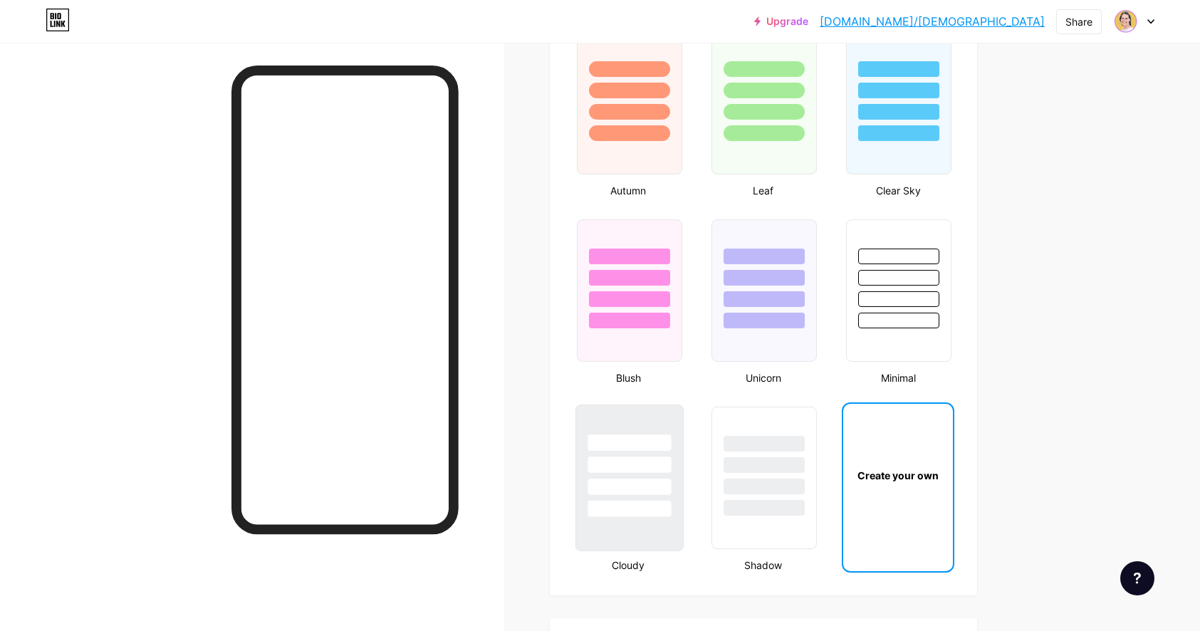
click at [640, 501] on div at bounding box center [629, 509] width 83 height 16
